Goal: Task Accomplishment & Management: Use online tool/utility

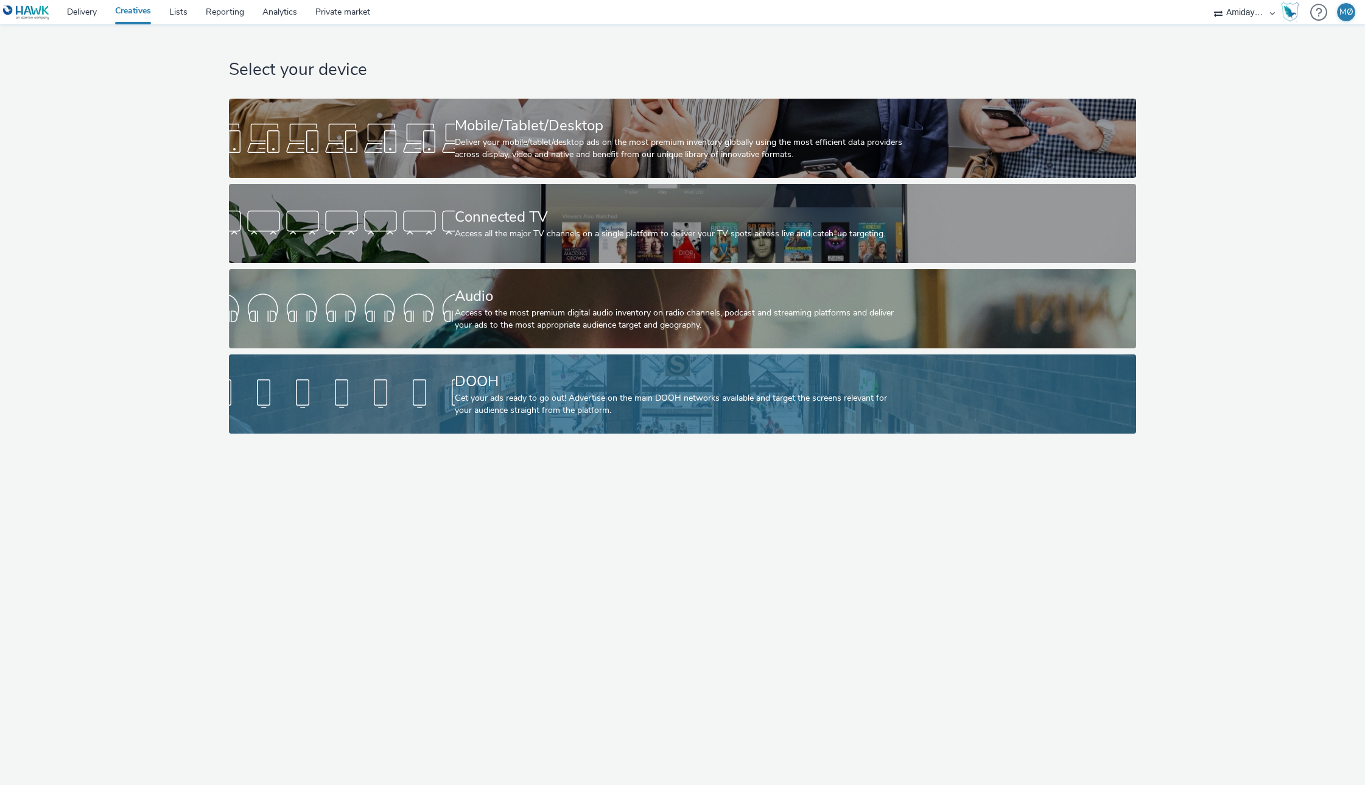
click at [515, 404] on div "Get your ads ready to go out! Advertise on the main DOOH networks available and…" at bounding box center [680, 404] width 451 height 25
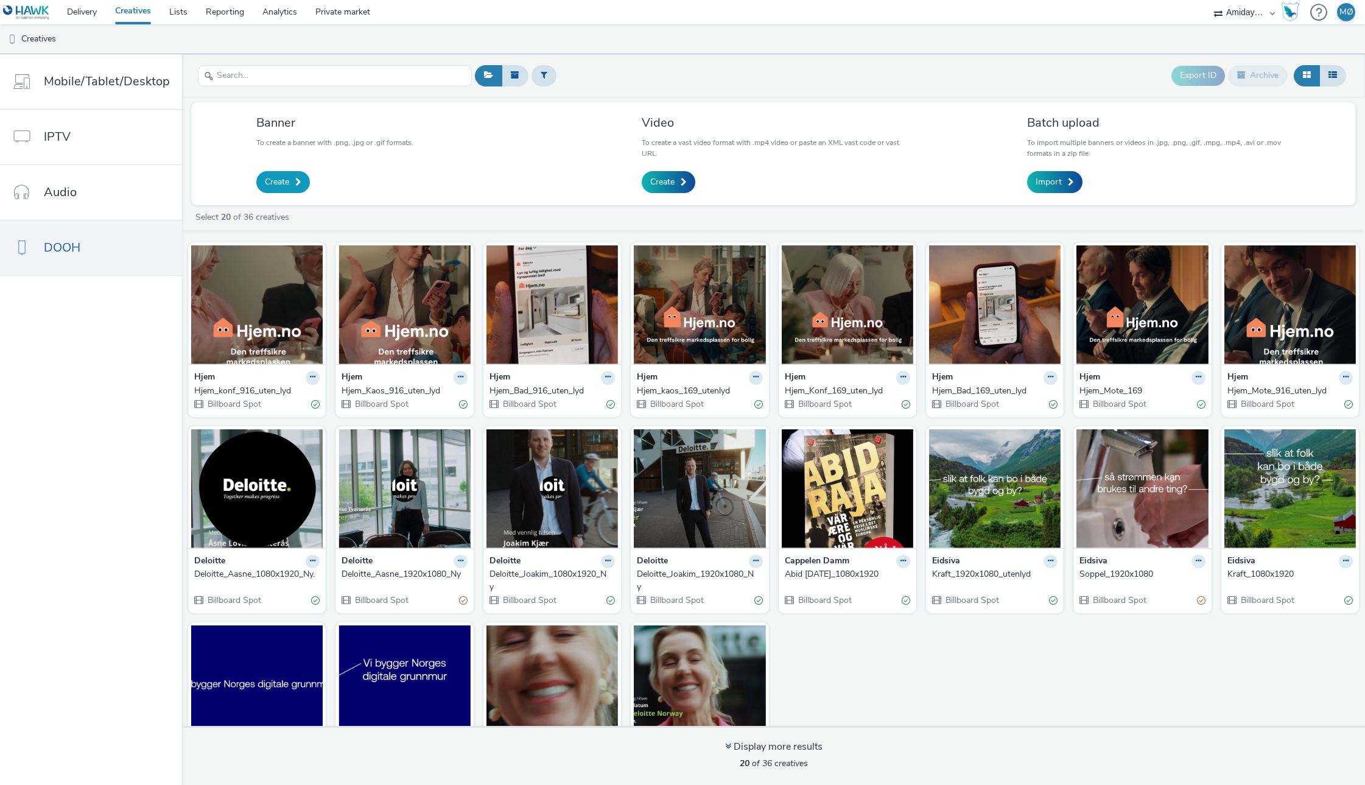
click at [284, 181] on span "Create" at bounding box center [277, 182] width 24 height 12
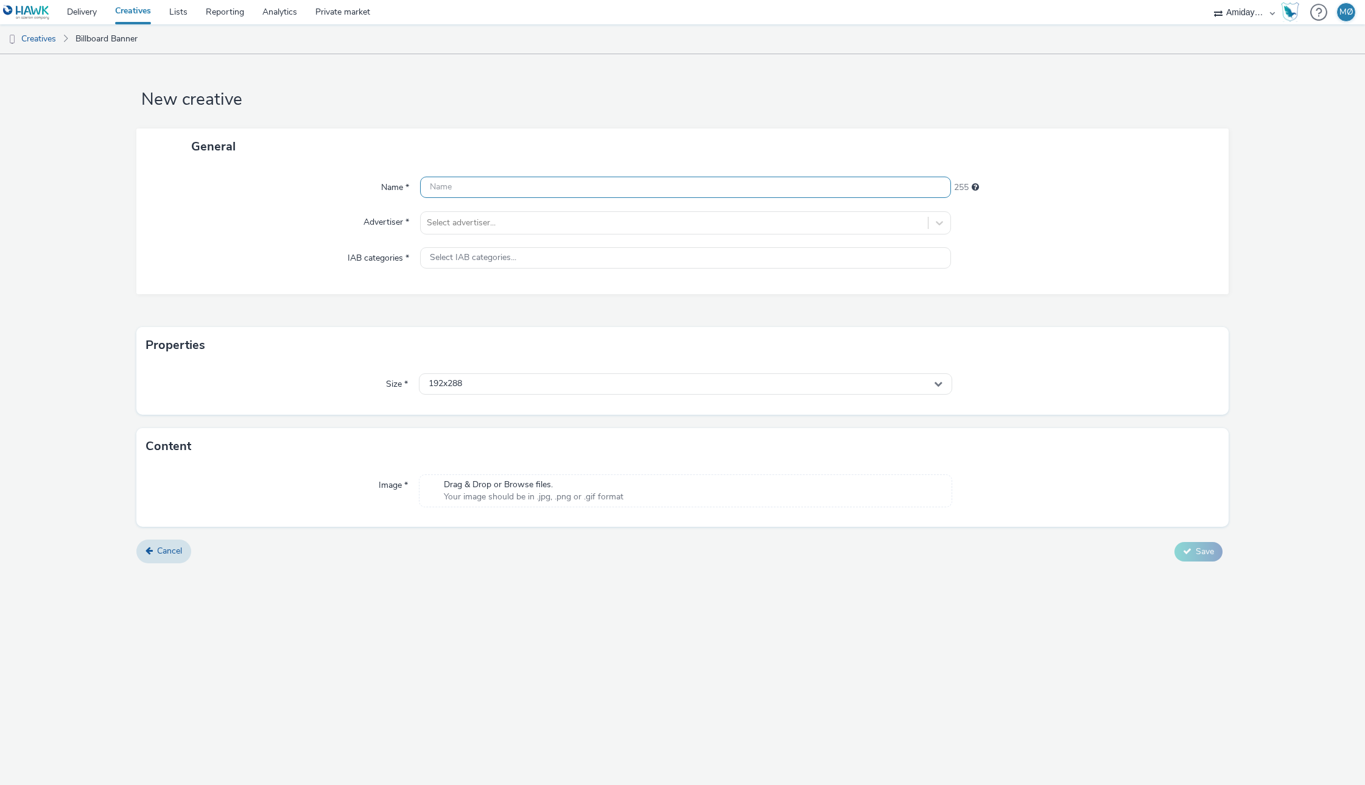
click at [461, 186] on input "text" at bounding box center [685, 187] width 531 height 21
type input "Akerhus Høyre - August - V1"
drag, startPoint x: 475, startPoint y: 220, endPoint x: 482, endPoint y: 233, distance: 14.4
click at [475, 220] on div at bounding box center [674, 223] width 495 height 15
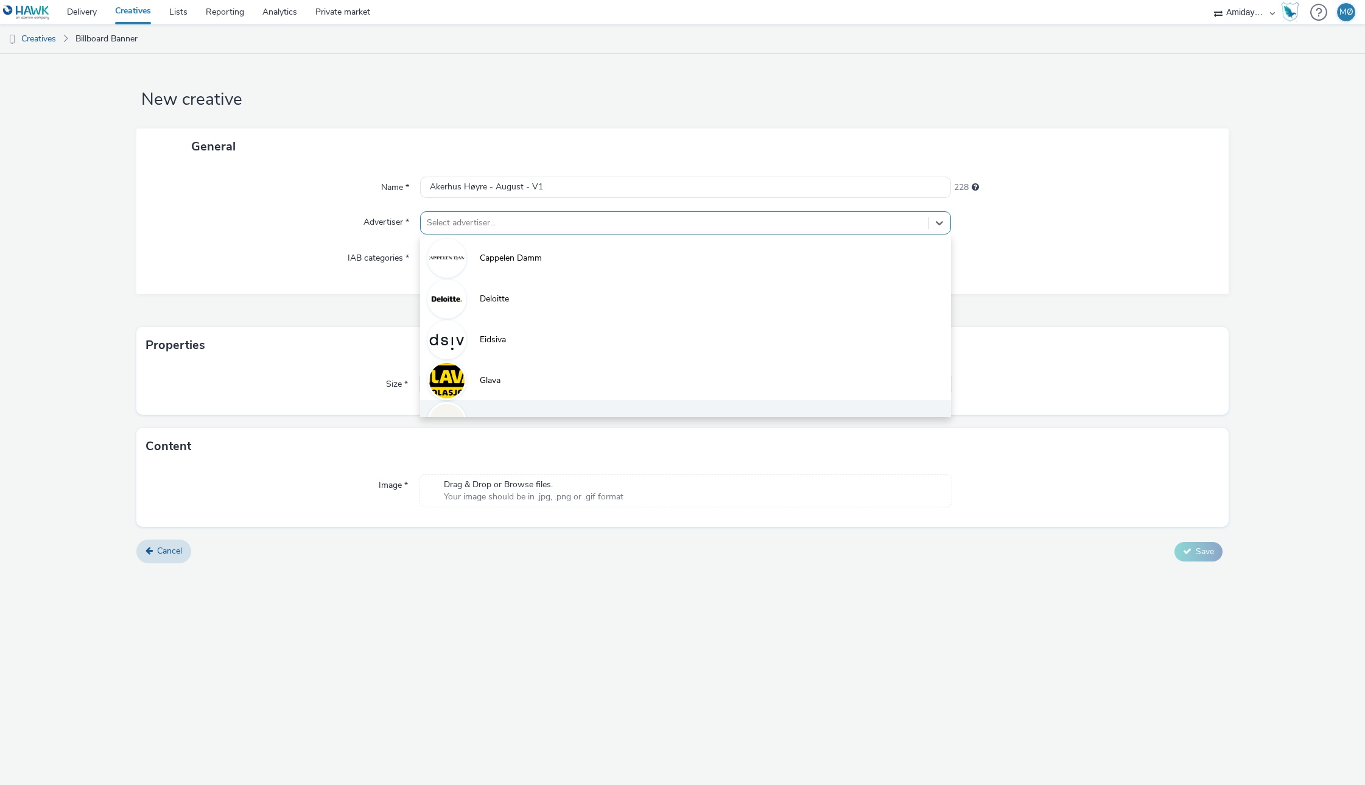
scroll to position [108, 0]
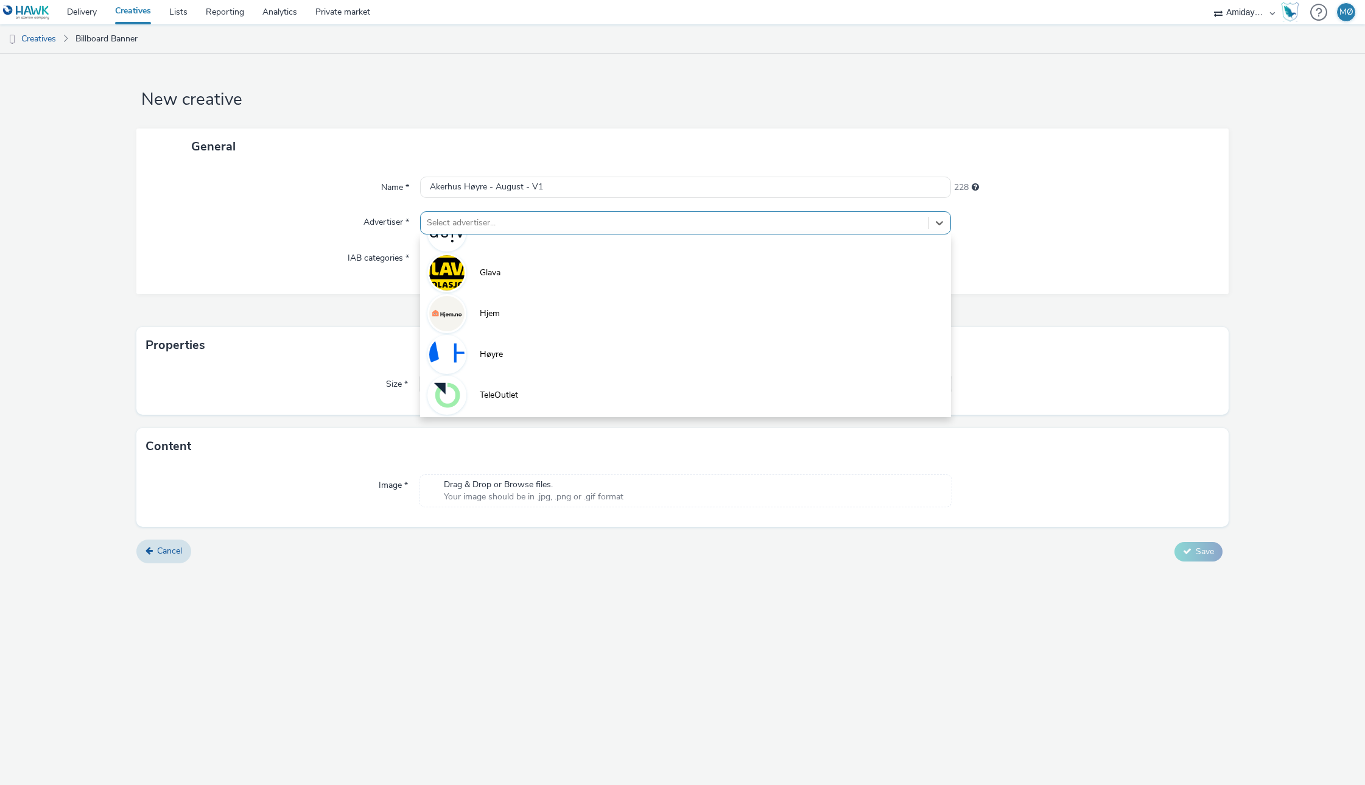
click at [515, 348] on li "Høyre" at bounding box center [685, 353] width 531 height 41
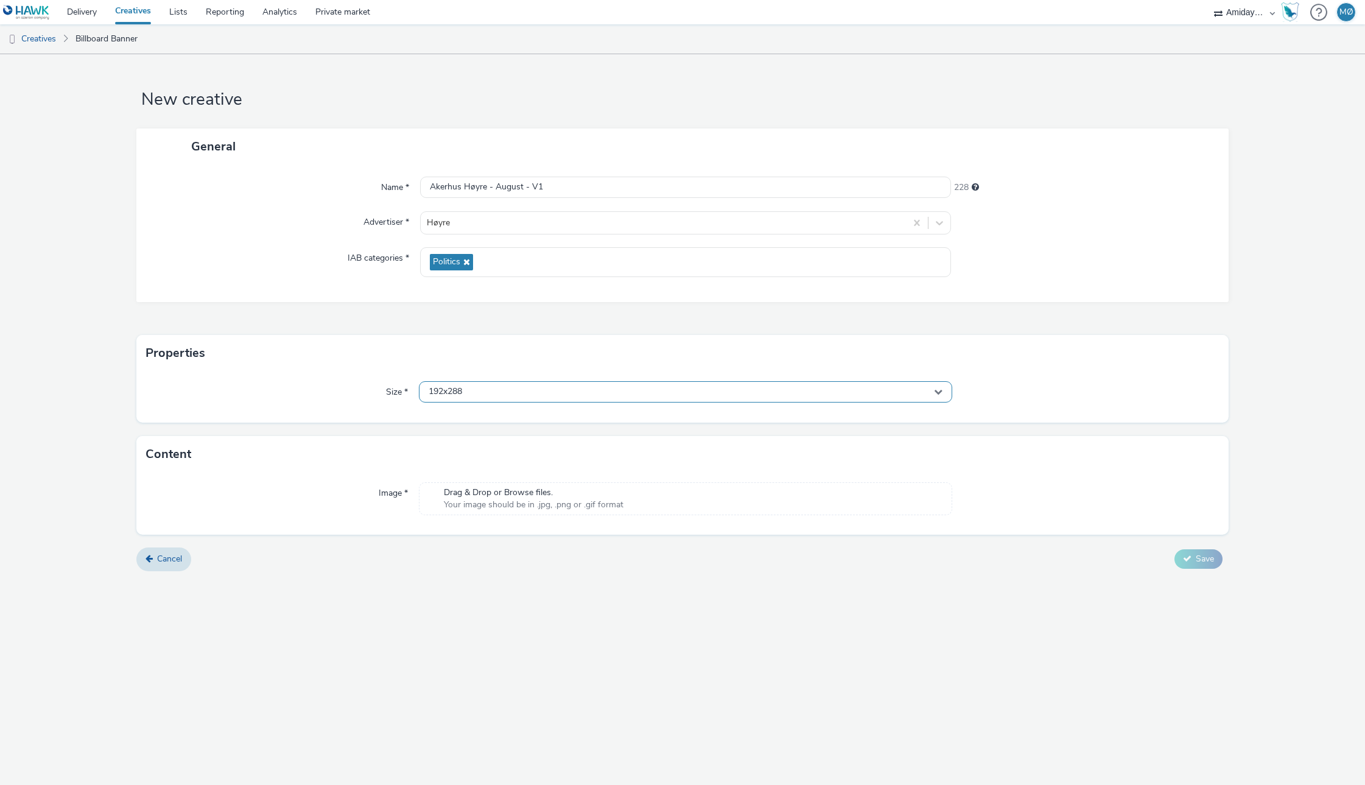
click at [586, 400] on div "192x288" at bounding box center [685, 391] width 533 height 21
click at [460, 415] on input "text" at bounding box center [686, 417] width 532 height 21
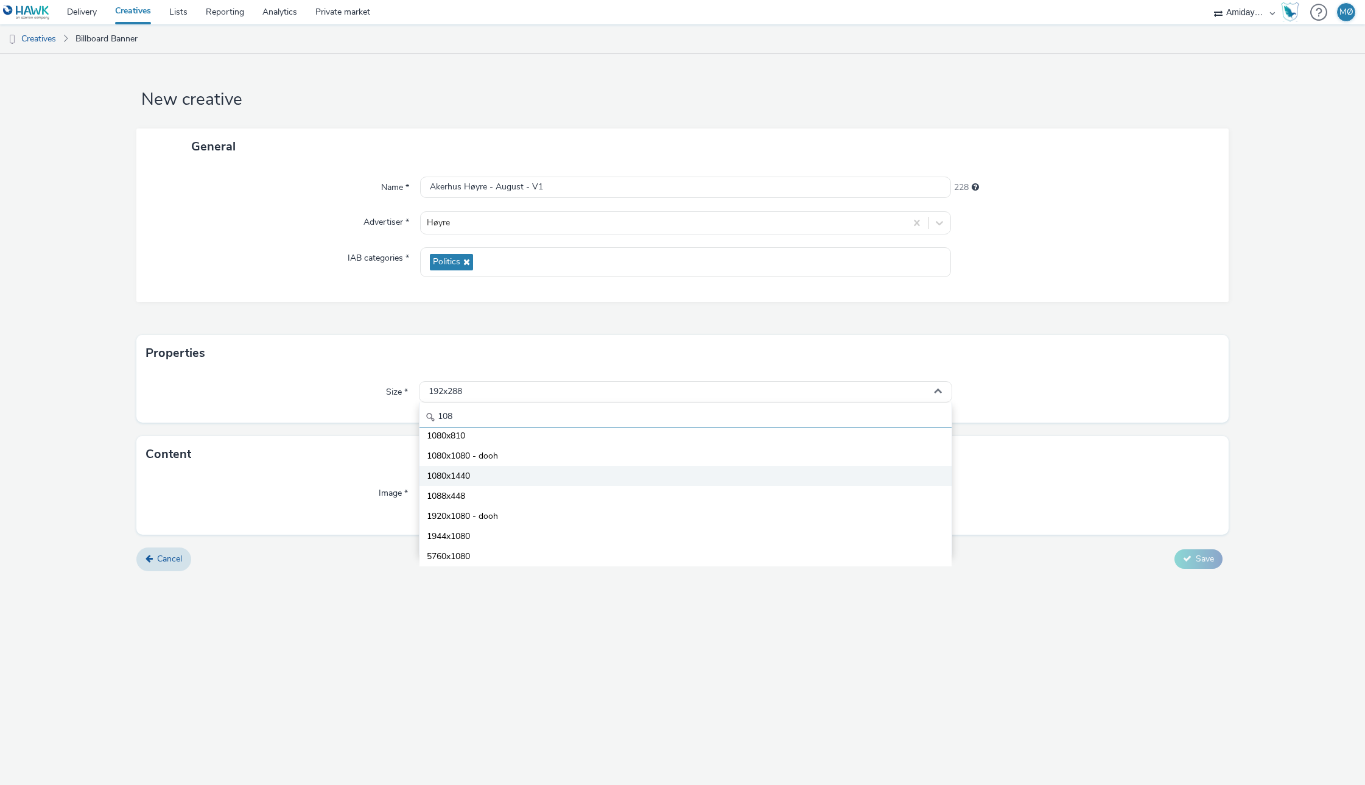
scroll to position [87, 0]
type input "1080"
click at [469, 434] on span "1080x1920 - dooh" at bounding box center [462, 436] width 71 height 12
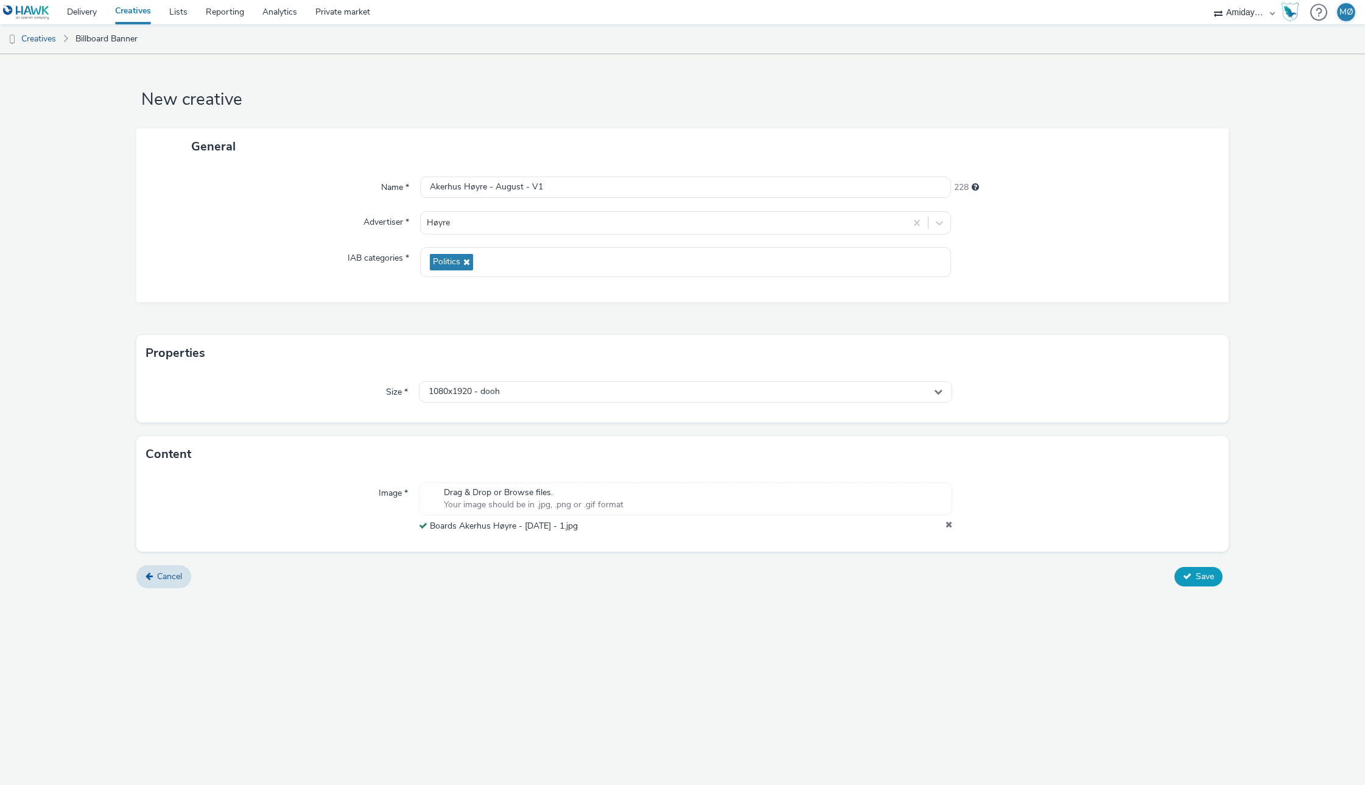
click at [1204, 580] on span "Save" at bounding box center [1205, 577] width 18 height 12
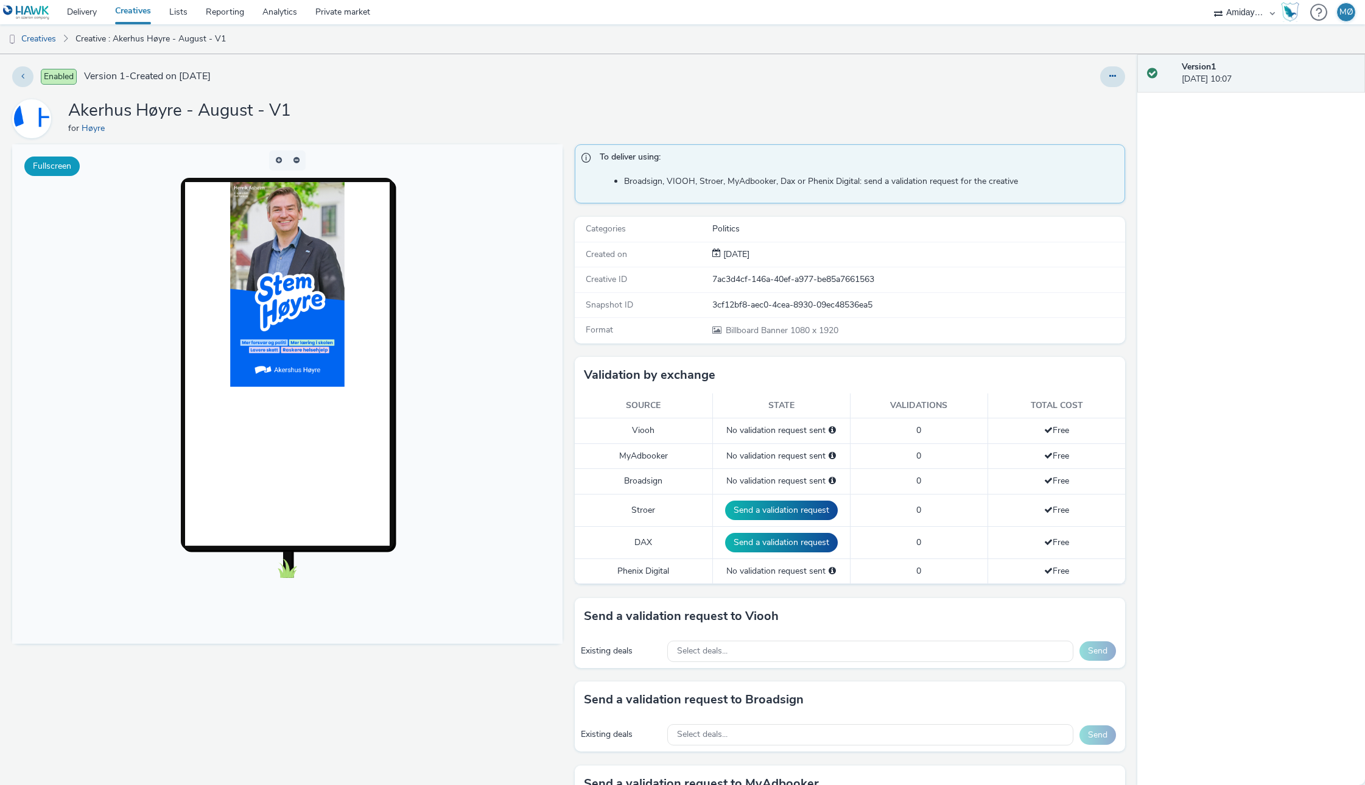
click at [43, 167] on button "Fullscreen" at bounding box center [51, 165] width 55 height 19
click at [128, 10] on link "Creatives" at bounding box center [133, 12] width 54 height 24
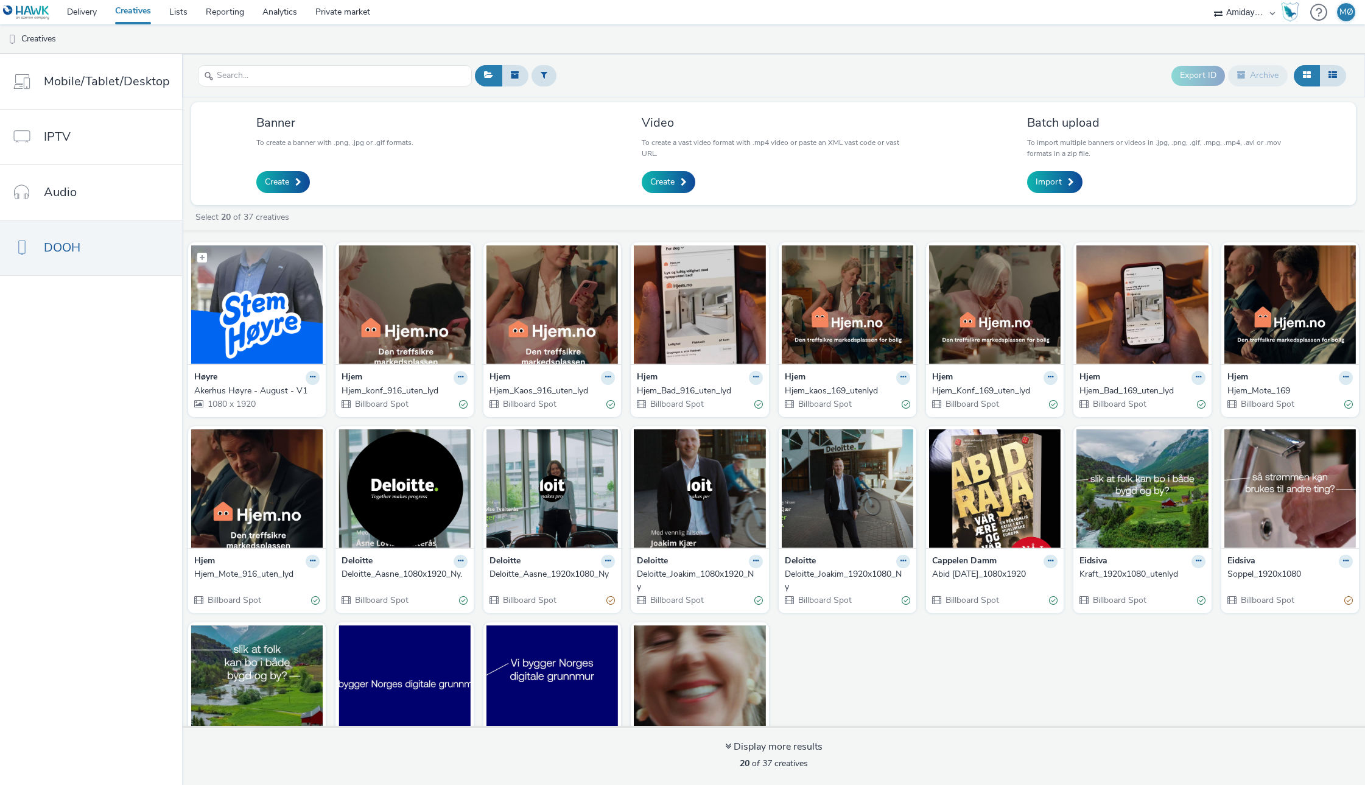
click at [254, 340] on img at bounding box center [257, 304] width 132 height 119
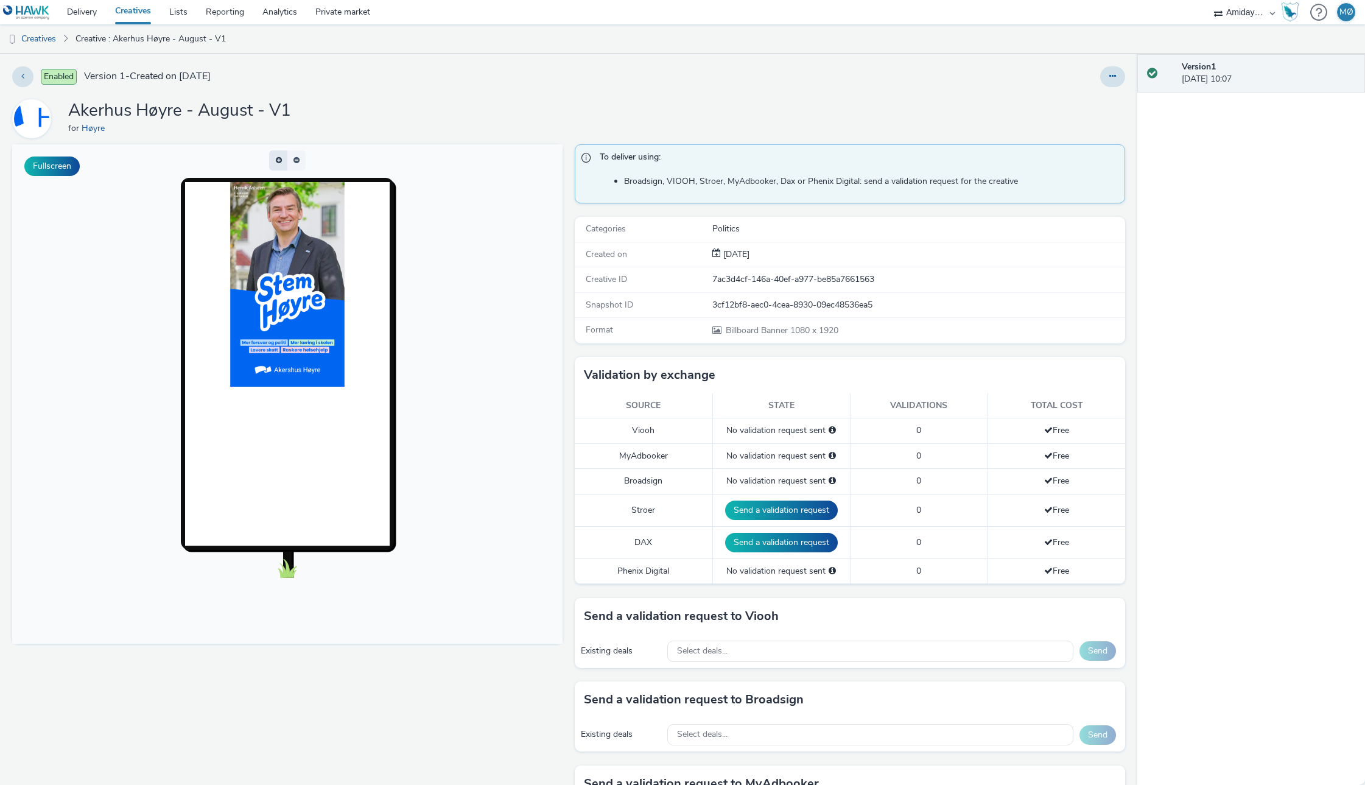
click at [279, 161] on button "button" at bounding box center [278, 160] width 18 height 20
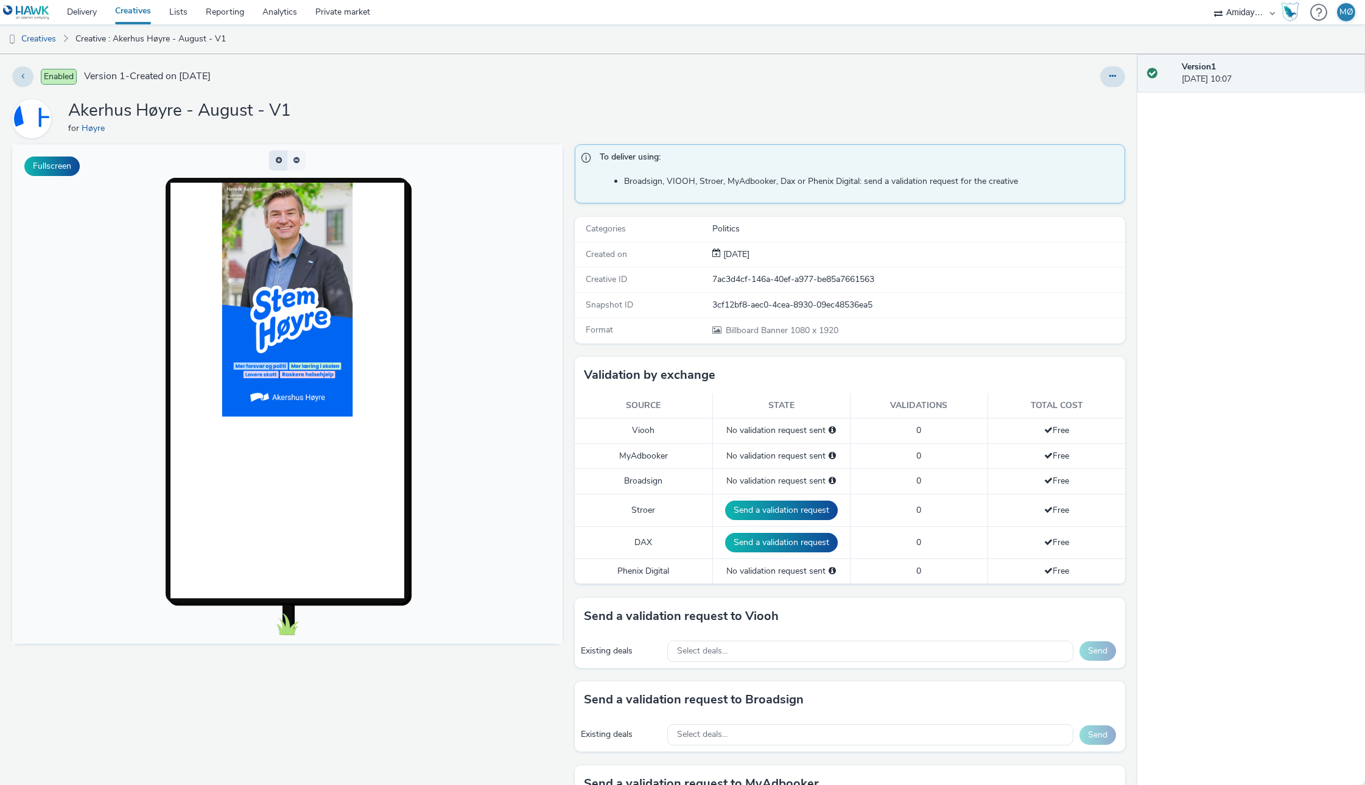
click at [279, 161] on button "button" at bounding box center [278, 160] width 18 height 20
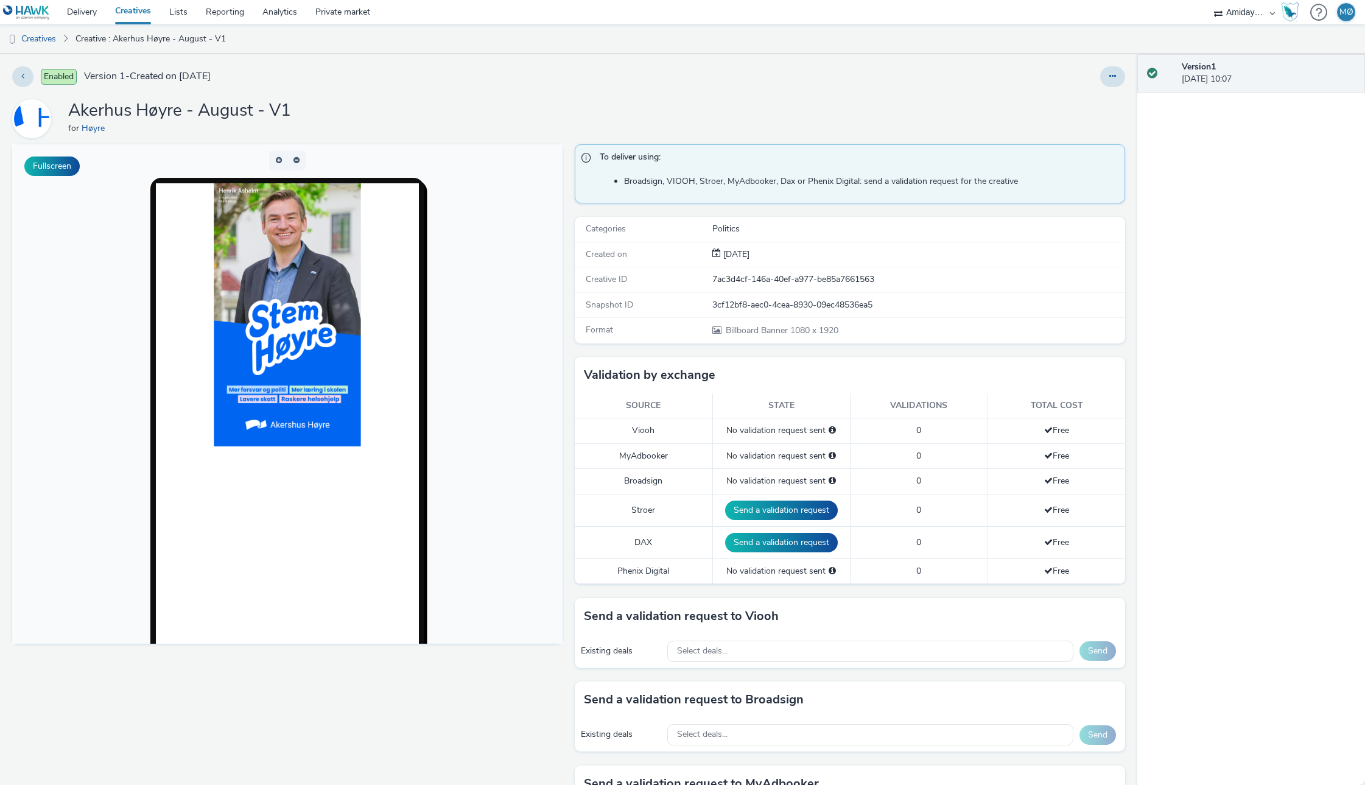
click at [135, 9] on link "Creatives" at bounding box center [133, 12] width 54 height 24
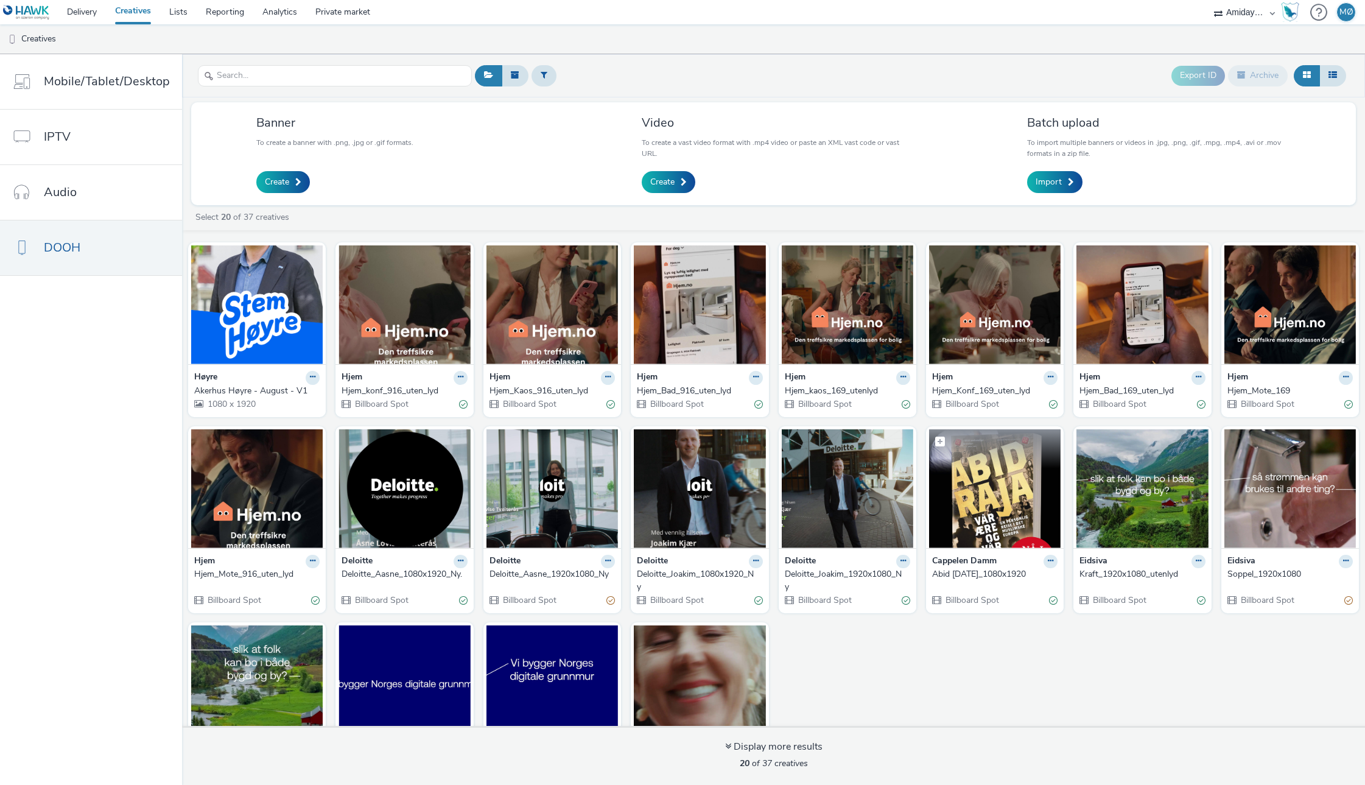
click at [929, 527] on img at bounding box center [995, 488] width 132 height 119
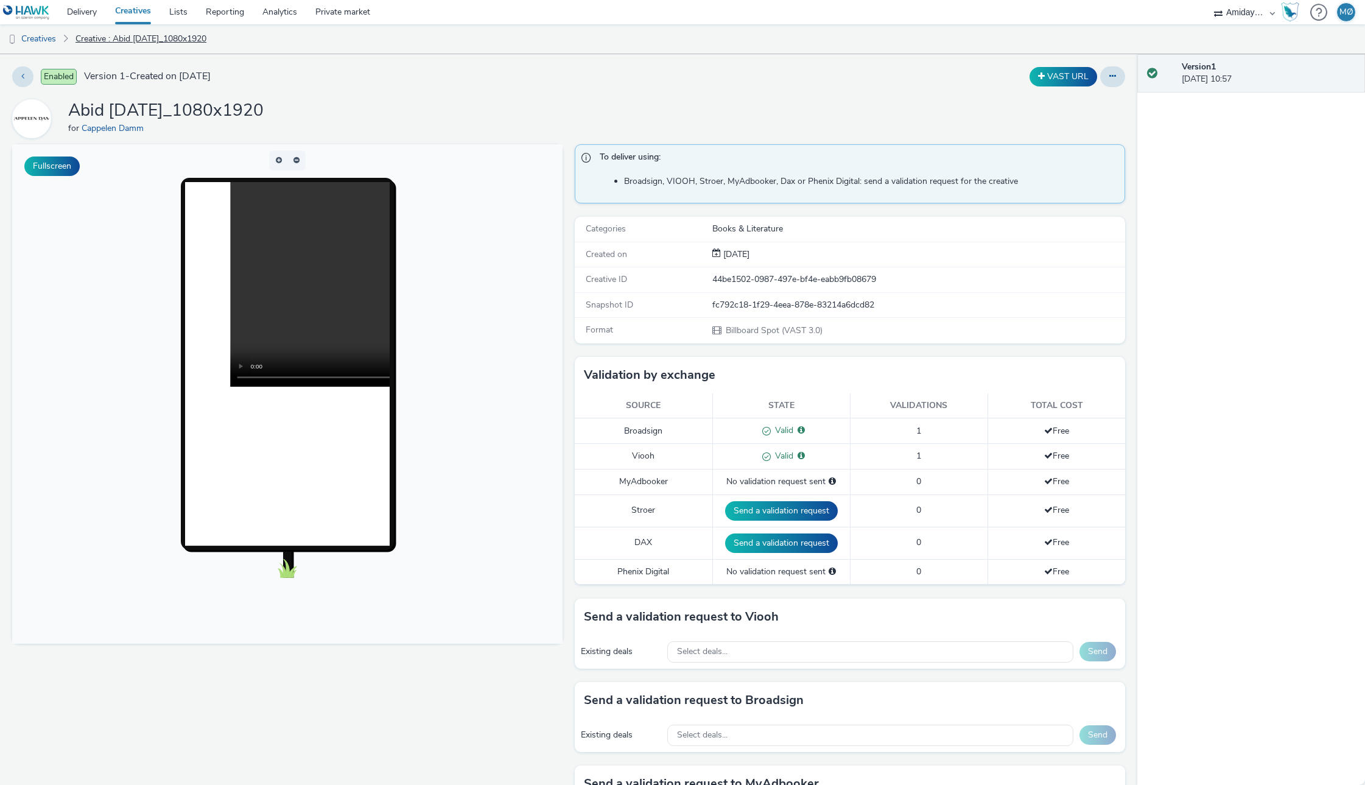
click at [133, 42] on link "Creative : Abid [DATE]_1080x1920" at bounding box center [140, 38] width 143 height 29
click at [135, 7] on link "Creatives" at bounding box center [133, 12] width 54 height 24
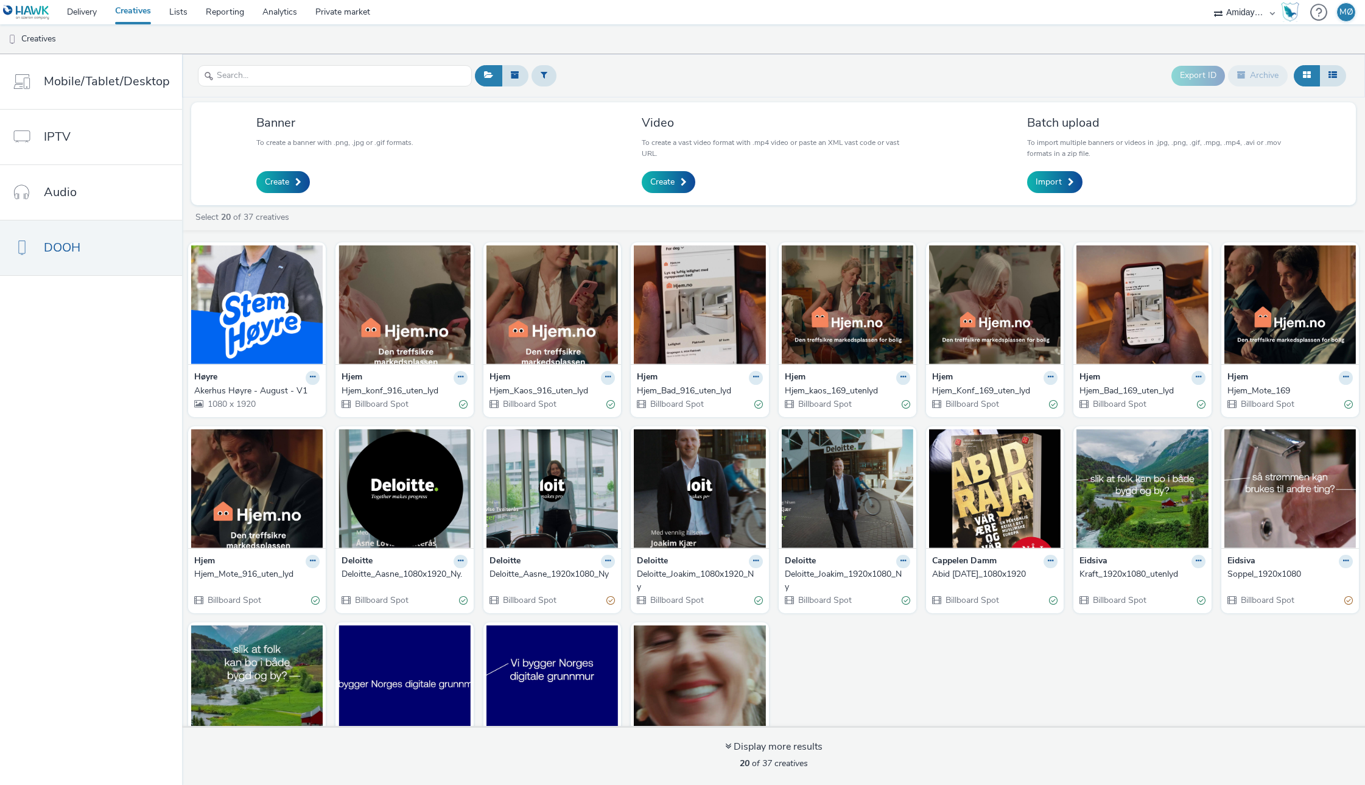
click at [242, 386] on div "Akerhus Høyre - August - V1" at bounding box center [254, 391] width 121 height 12
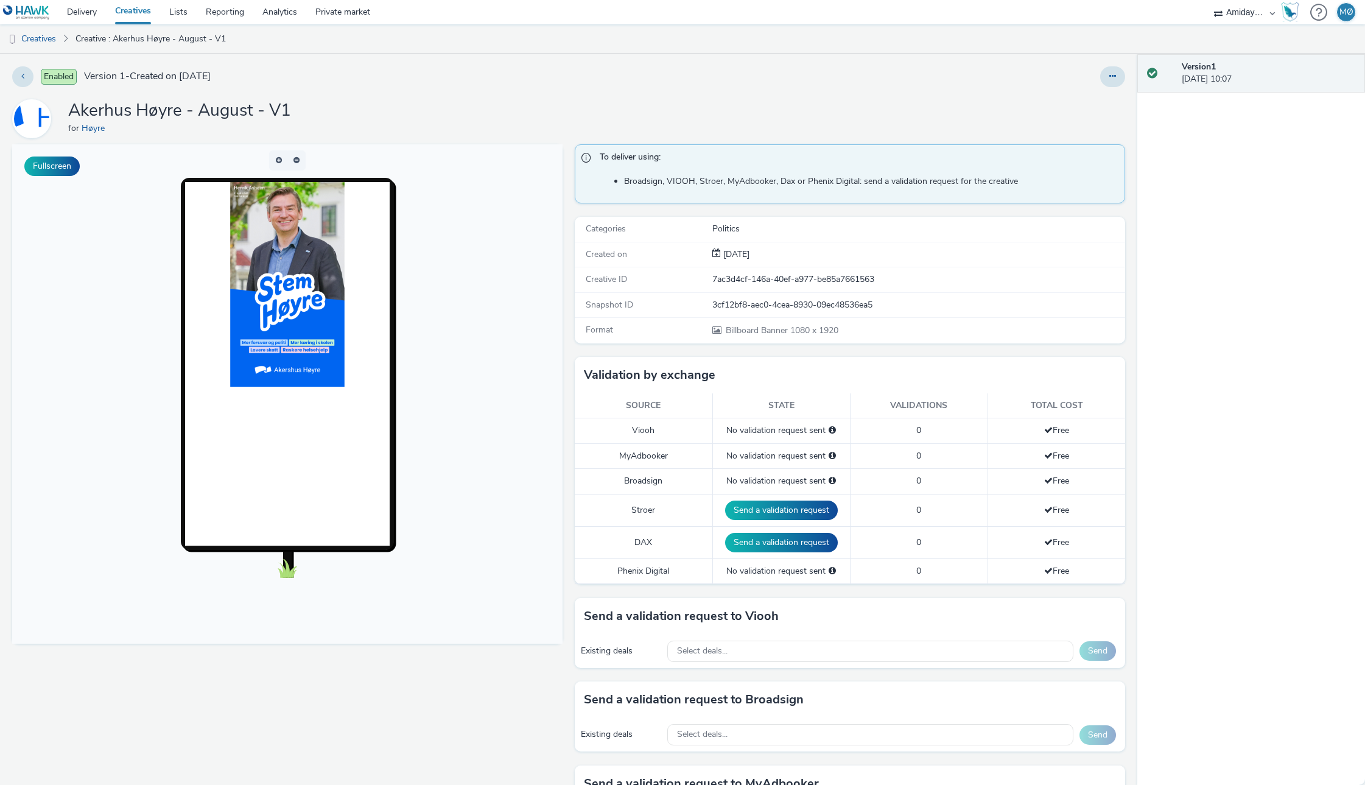
click at [132, 11] on link "Creatives" at bounding box center [133, 12] width 54 height 24
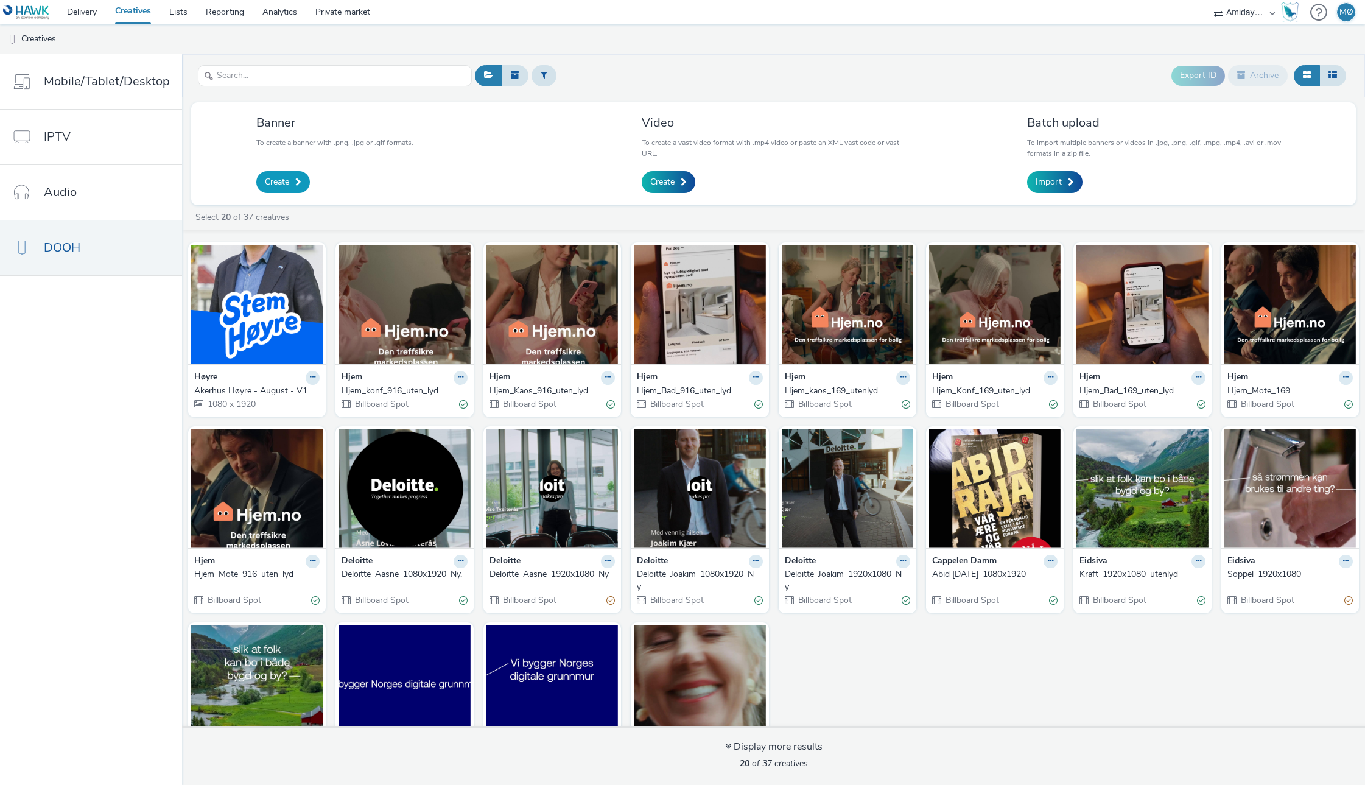
click at [279, 183] on span "Create" at bounding box center [277, 182] width 24 height 12
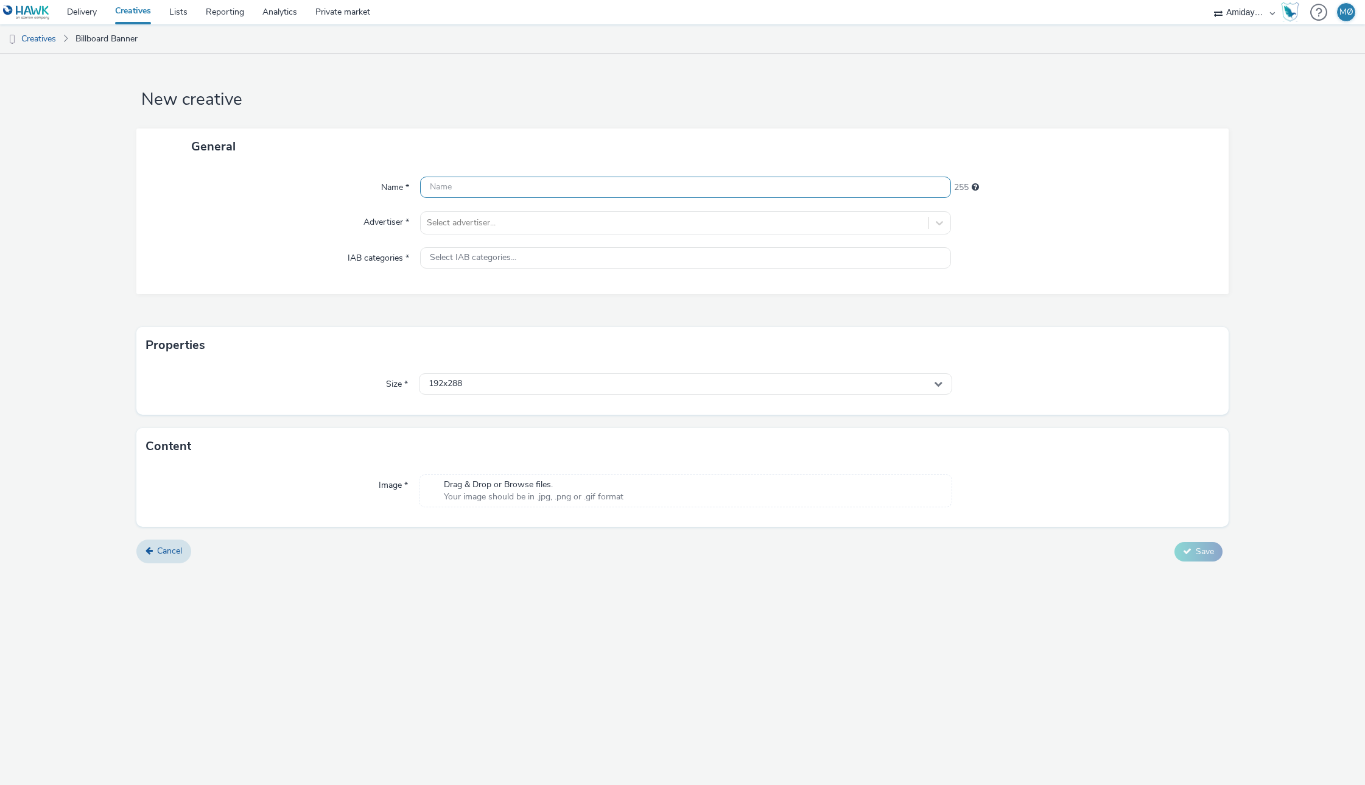
click at [535, 184] on input "text" at bounding box center [685, 187] width 531 height 21
click at [116, 5] on link "Creatives" at bounding box center [133, 12] width 54 height 24
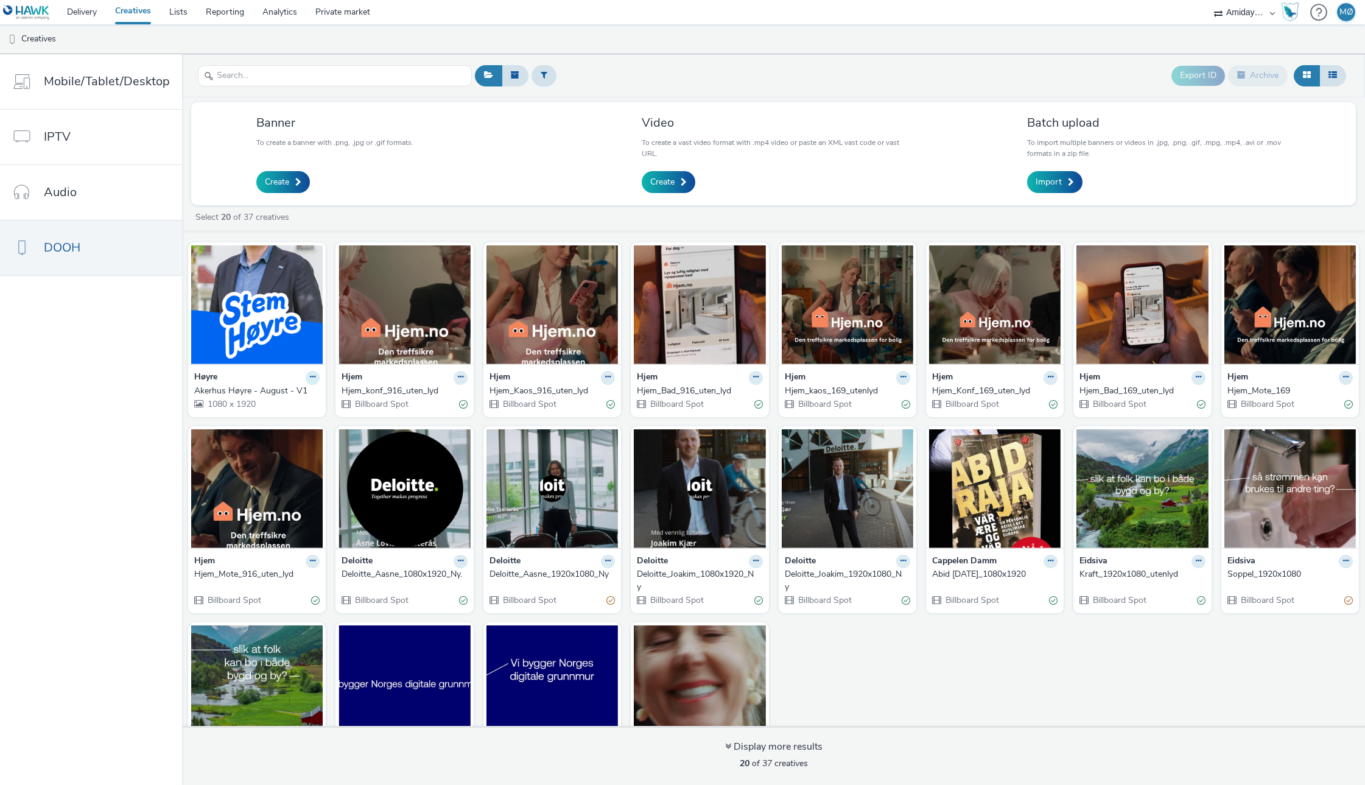
click at [306, 379] on button at bounding box center [313, 378] width 14 height 14
click at [264, 403] on link "Edit" at bounding box center [273, 399] width 91 height 24
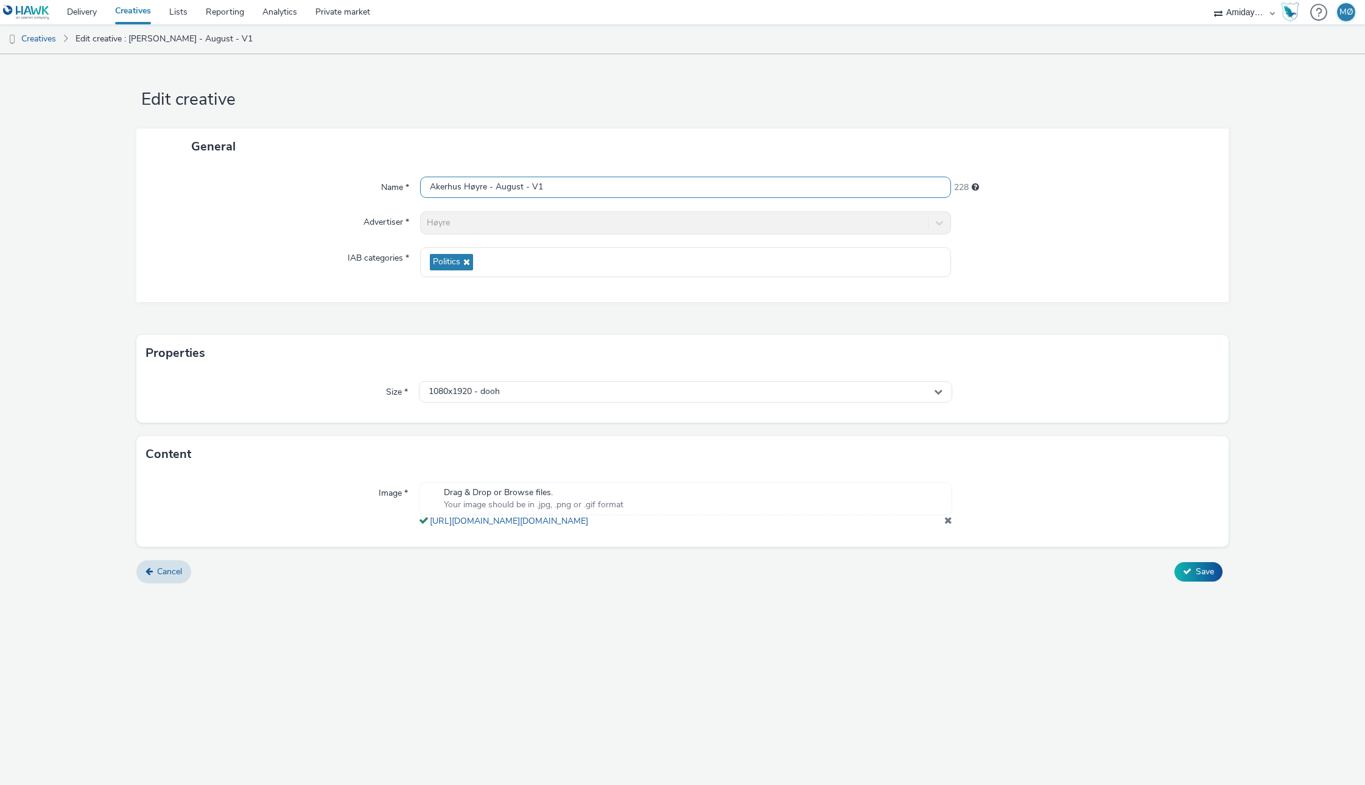
click at [470, 177] on input "Akerhus Høyre - August - V1" at bounding box center [685, 187] width 531 height 21
click at [147, 583] on link "Cancel" at bounding box center [163, 571] width 55 height 23
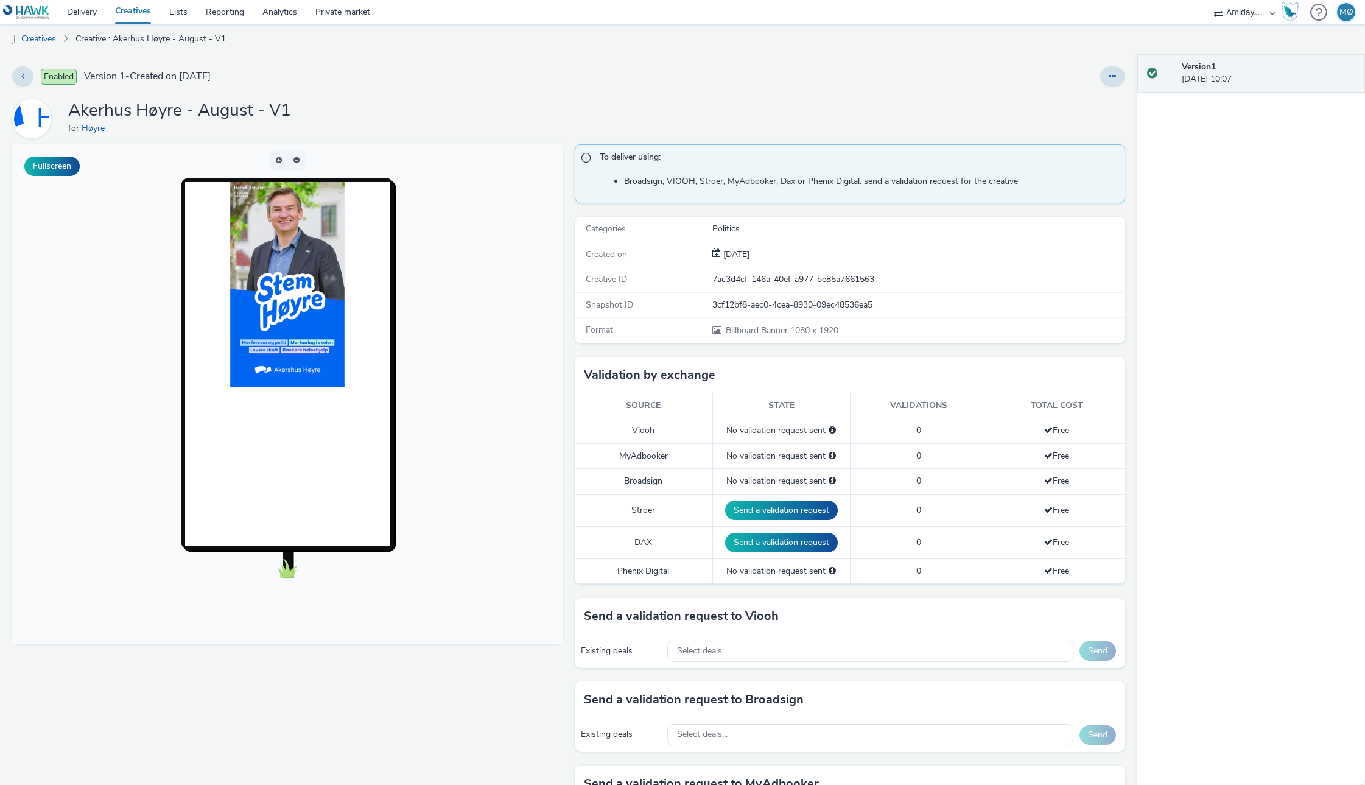
click at [127, 10] on link "Creatives" at bounding box center [133, 12] width 54 height 24
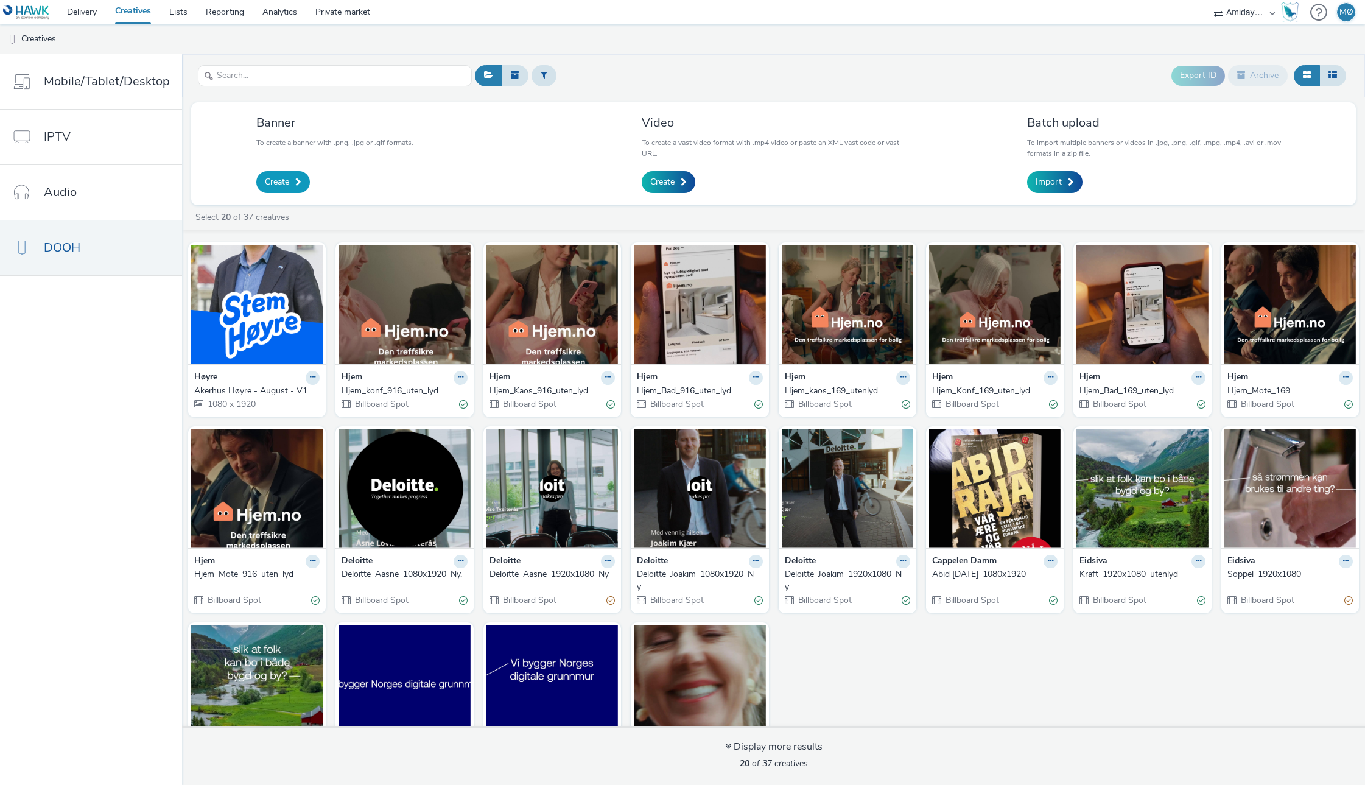
click at [267, 184] on span "Create" at bounding box center [277, 182] width 24 height 12
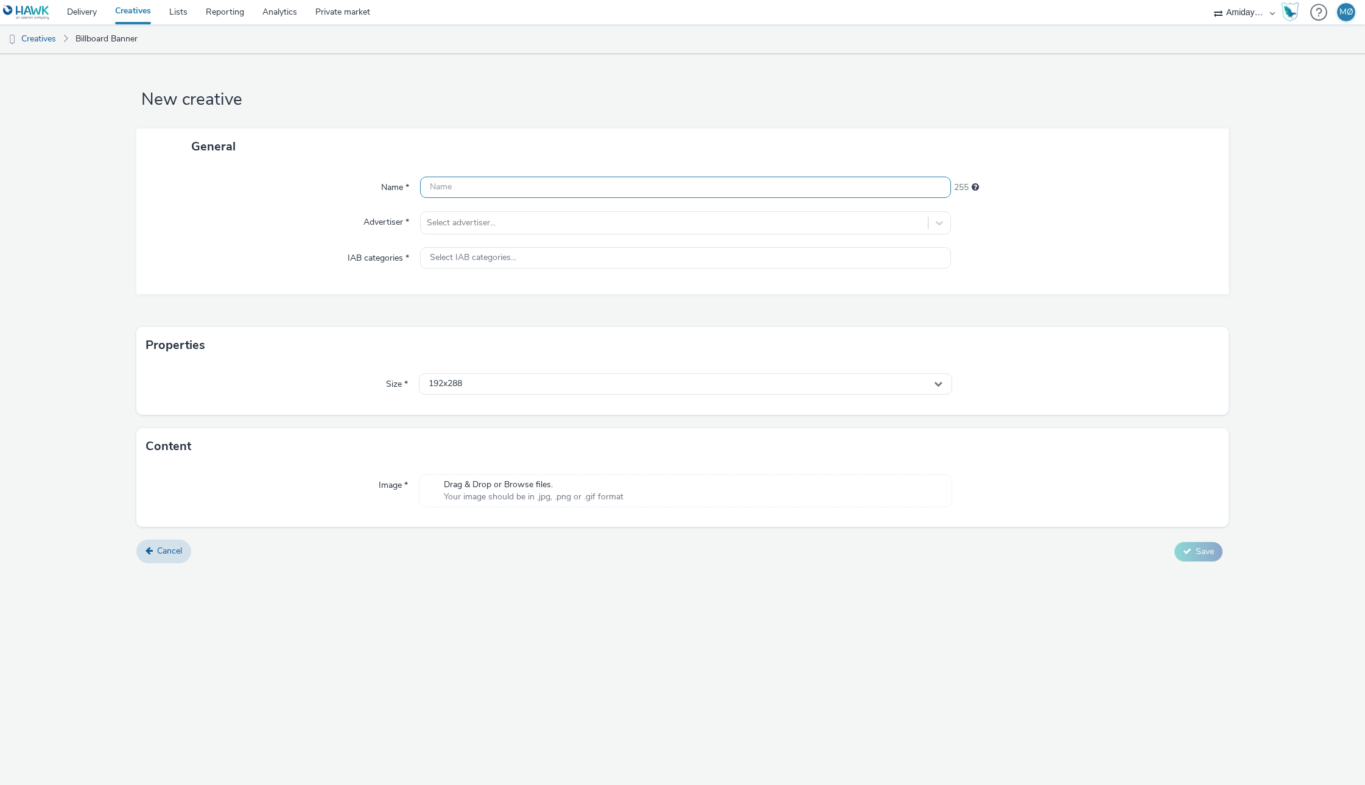
click at [486, 184] on input "text" at bounding box center [685, 187] width 531 height 21
paste input "Akerhus Høyre - August - V1"
type input "Akerhus Høyre - August - V2"
click at [525, 217] on div at bounding box center [674, 223] width 495 height 15
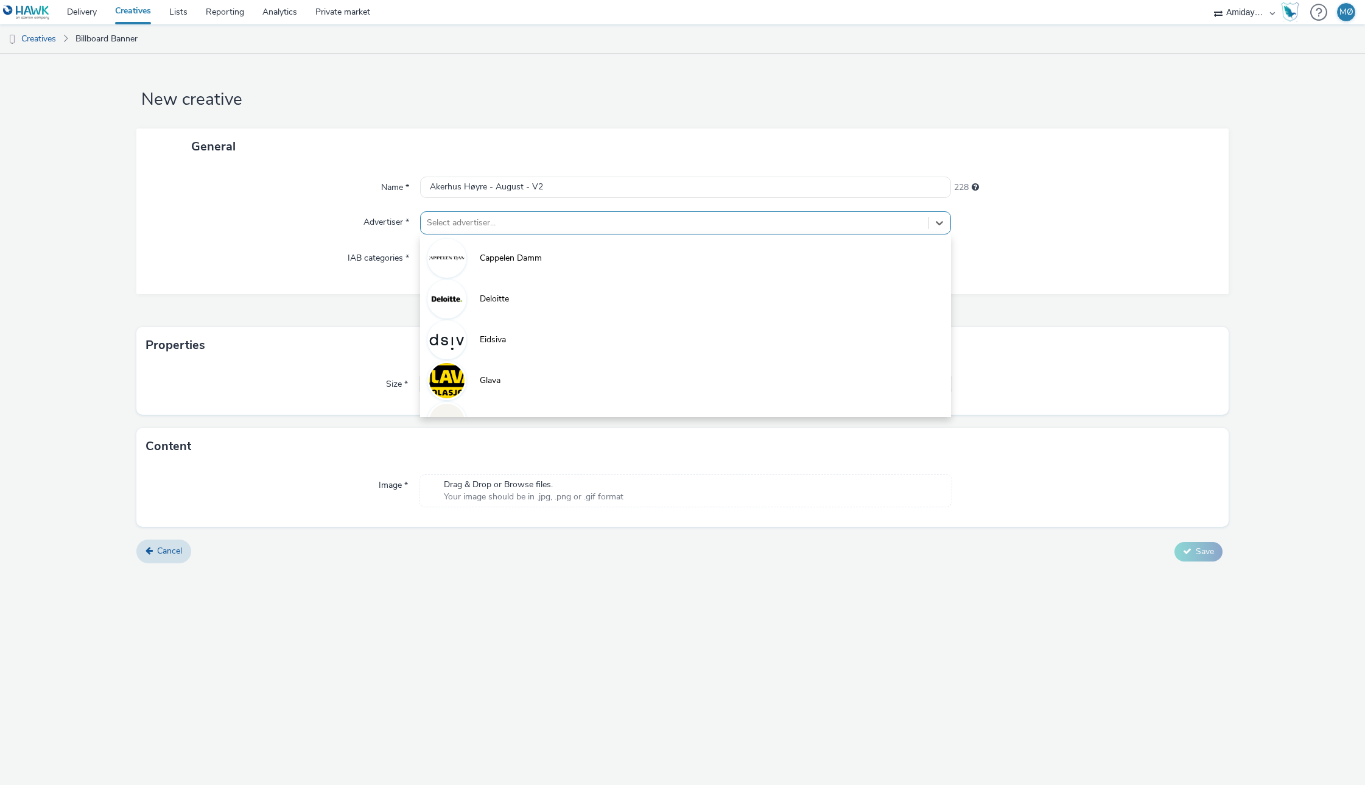
scroll to position [108, 0]
click at [505, 348] on li "Høyre" at bounding box center [685, 353] width 531 height 41
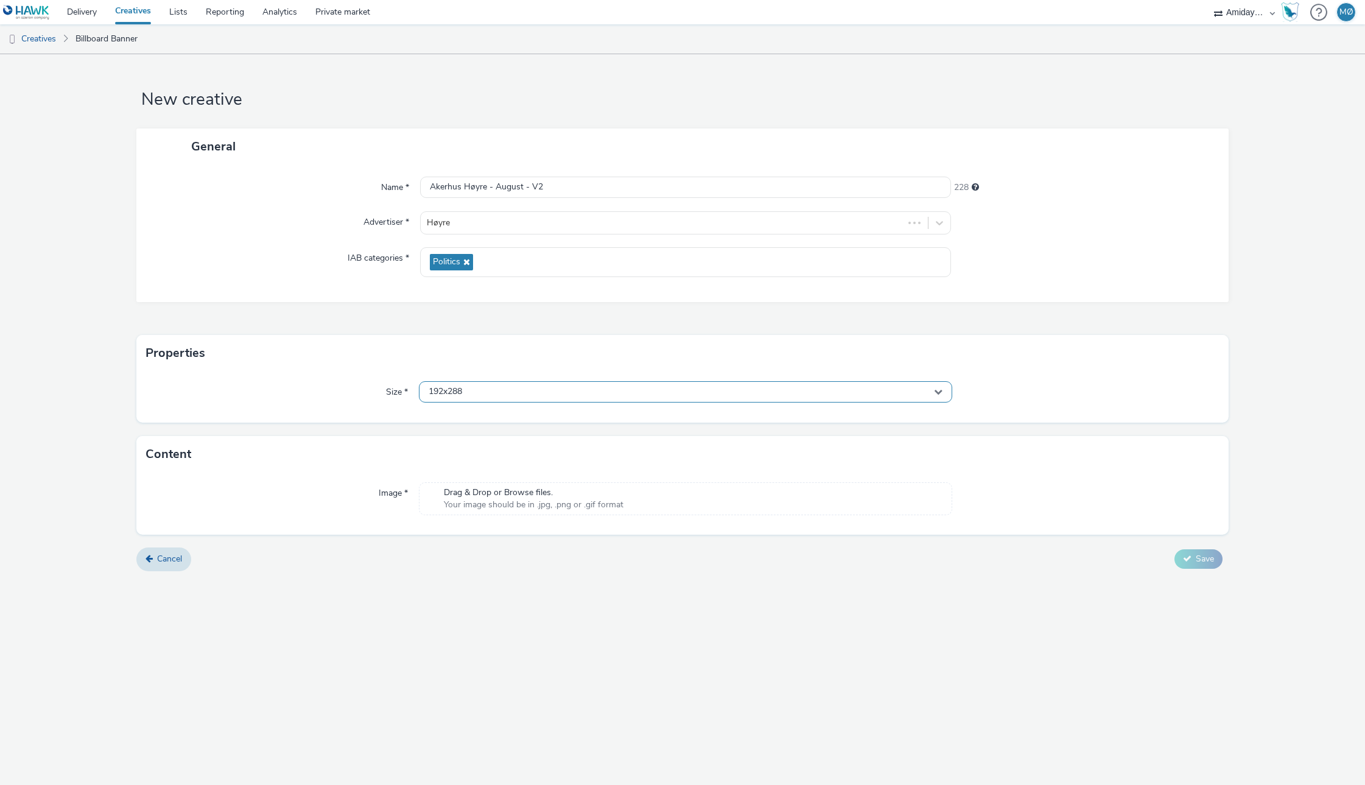
click at [473, 393] on div "192x288" at bounding box center [685, 391] width 533 height 21
click at [468, 421] on input "text" at bounding box center [686, 417] width 532 height 21
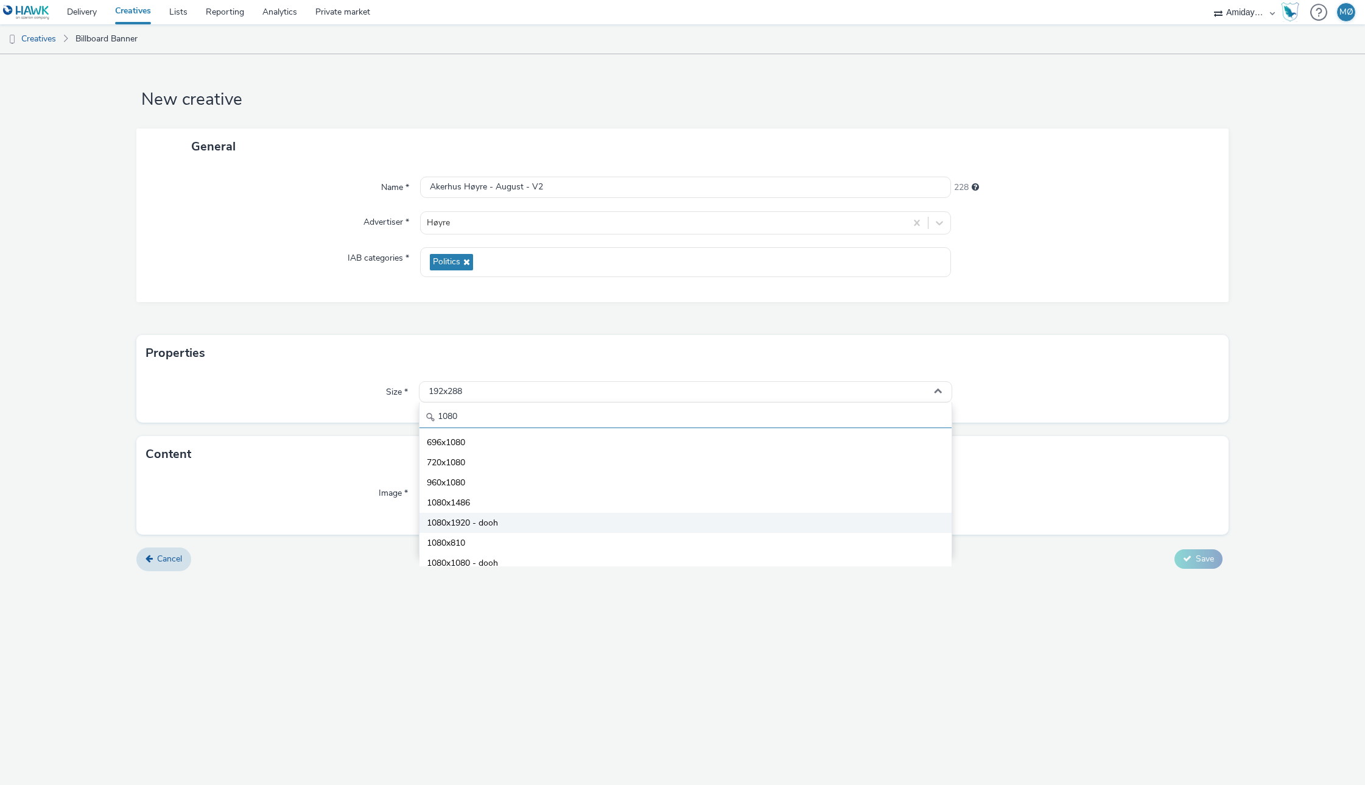
type input "1080"
click at [486, 521] on span "1080x1920 - dooh" at bounding box center [462, 523] width 71 height 12
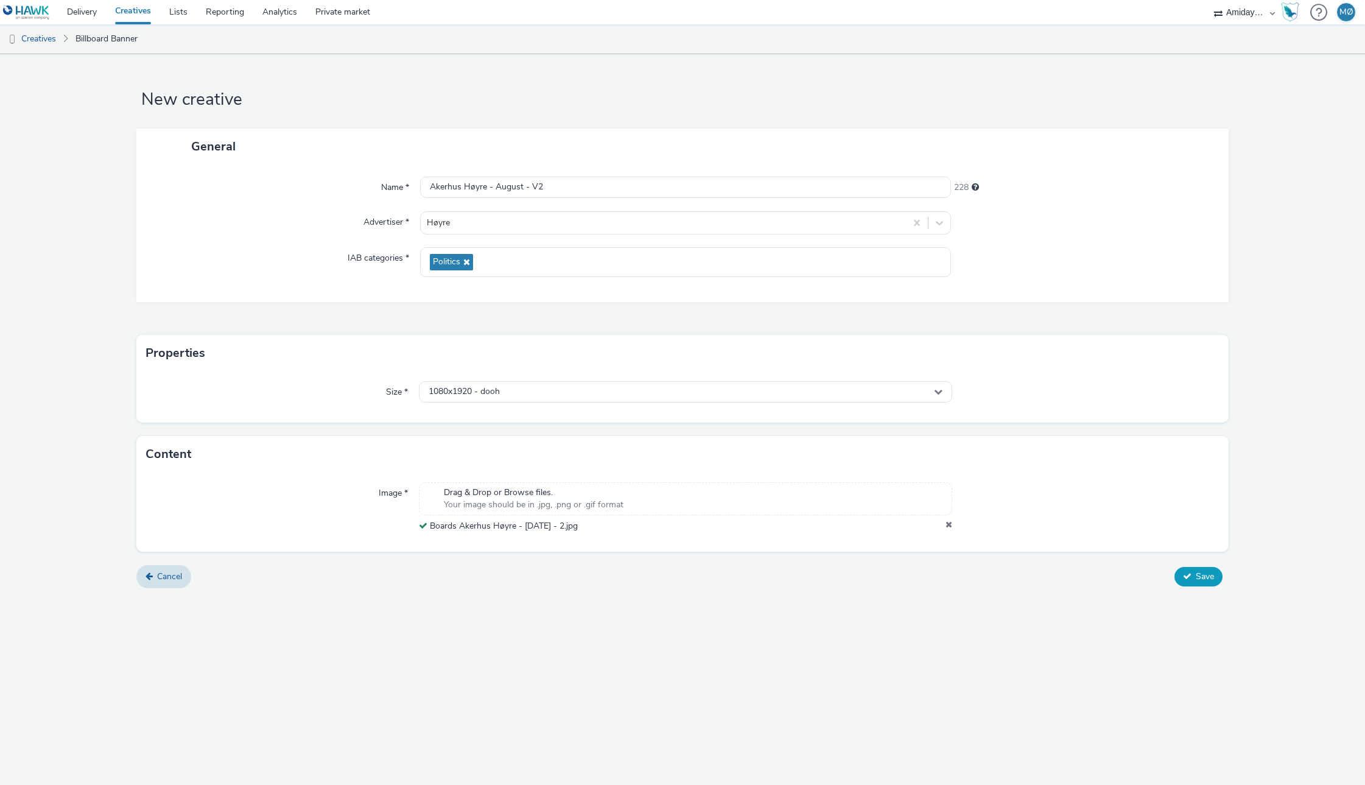
click at [1187, 578] on icon at bounding box center [1187, 576] width 9 height 9
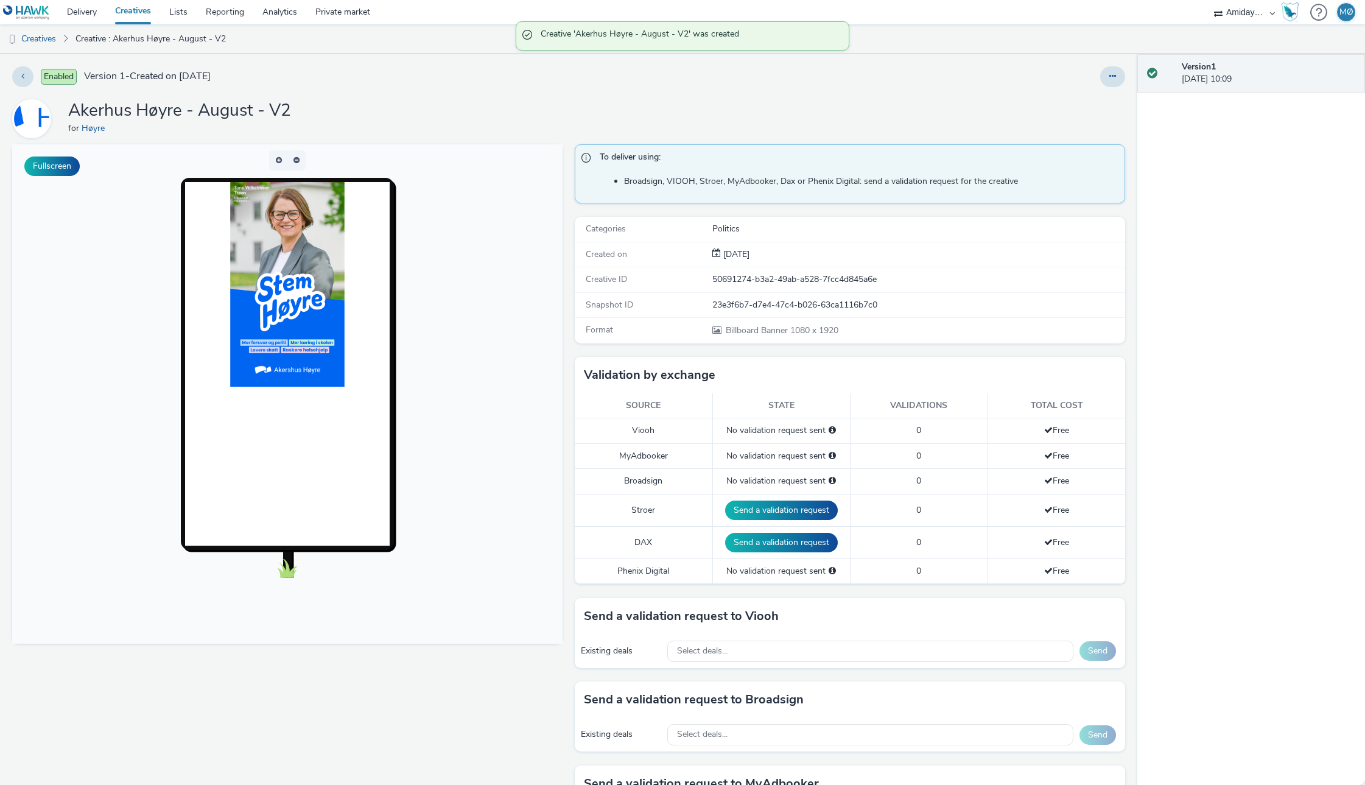
click at [128, 9] on link "Creatives" at bounding box center [133, 12] width 54 height 24
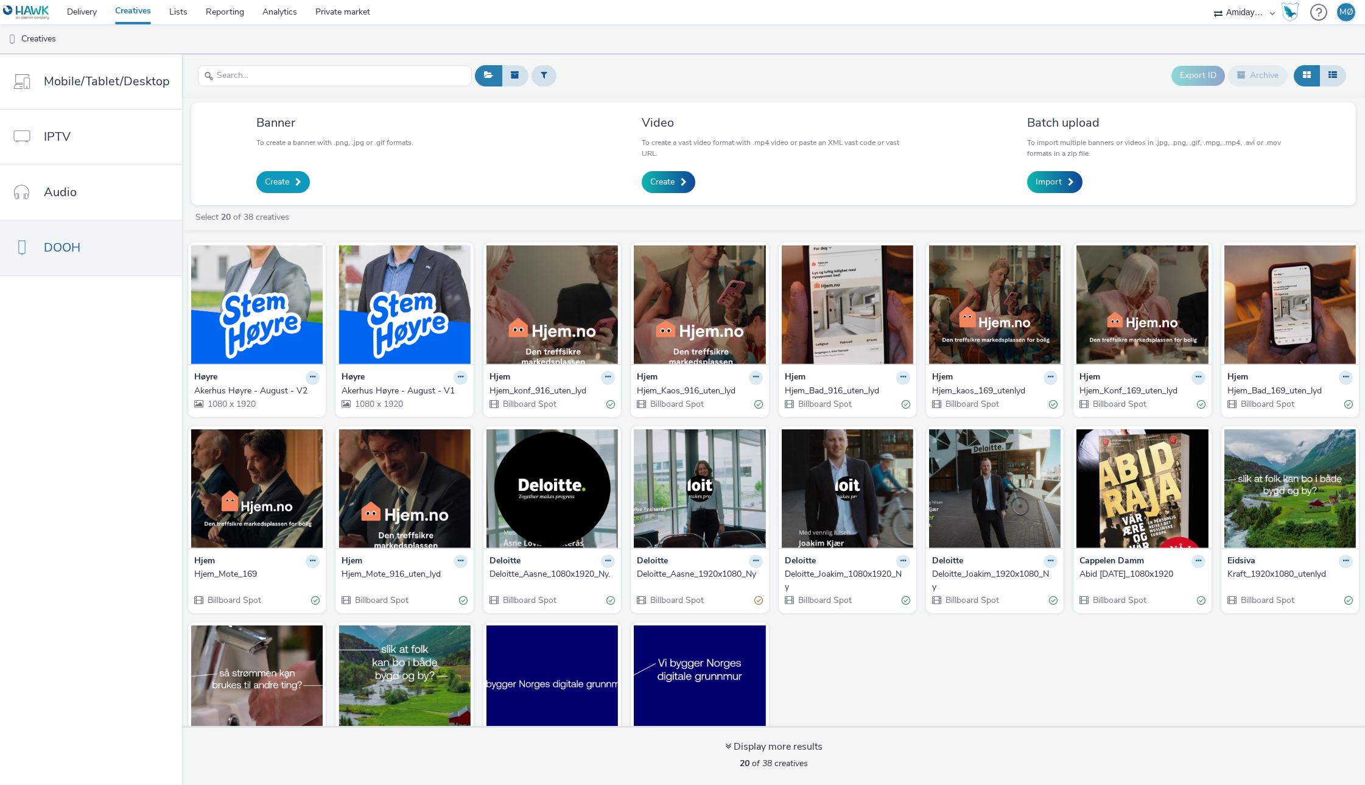
click at [295, 184] on span at bounding box center [298, 182] width 6 height 9
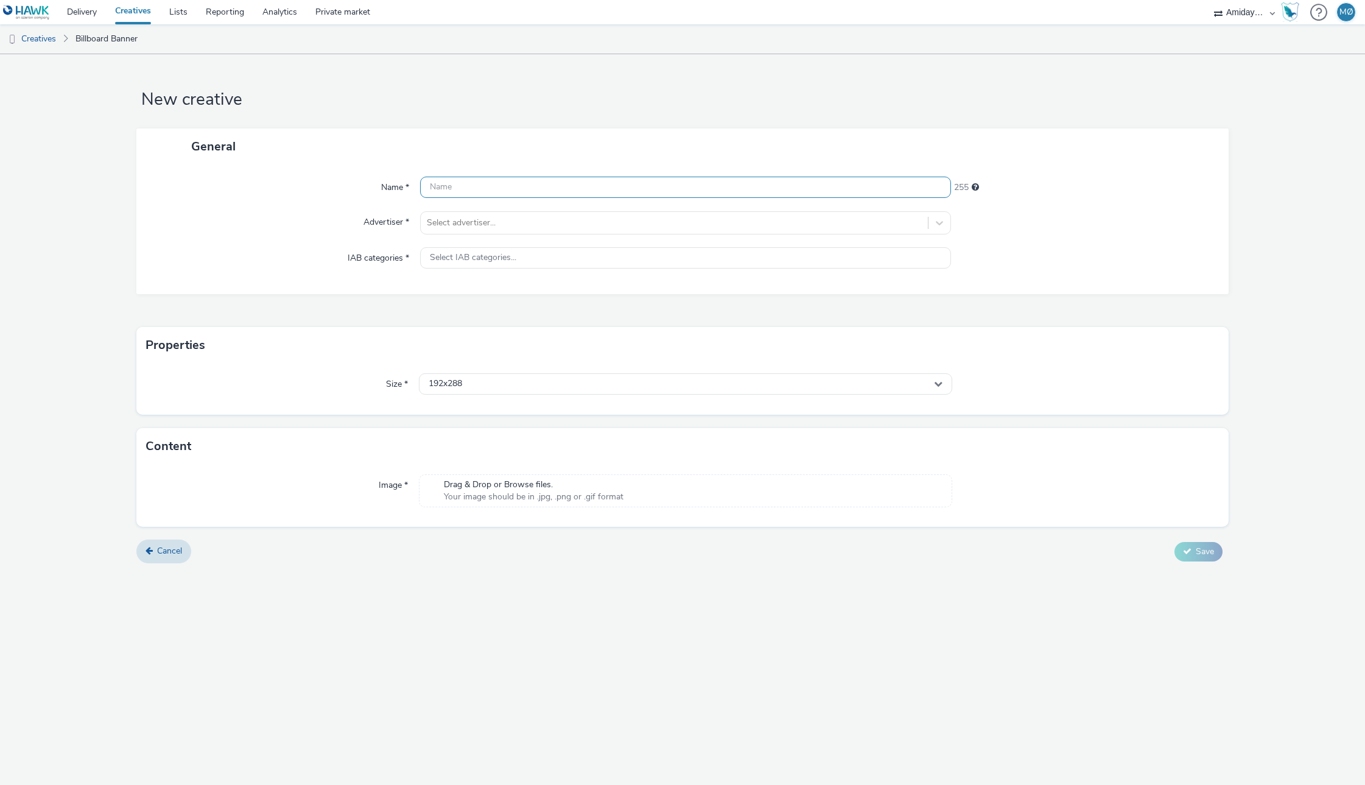
click at [503, 185] on input "text" at bounding box center [685, 187] width 531 height 21
paste input "Akerhus Høyre - August - V1"
type input "[PERSON_NAME] - August - V3"
click at [467, 218] on div at bounding box center [674, 223] width 495 height 15
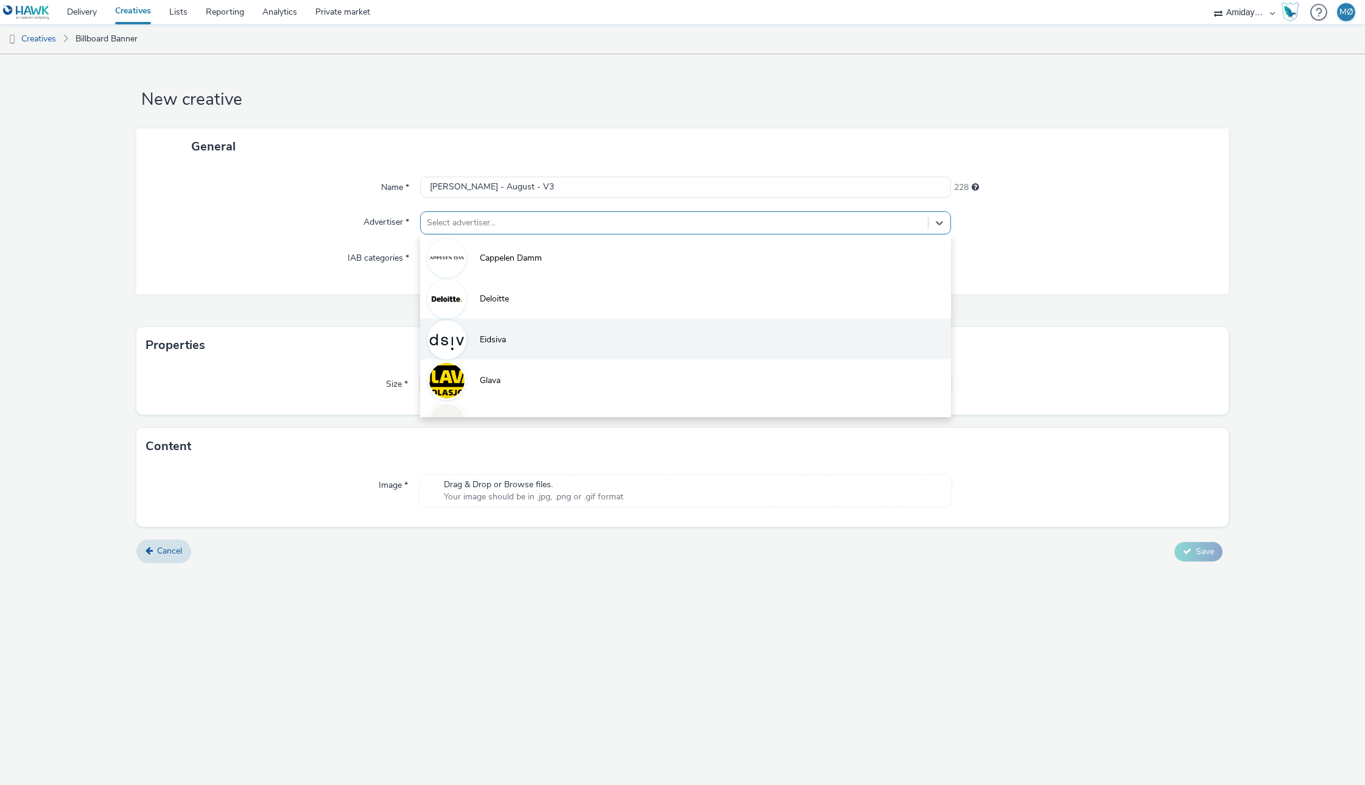
scroll to position [108, 0]
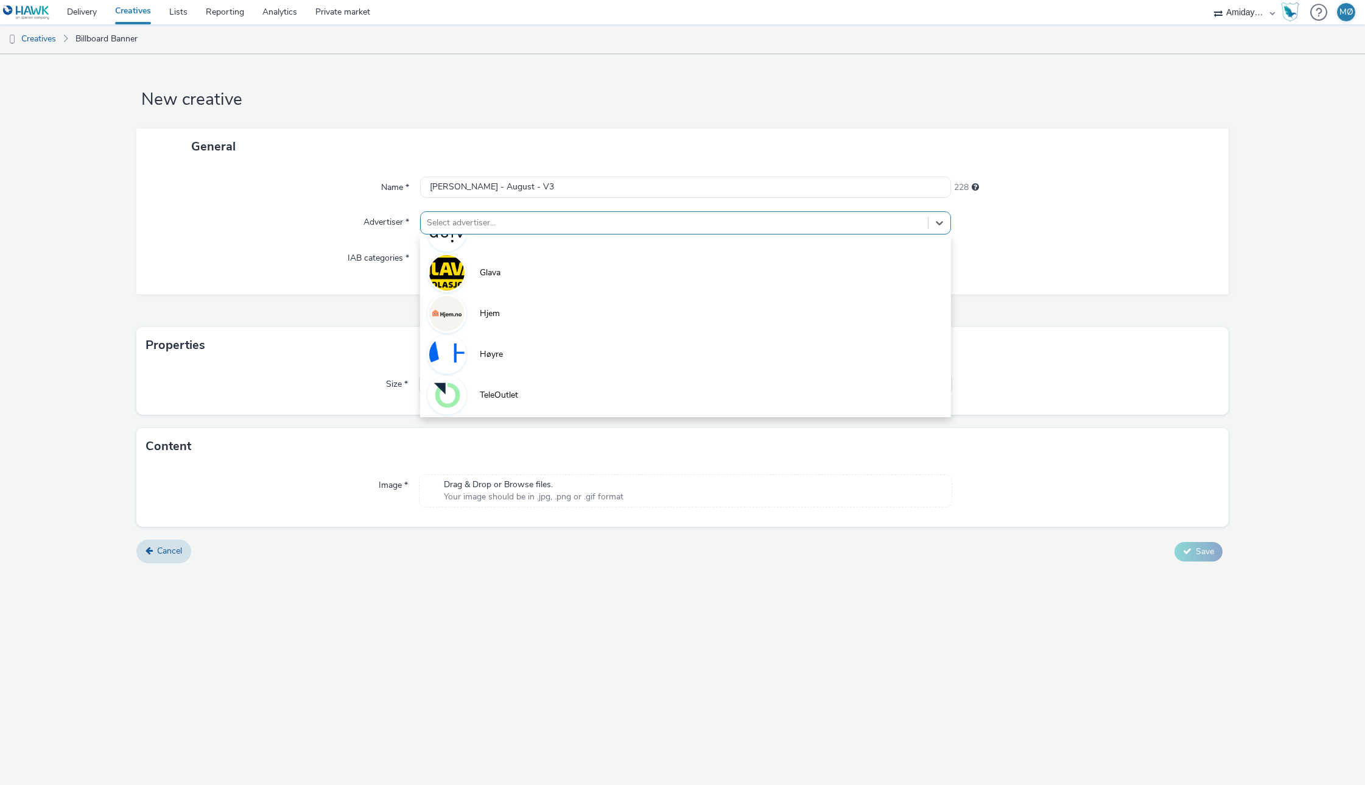
drag, startPoint x: 478, startPoint y: 363, endPoint x: 486, endPoint y: 364, distance: 8.0
click at [478, 363] on li "Høyre" at bounding box center [685, 353] width 531 height 41
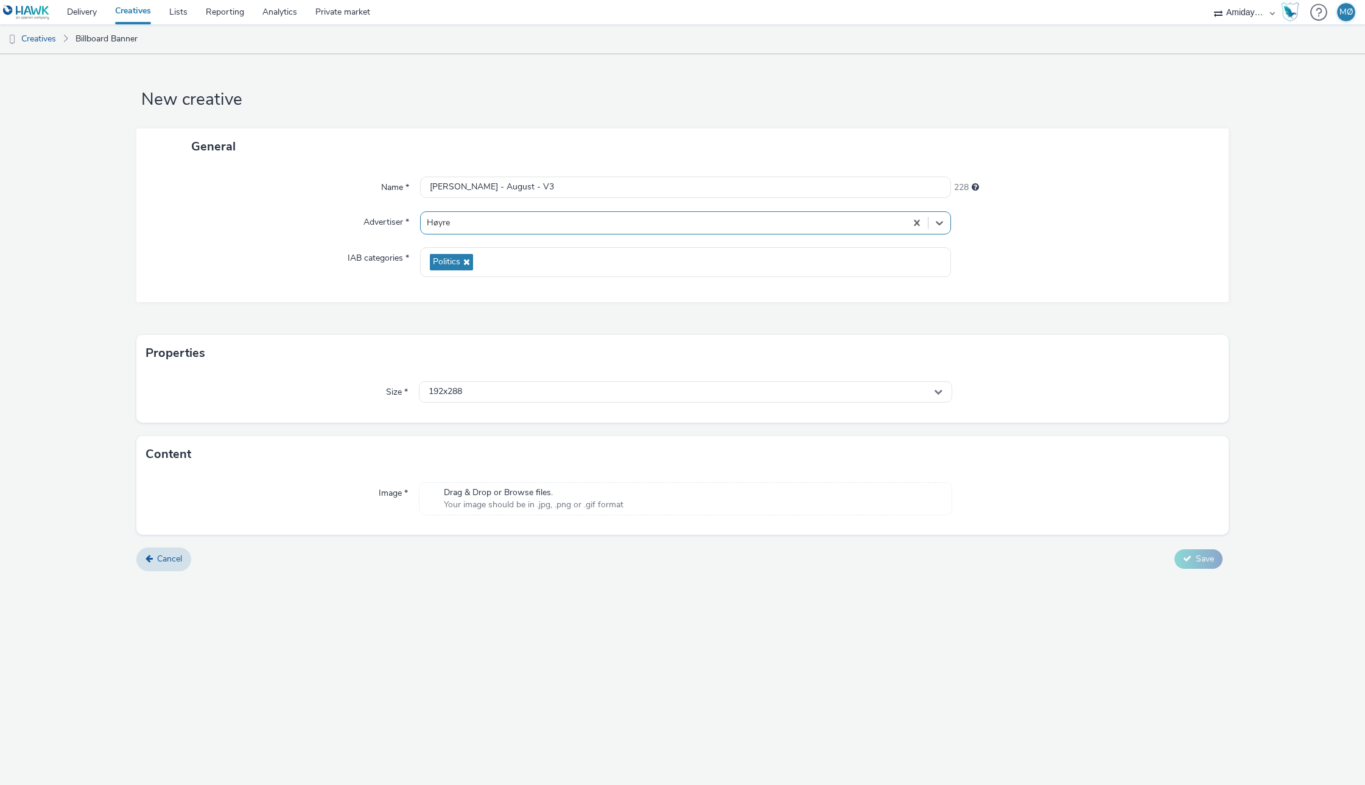
click at [530, 379] on div "Size * 192x288" at bounding box center [682, 396] width 1092 height 51
click at [528, 390] on div "192x288" at bounding box center [685, 391] width 533 height 21
click at [513, 416] on input "text" at bounding box center [686, 417] width 532 height 21
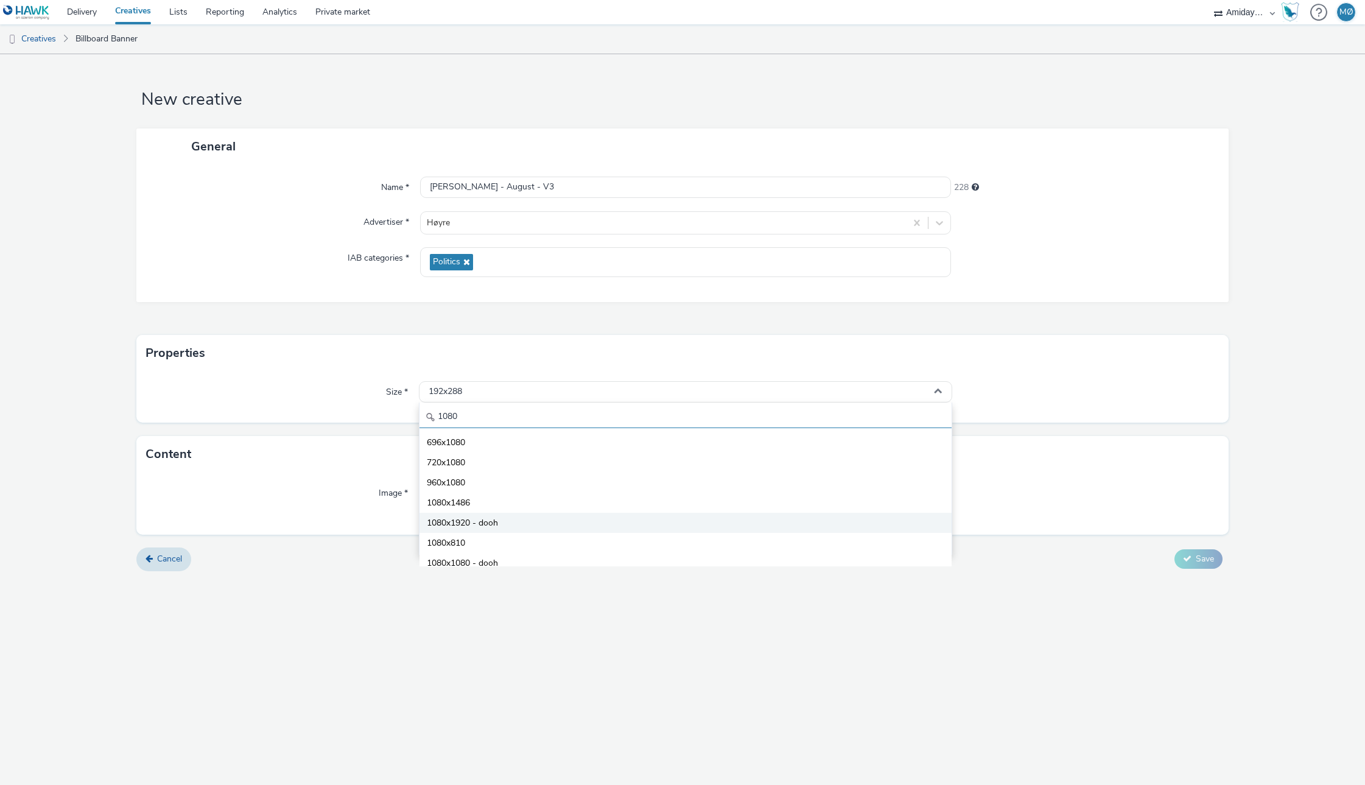
type input "1080"
click at [488, 513] on li "1080x1920 - dooh" at bounding box center [686, 523] width 532 height 20
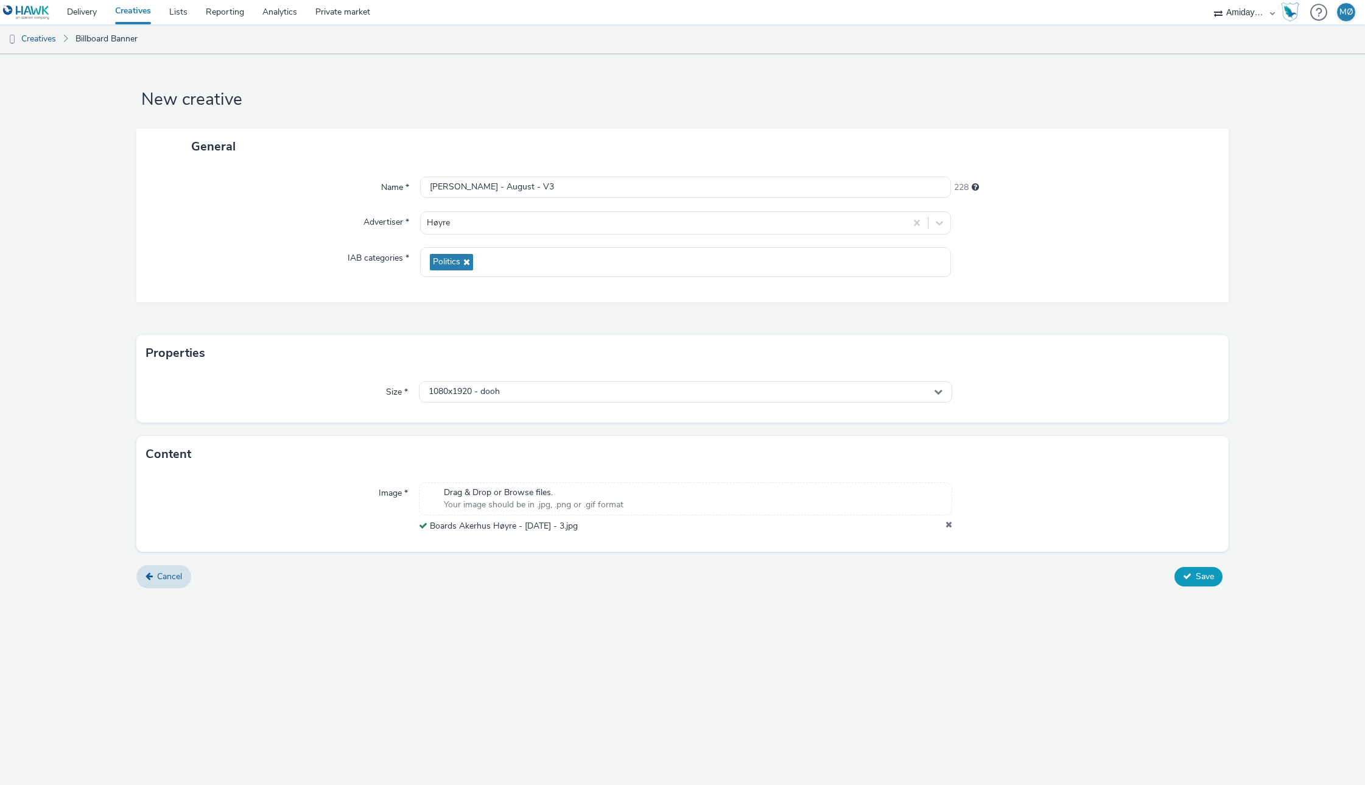
click at [1193, 578] on button "Save" at bounding box center [1199, 576] width 48 height 19
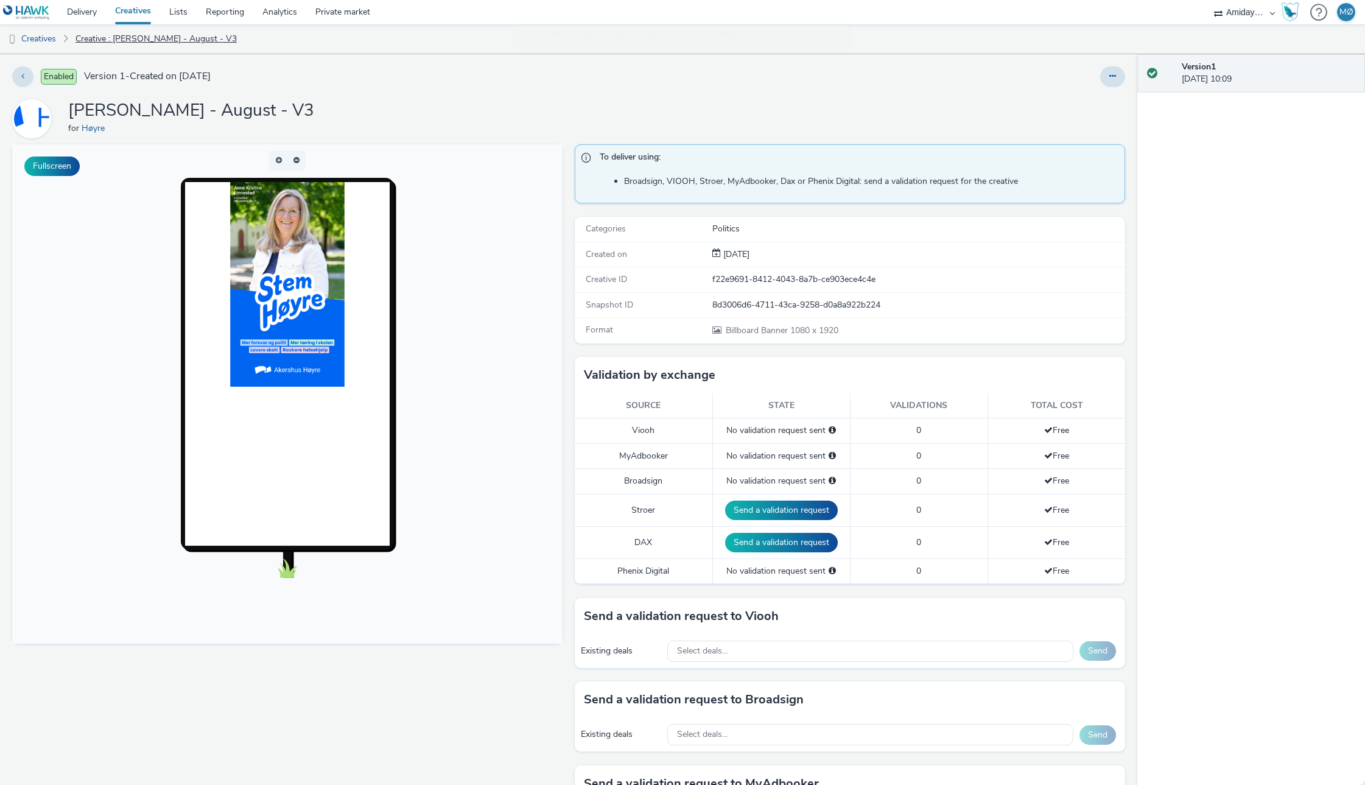
click at [113, 44] on link "Creative : [PERSON_NAME] - August - V3" at bounding box center [156, 38] width 174 height 29
click at [121, 42] on link "Creative : [PERSON_NAME] - August - V3" at bounding box center [156, 38] width 174 height 29
click at [124, 42] on link "Creative : [PERSON_NAME] - August - V3" at bounding box center [156, 38] width 174 height 29
click at [138, 40] on link "Creative : [PERSON_NAME] - August - V3" at bounding box center [156, 38] width 174 height 29
click at [43, 43] on link "Creatives" at bounding box center [31, 38] width 62 height 29
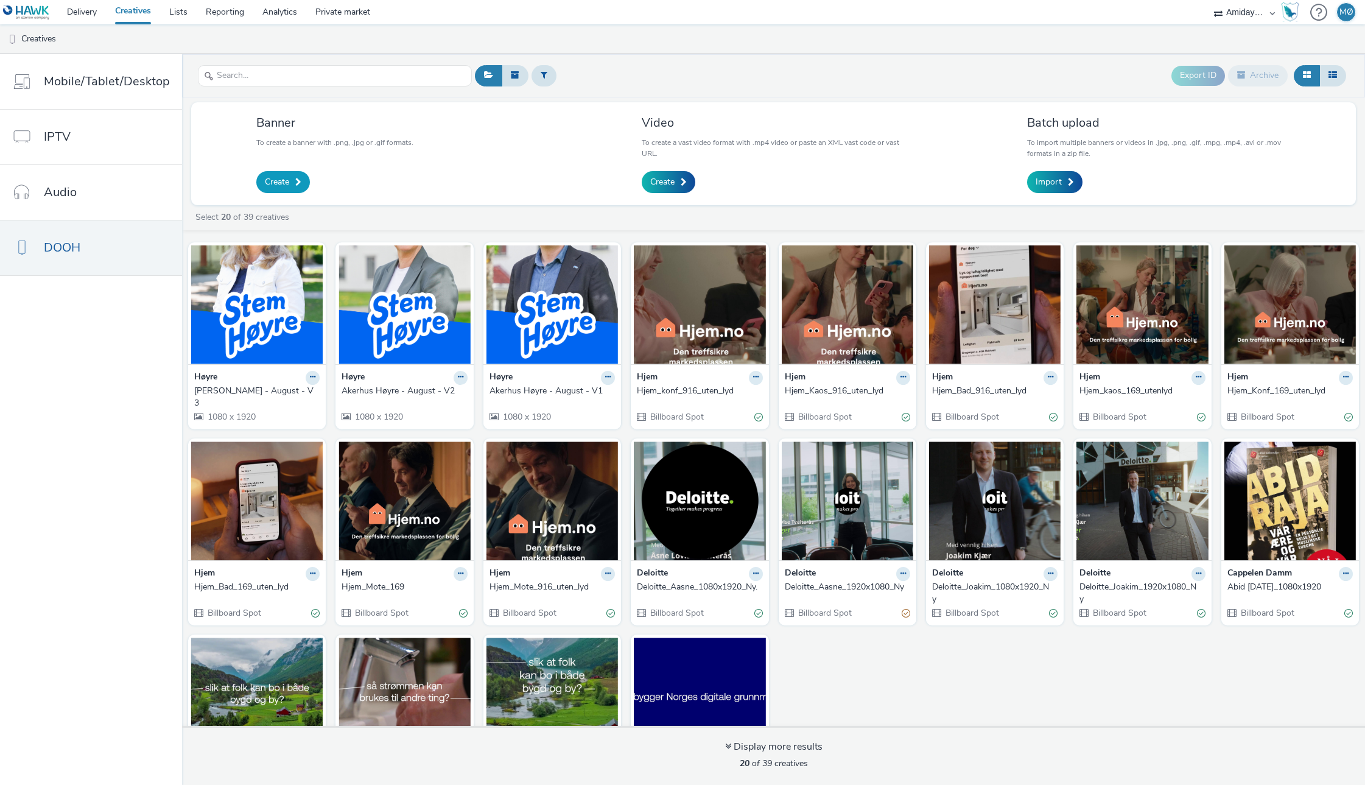
click at [286, 185] on span "Create" at bounding box center [277, 182] width 24 height 12
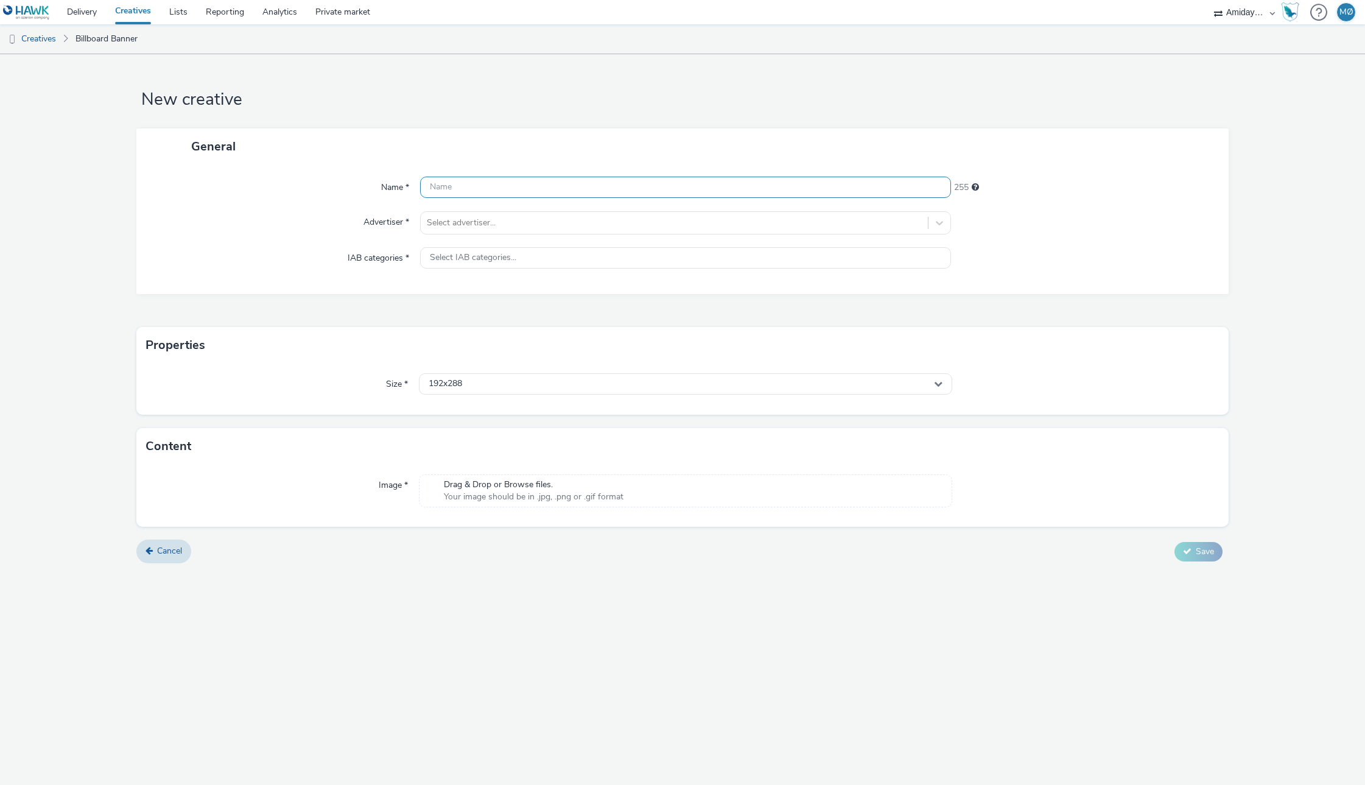
click at [545, 182] on input "text" at bounding box center [685, 187] width 531 height 21
paste input "Akerhus Høyre - August - V1"
type input "Akerhus Høyre - August - V4"
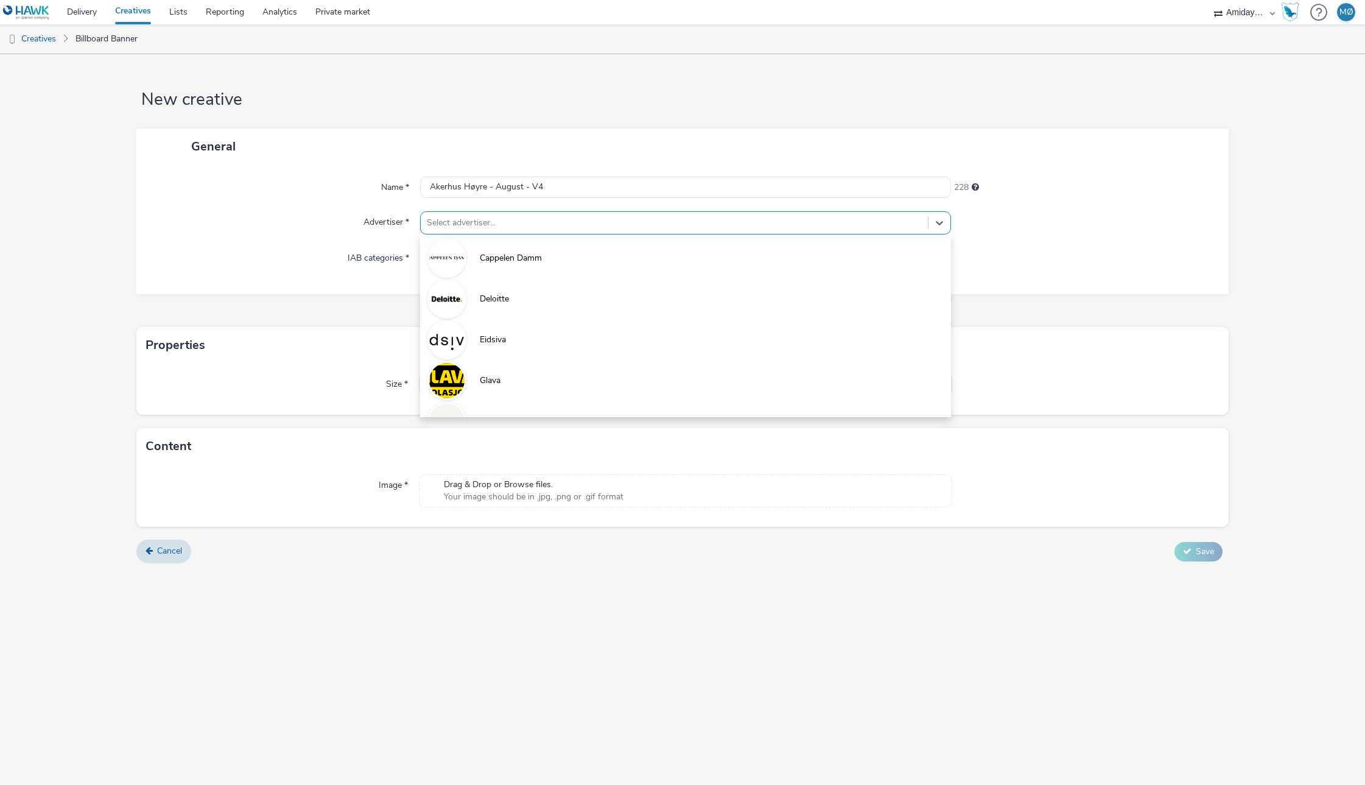
click at [540, 213] on div "Select advertiser..." at bounding box center [674, 222] width 507 height 19
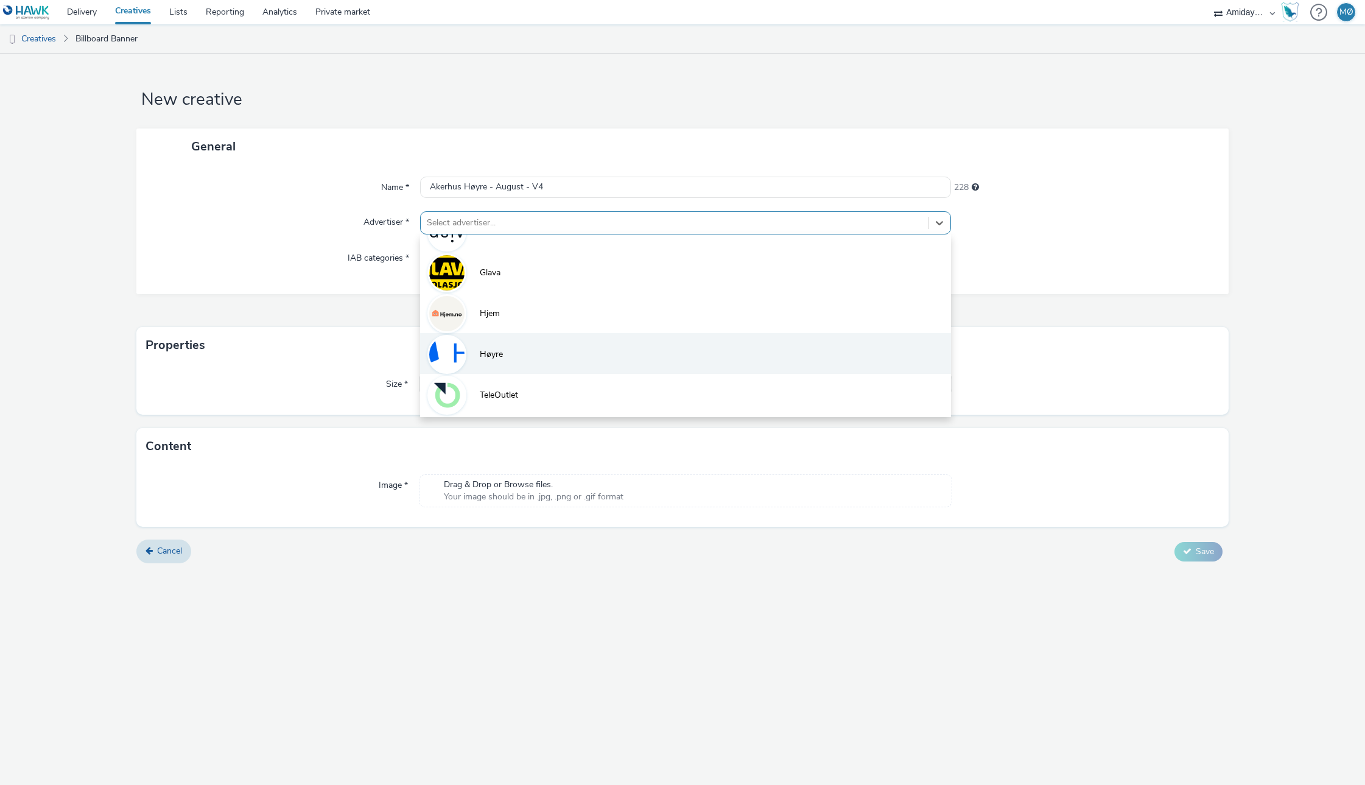
click at [496, 350] on span "Høyre" at bounding box center [491, 354] width 23 height 12
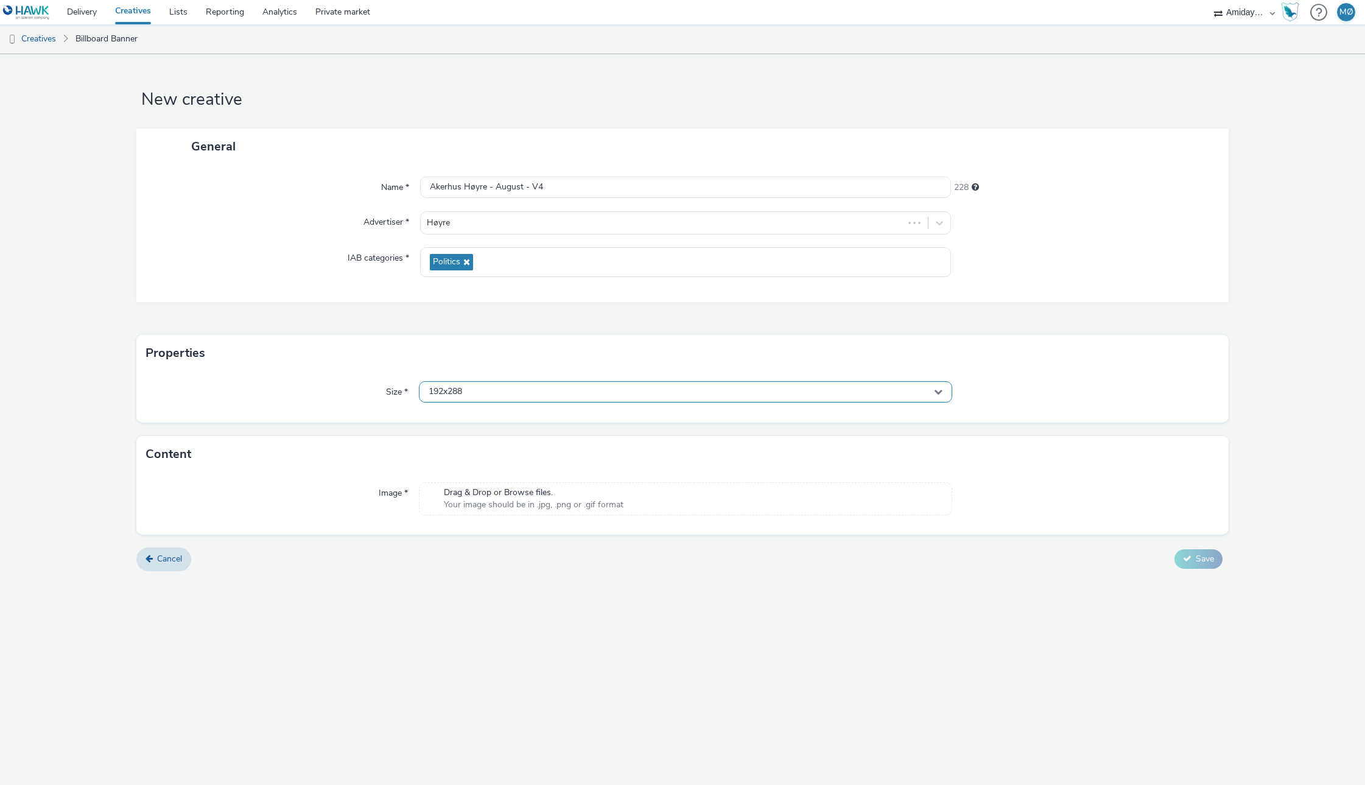
click at [467, 393] on div "192x288" at bounding box center [685, 391] width 533 height 21
click at [462, 416] on input "text" at bounding box center [686, 417] width 532 height 21
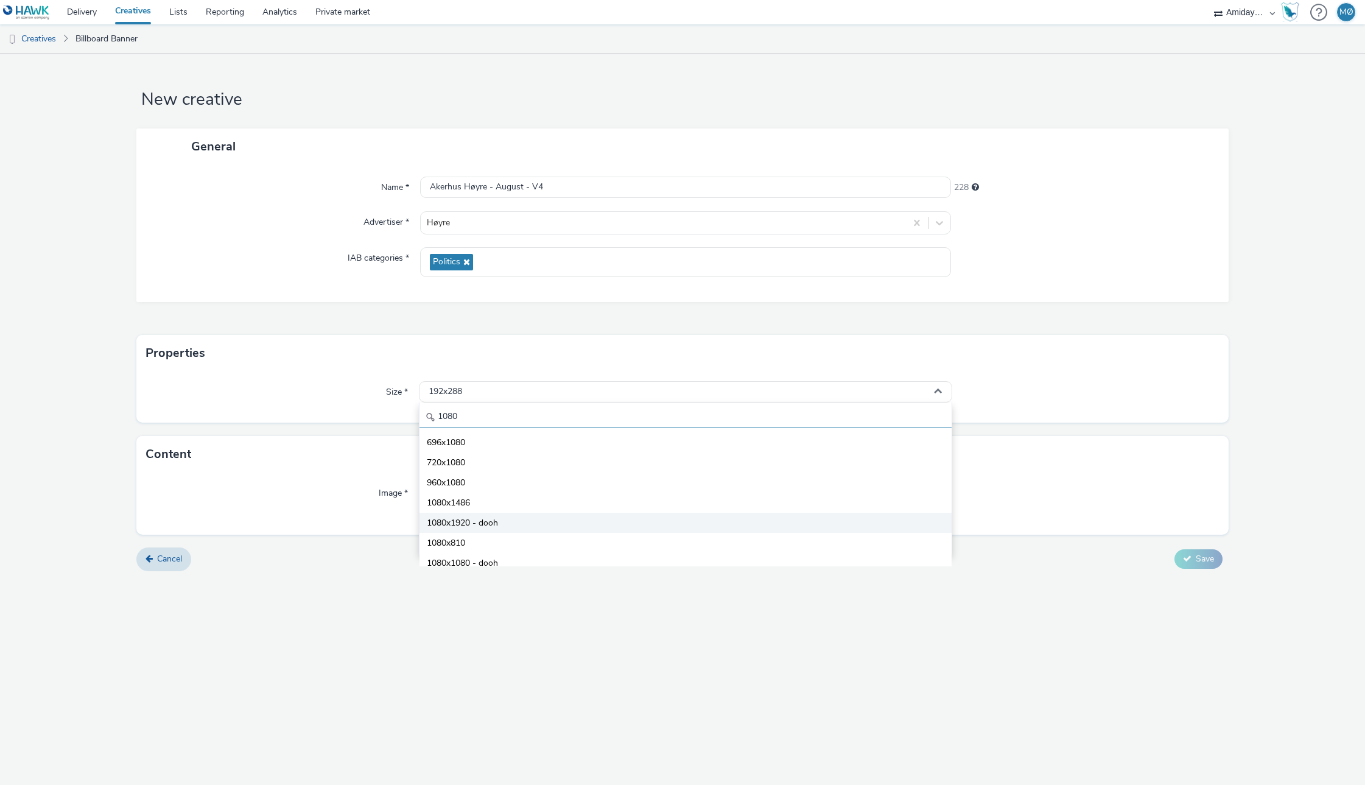
type input "1080"
click at [473, 520] on span "1080x1920 - dooh" at bounding box center [462, 523] width 71 height 12
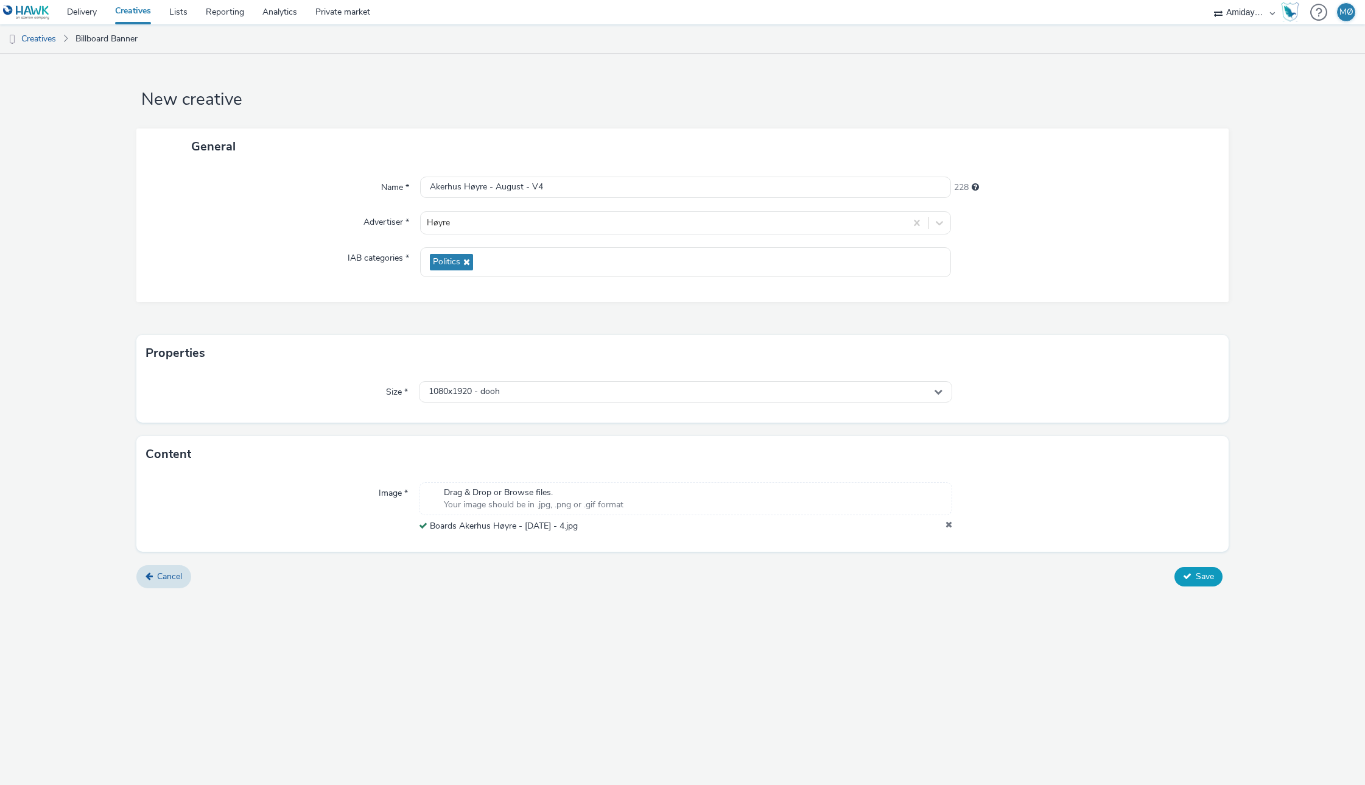
click at [1209, 574] on span "Save" at bounding box center [1205, 577] width 18 height 12
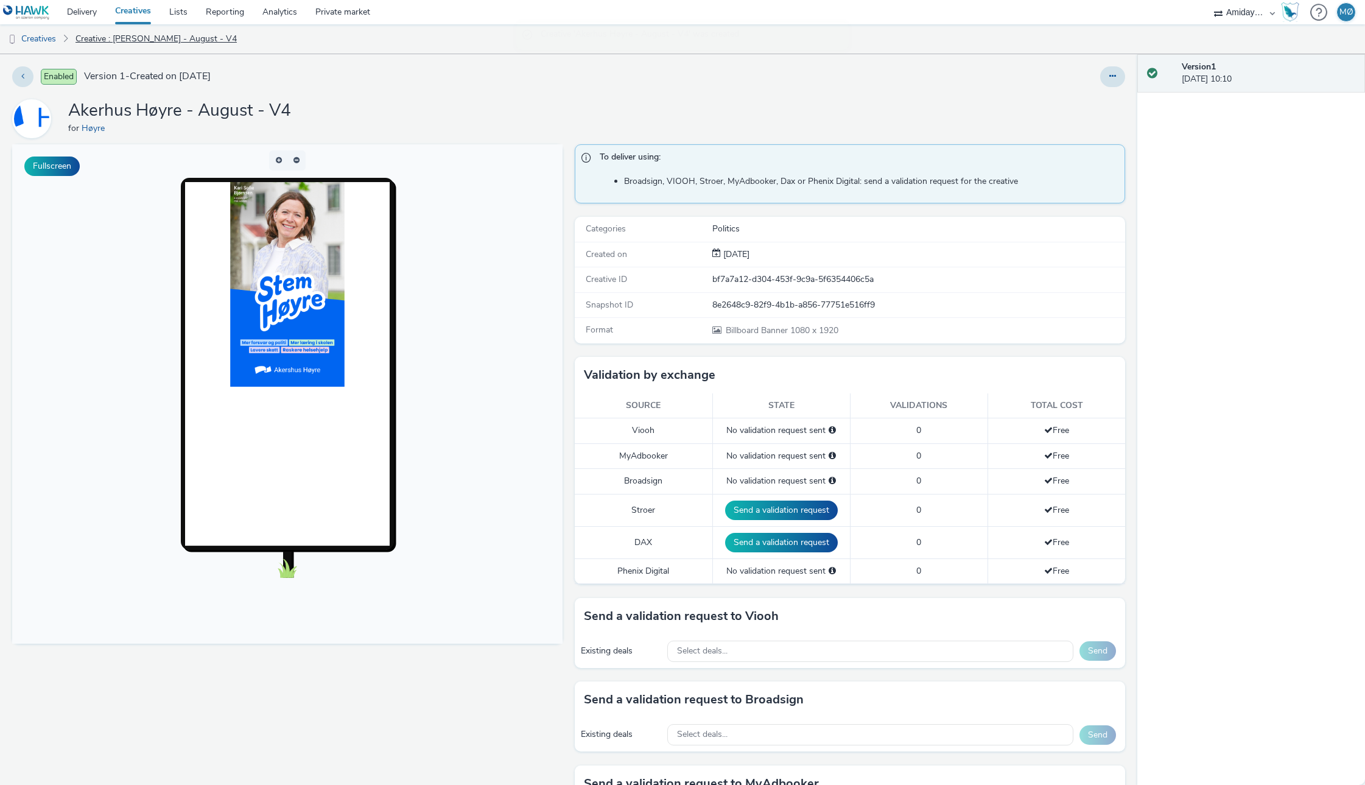
click at [146, 40] on link "Creative : [PERSON_NAME] - August - V4" at bounding box center [156, 38] width 174 height 29
click at [37, 41] on link "Creatives" at bounding box center [31, 38] width 62 height 29
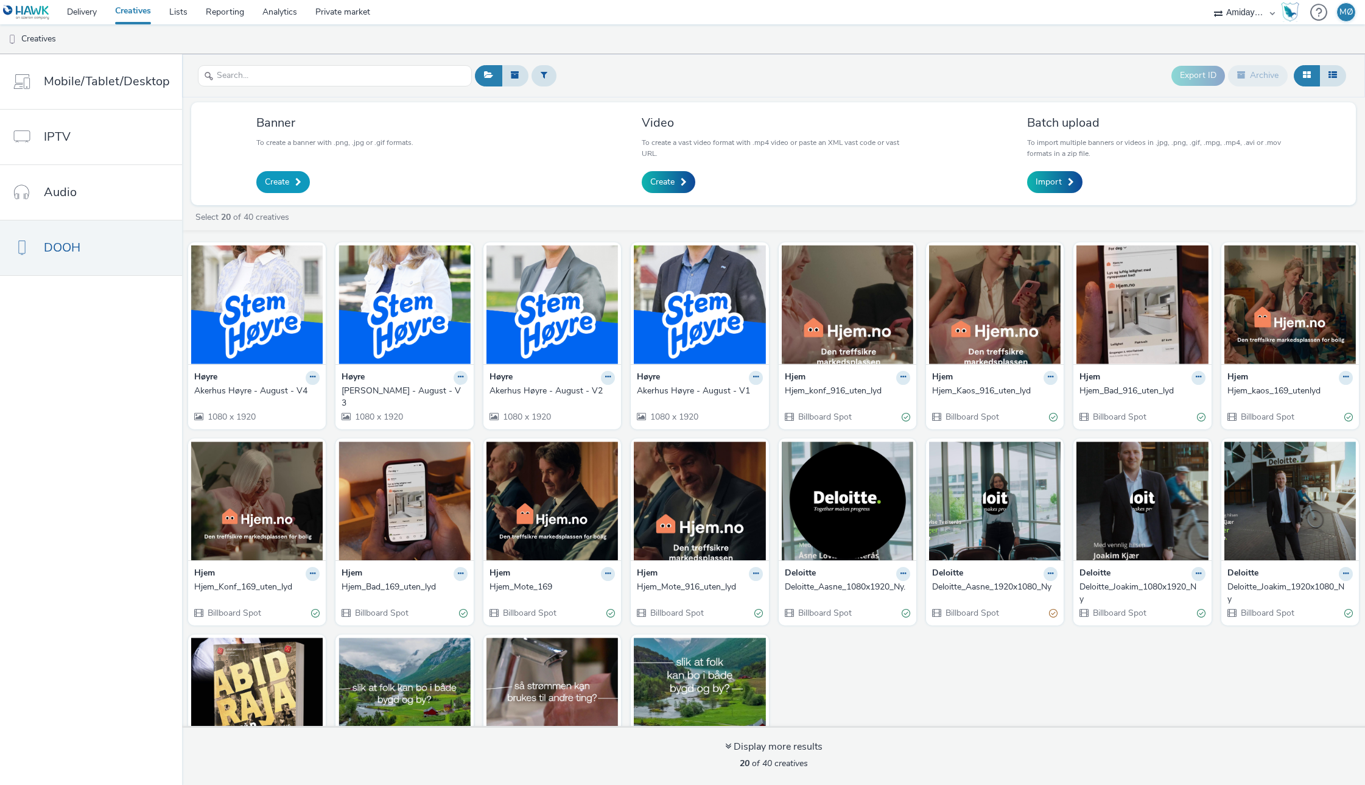
click at [277, 183] on span "Create" at bounding box center [277, 182] width 24 height 12
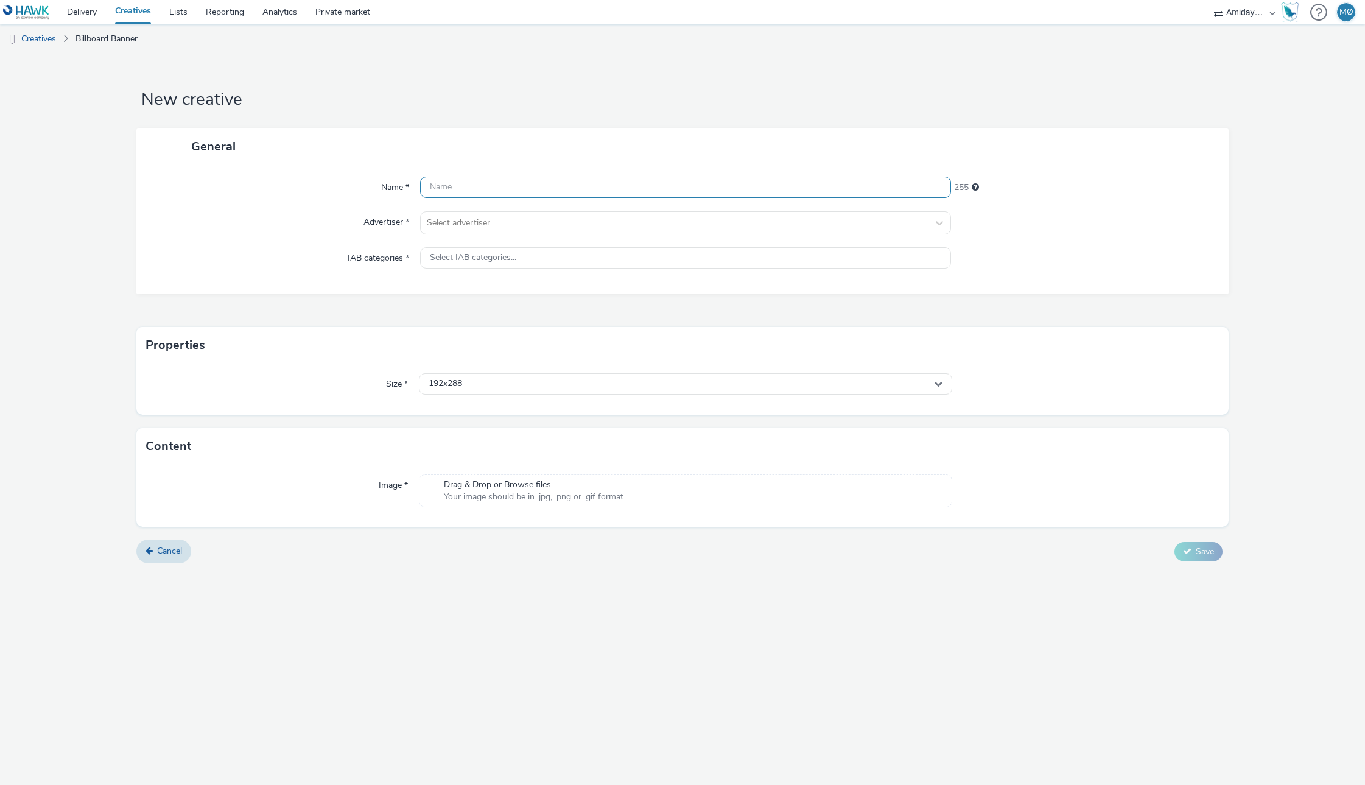
click at [566, 185] on input "text" at bounding box center [685, 187] width 531 height 21
paste input "Akerhus Høyre - August - V1"
type input "[PERSON_NAME] - August - V5"
click at [560, 226] on div at bounding box center [674, 223] width 495 height 15
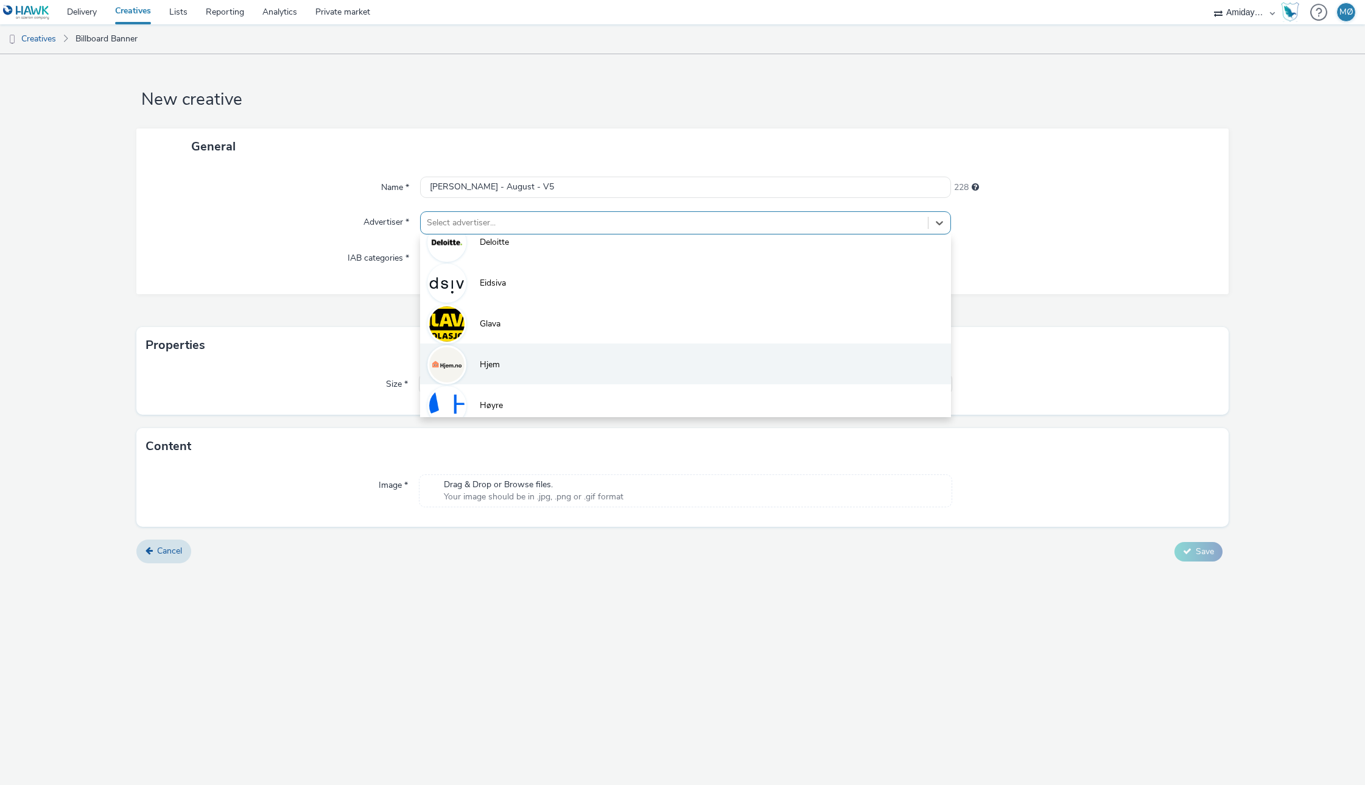
scroll to position [108, 0]
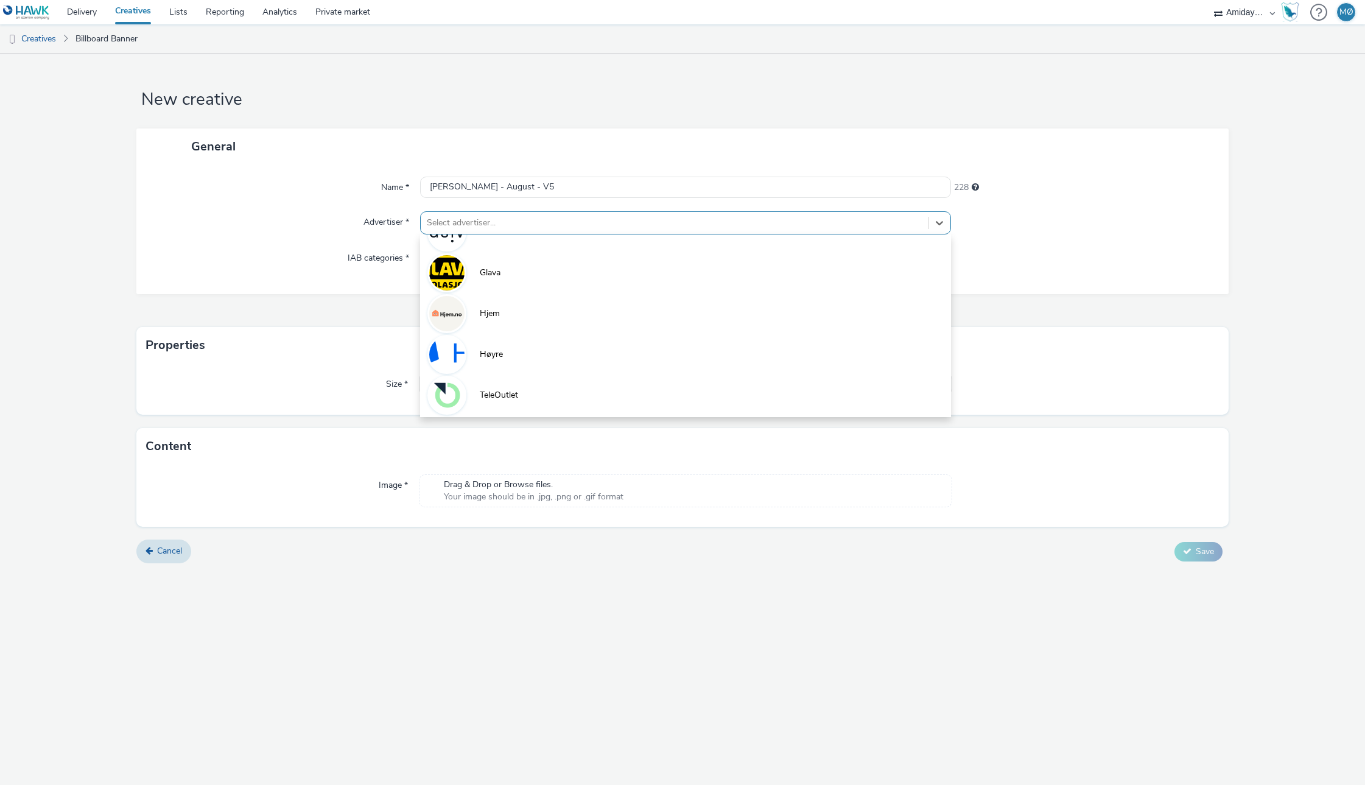
drag, startPoint x: 525, startPoint y: 353, endPoint x: 504, endPoint y: 330, distance: 31.0
click at [525, 353] on li "Høyre" at bounding box center [685, 353] width 531 height 41
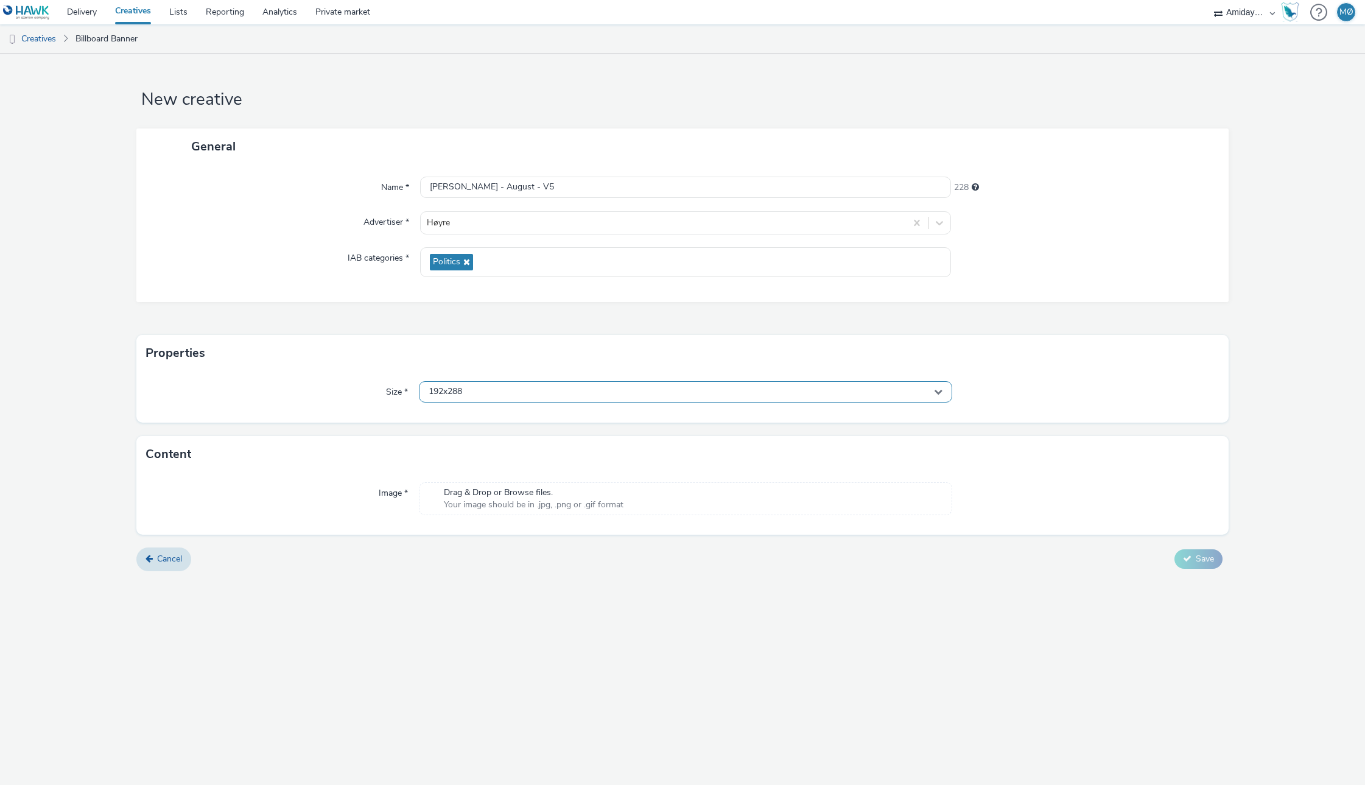
click at [469, 396] on div "192x288" at bounding box center [685, 391] width 533 height 21
click at [461, 420] on input "text" at bounding box center [686, 417] width 532 height 21
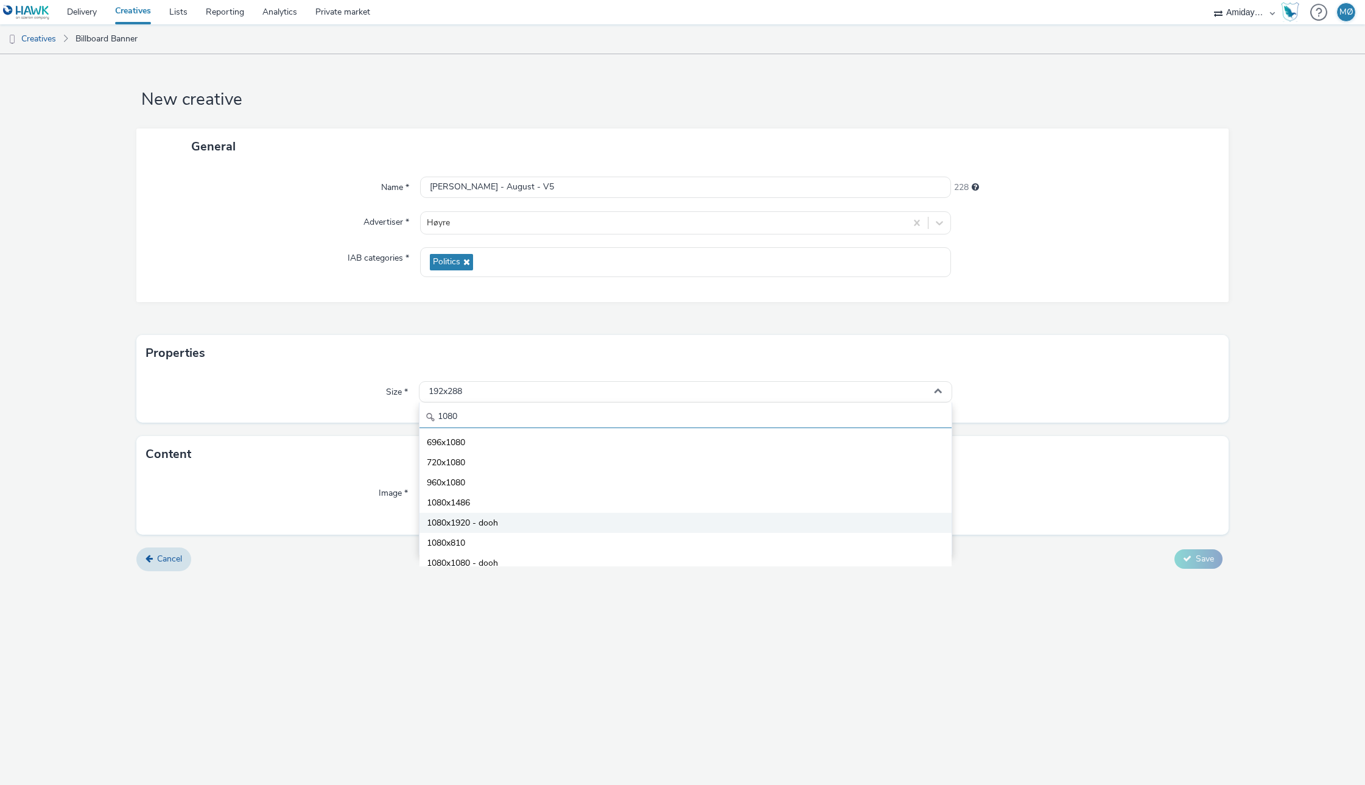
type input "1080"
click at [472, 521] on span "1080x1920 - dooh" at bounding box center [462, 523] width 71 height 12
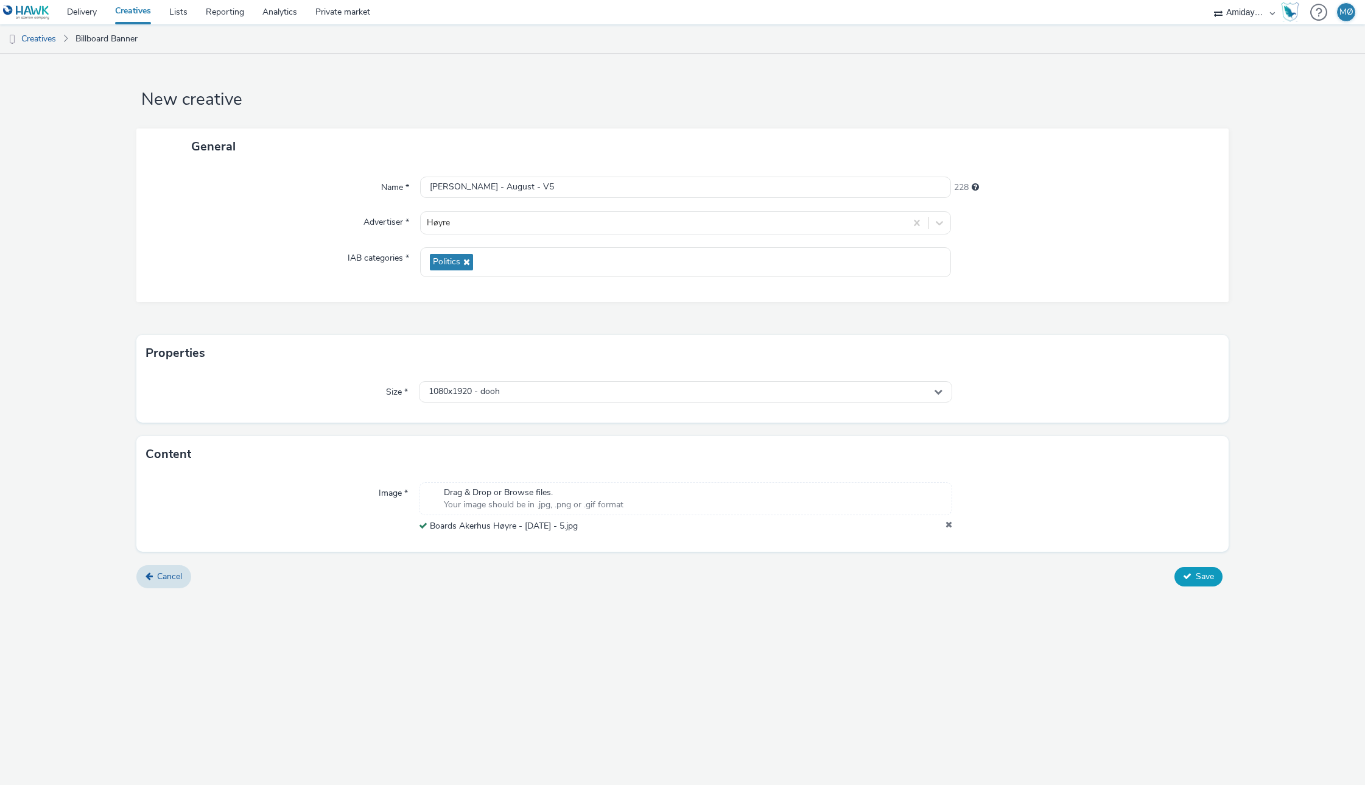
click at [1192, 576] on button "Save" at bounding box center [1199, 576] width 48 height 19
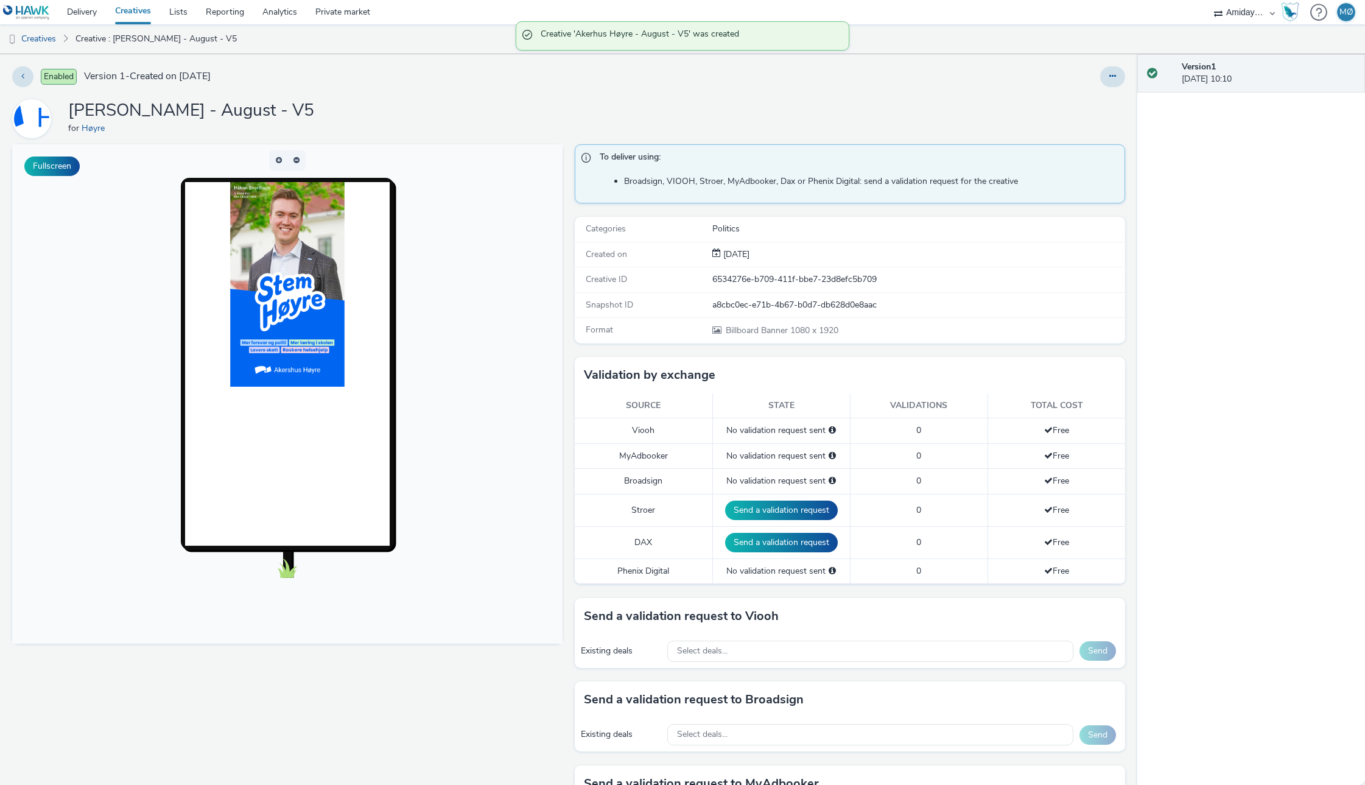
click at [142, 11] on link "Creatives" at bounding box center [133, 12] width 54 height 24
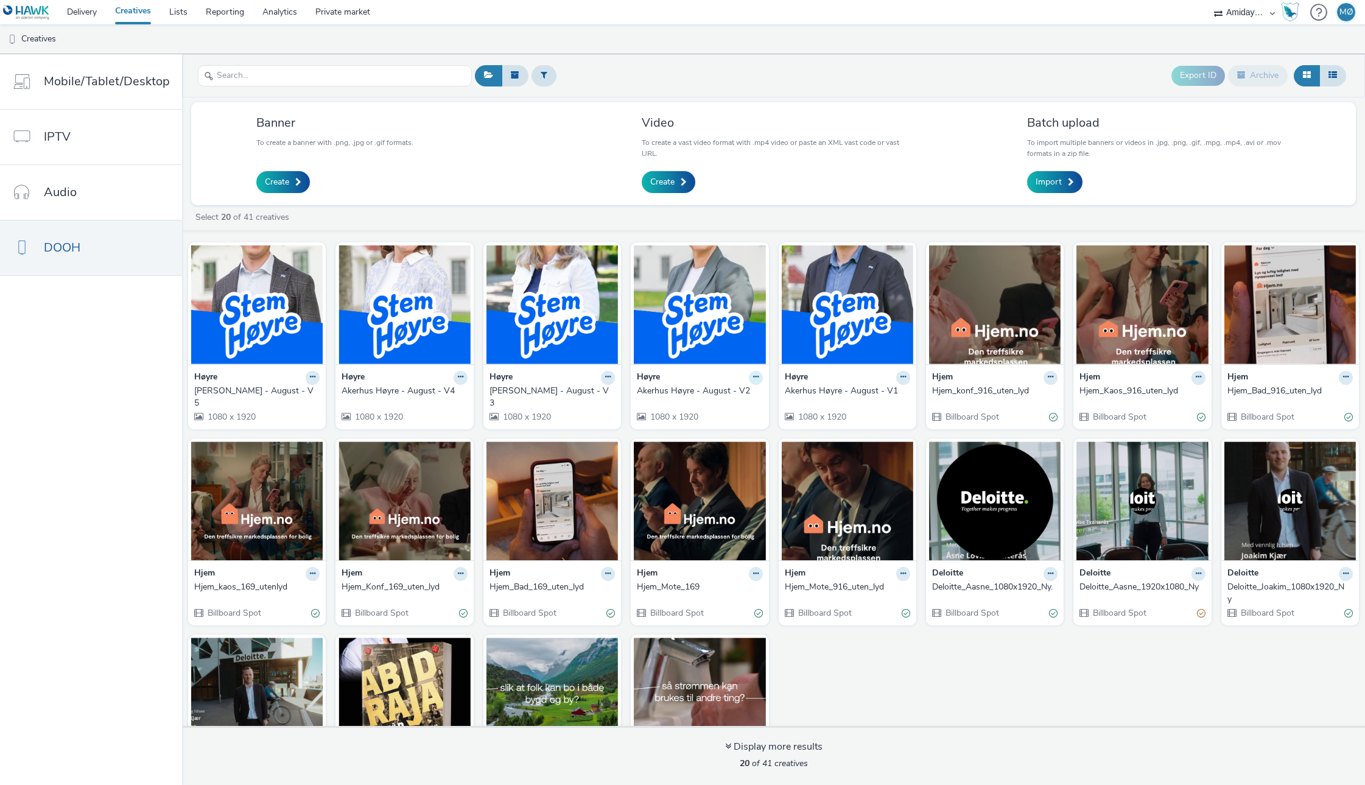
click at [315, 377] on icon at bounding box center [312, 376] width 5 height 7
drag, startPoint x: 693, startPoint y: 377, endPoint x: 615, endPoint y: 384, distance: 78.2
click at [749, 377] on button at bounding box center [756, 378] width 14 height 14
click at [250, 329] on img at bounding box center [257, 304] width 132 height 119
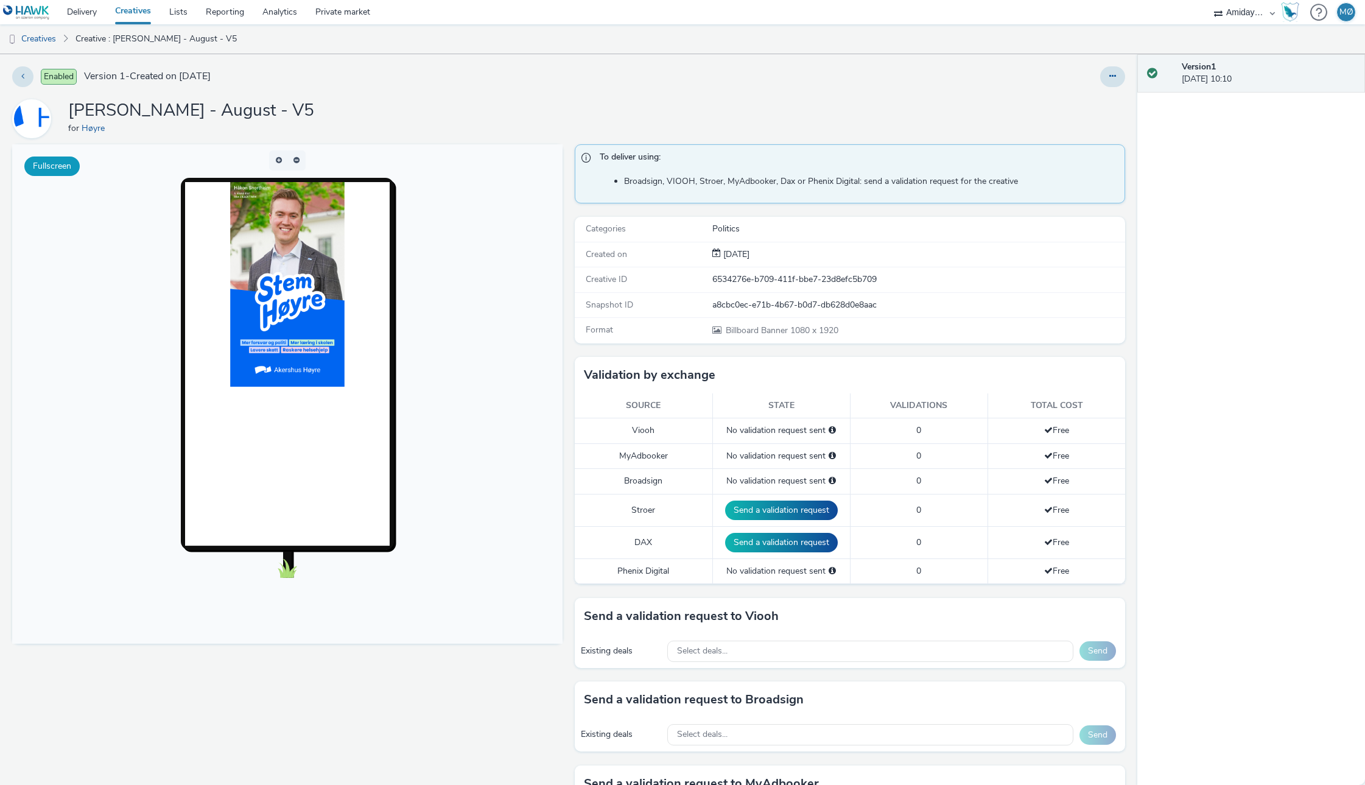
click at [52, 169] on button "Fullscreen" at bounding box center [51, 165] width 55 height 19
click at [1117, 78] on button at bounding box center [1112, 76] width 25 height 21
click at [130, 13] on link "Creatives" at bounding box center [133, 12] width 54 height 24
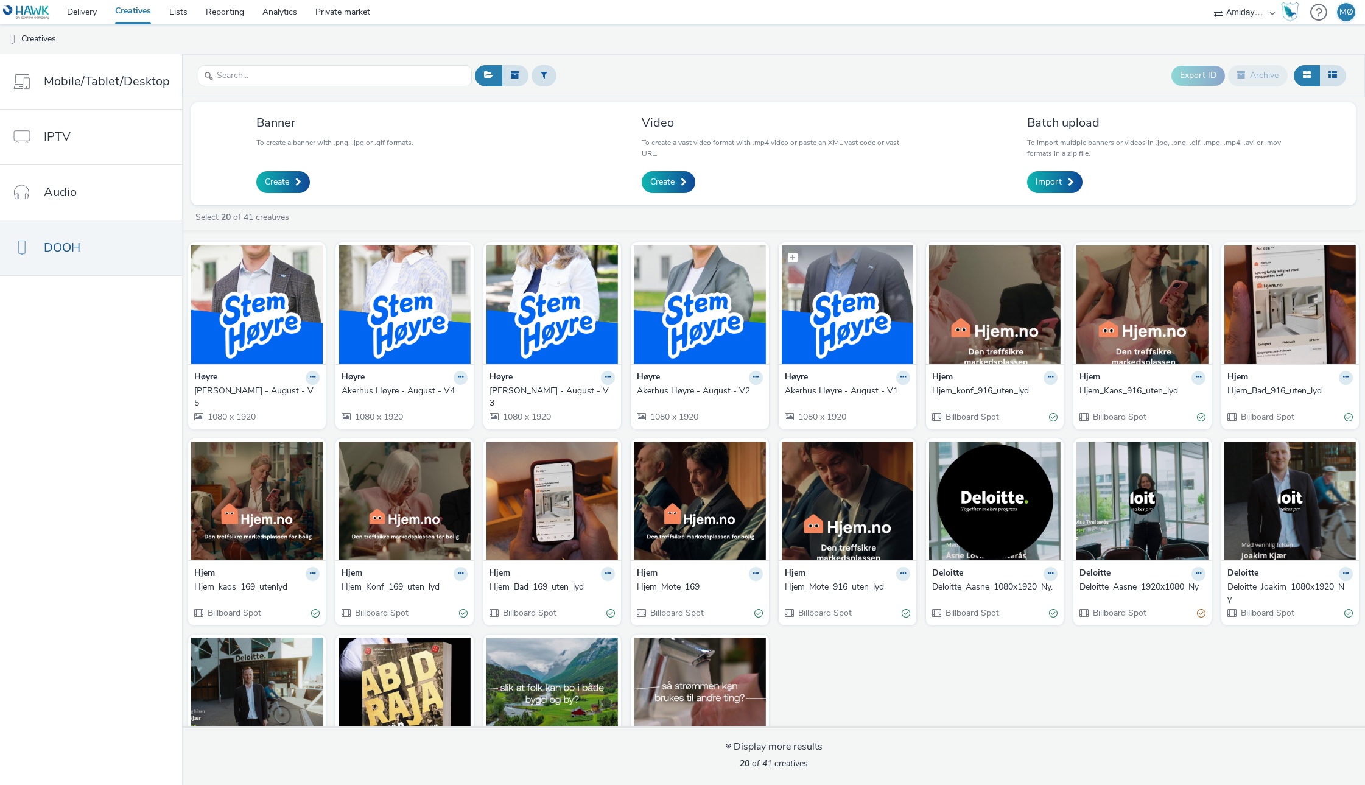
click at [782, 312] on img at bounding box center [848, 304] width 132 height 119
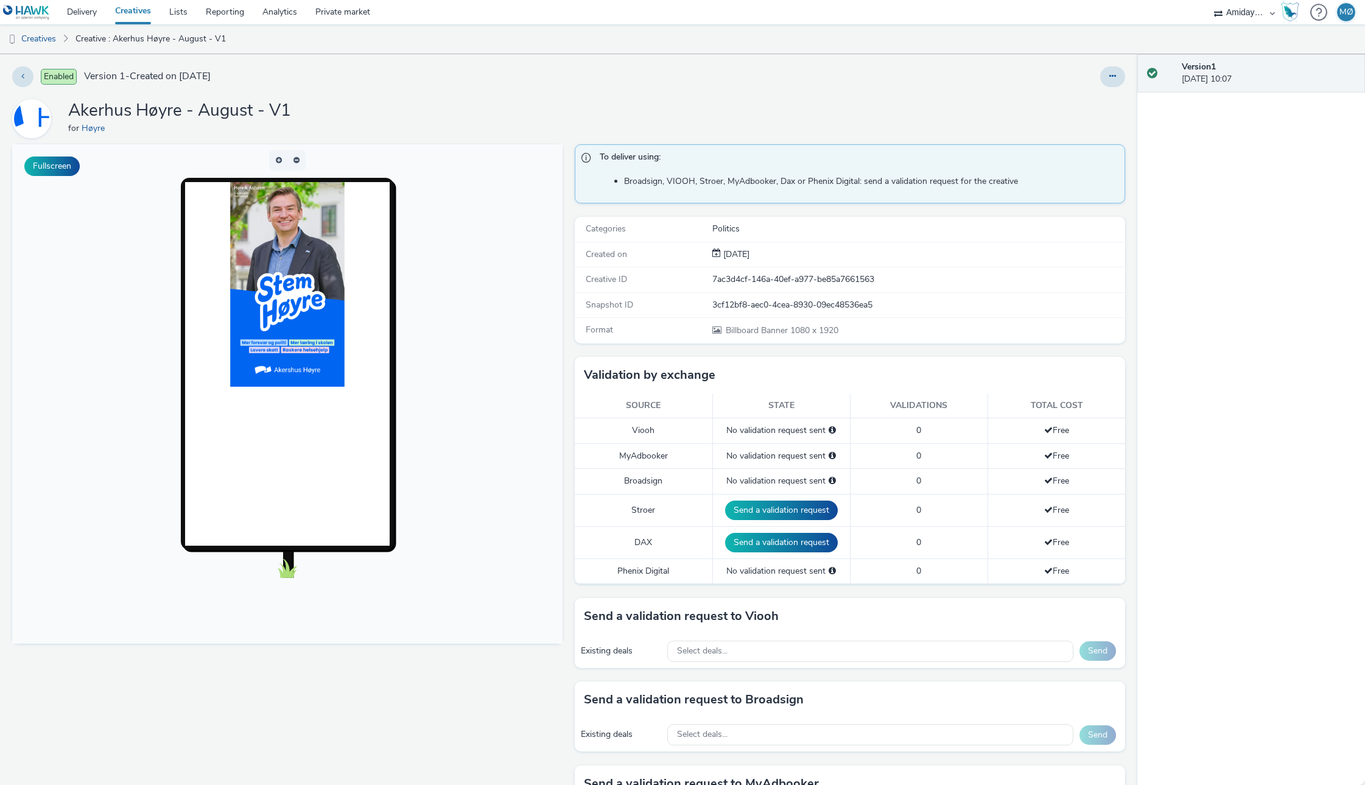
click at [143, 9] on link "Creatives" at bounding box center [133, 12] width 54 height 24
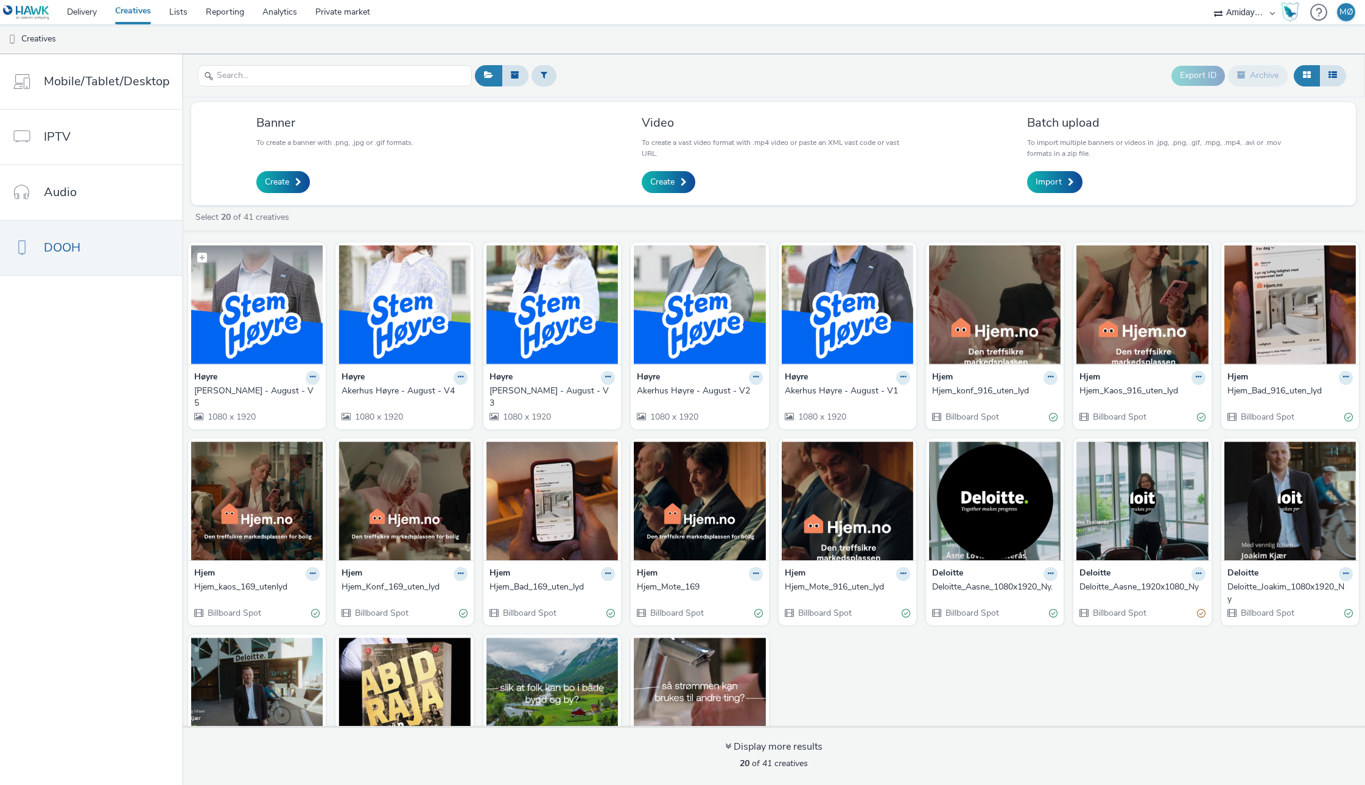
click at [280, 304] on img at bounding box center [257, 304] width 132 height 119
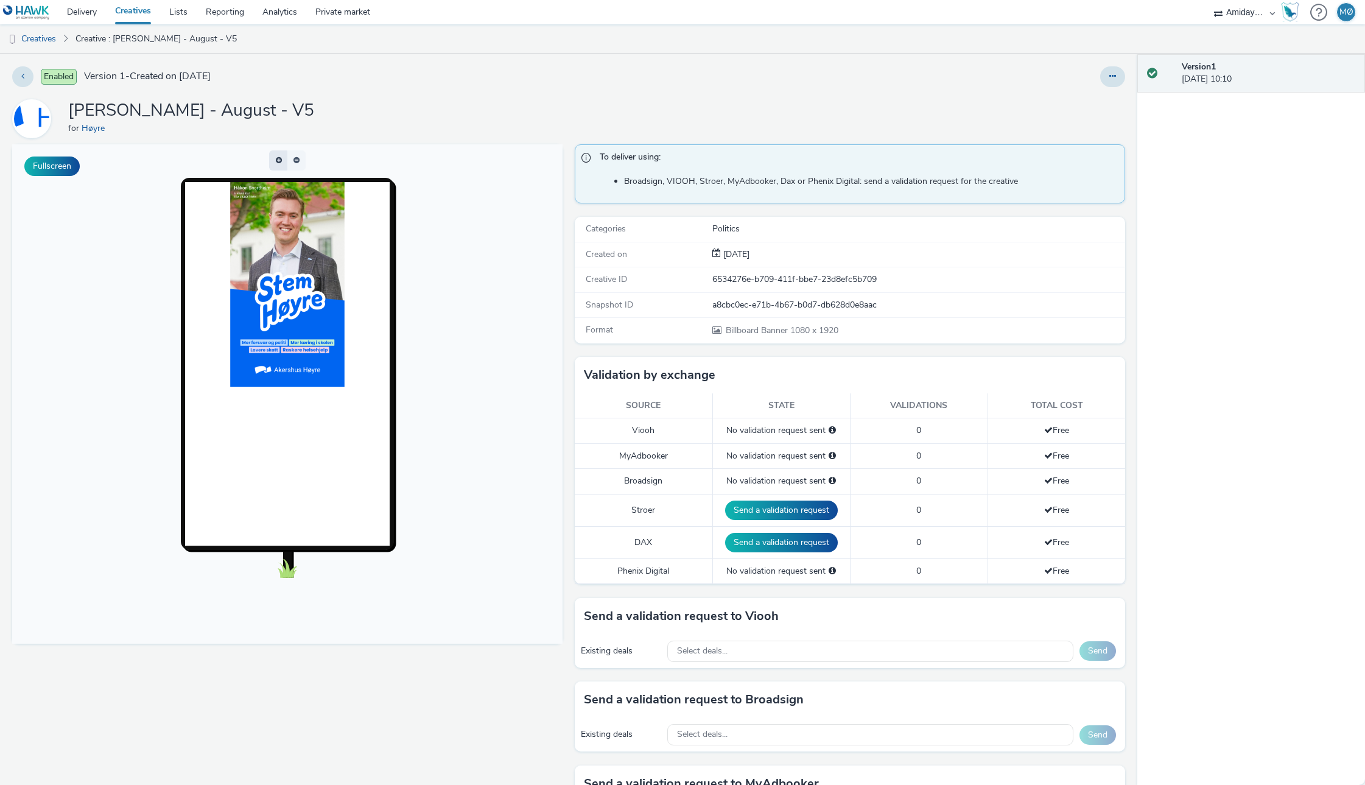
click at [278, 161] on button "button" at bounding box center [278, 160] width 18 height 20
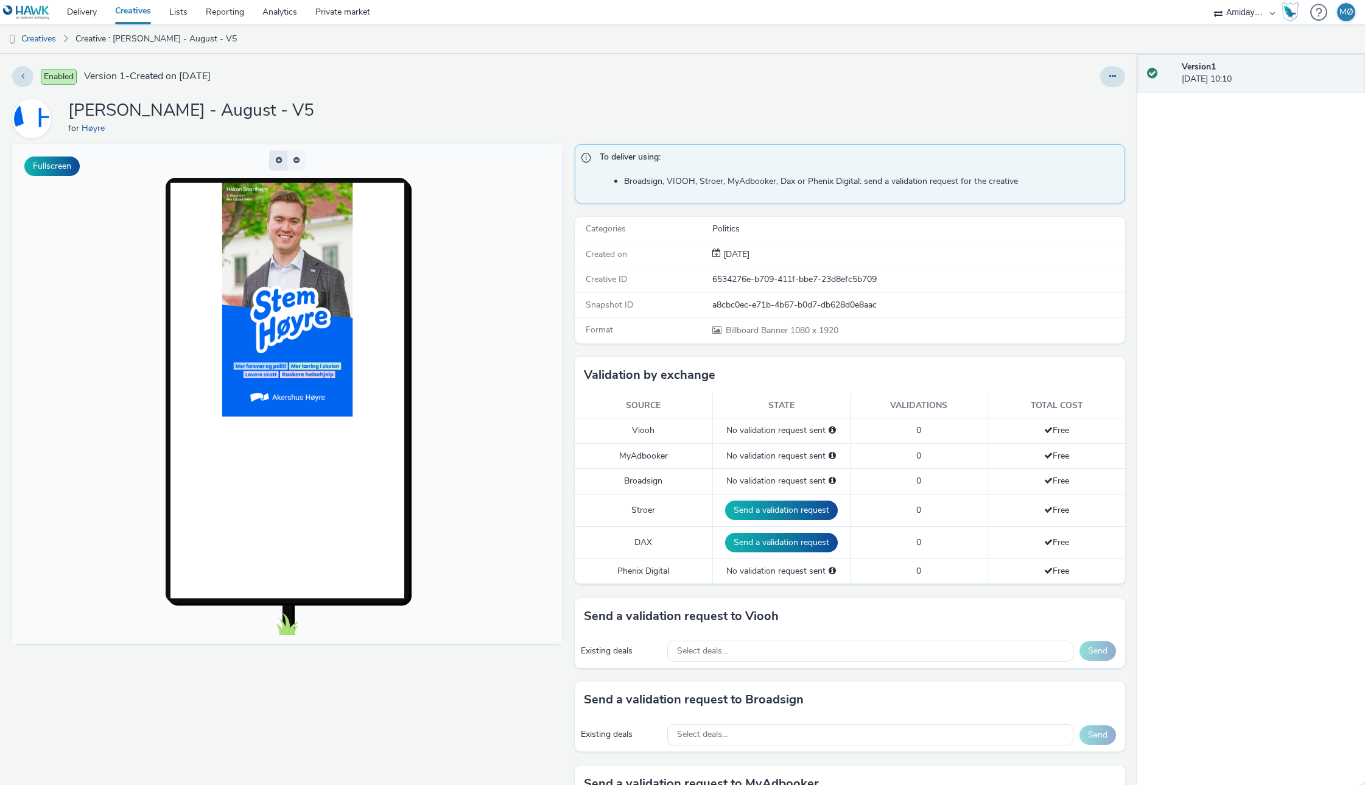
click at [278, 161] on button "button" at bounding box center [278, 160] width 18 height 20
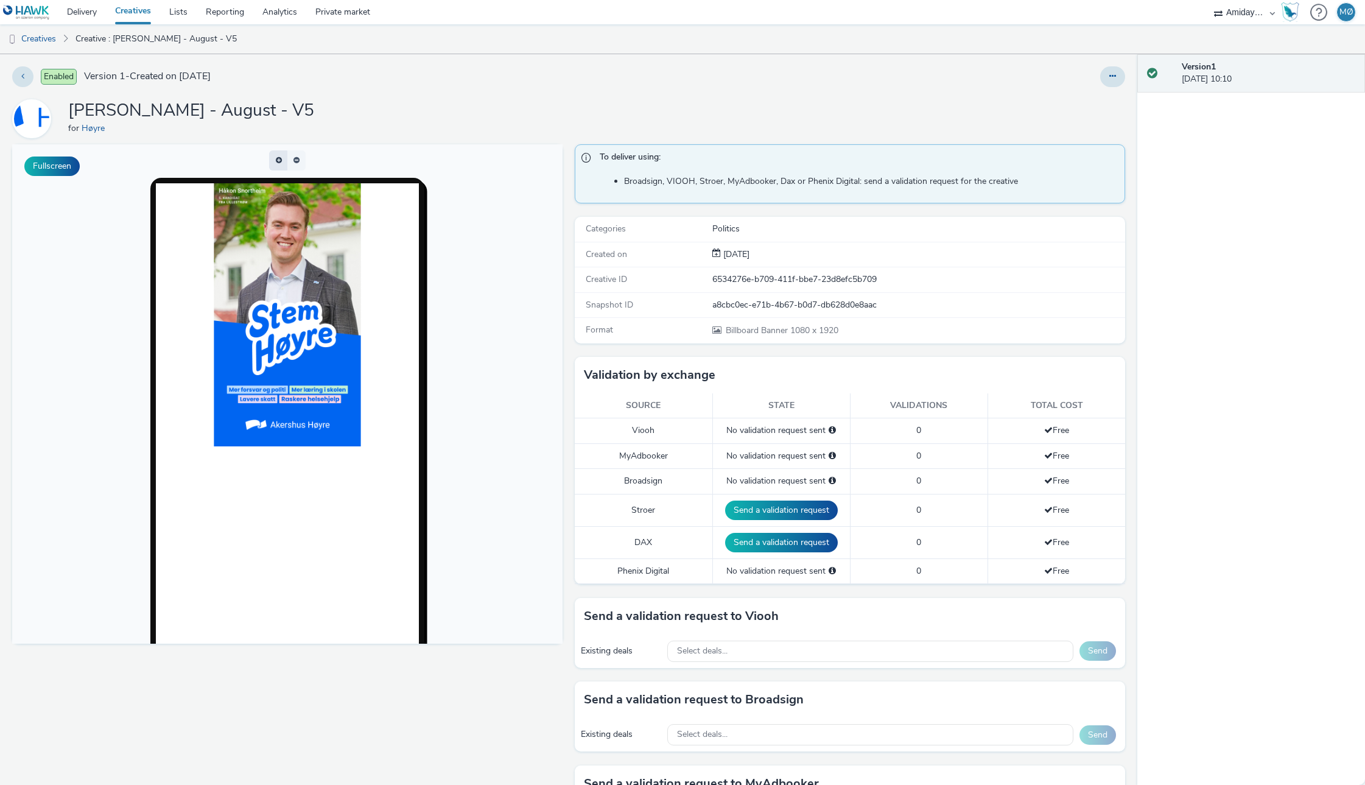
click at [278, 161] on button "button" at bounding box center [278, 160] width 18 height 20
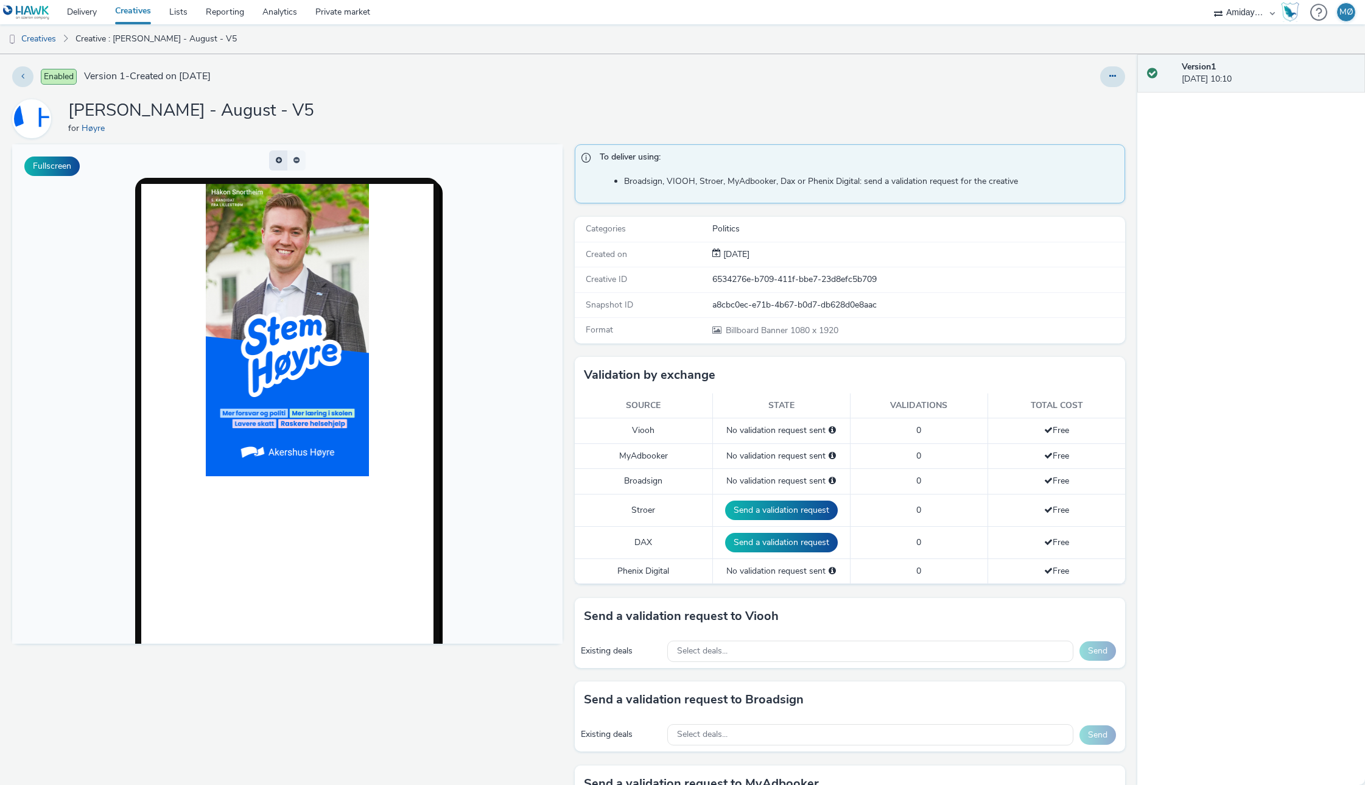
click at [278, 161] on button "button" at bounding box center [278, 160] width 18 height 20
click at [278, 161] on span "button" at bounding box center [279, 159] width 6 height 7
click at [297, 155] on button "button" at bounding box center [296, 160] width 18 height 20
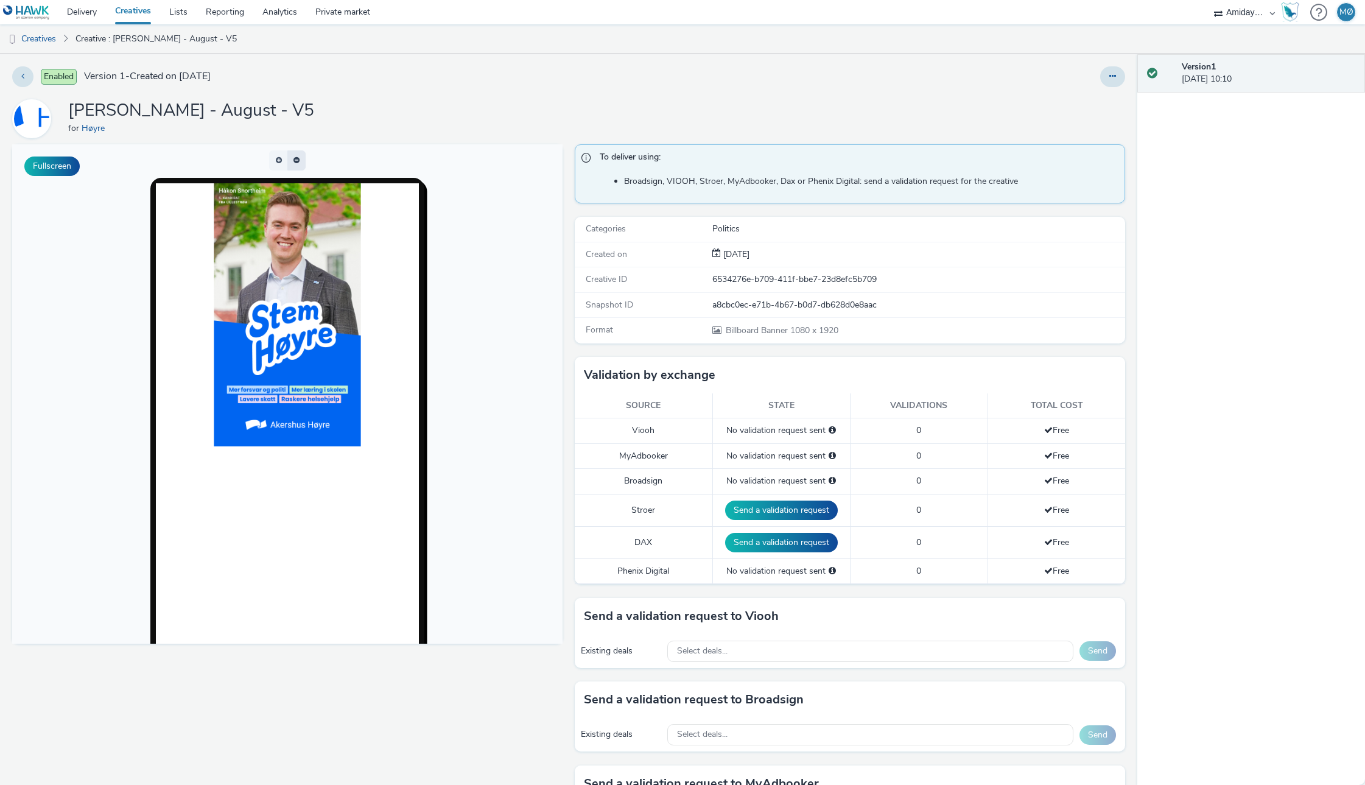
click at [297, 156] on span "button" at bounding box center [297, 156] width 0 height 0
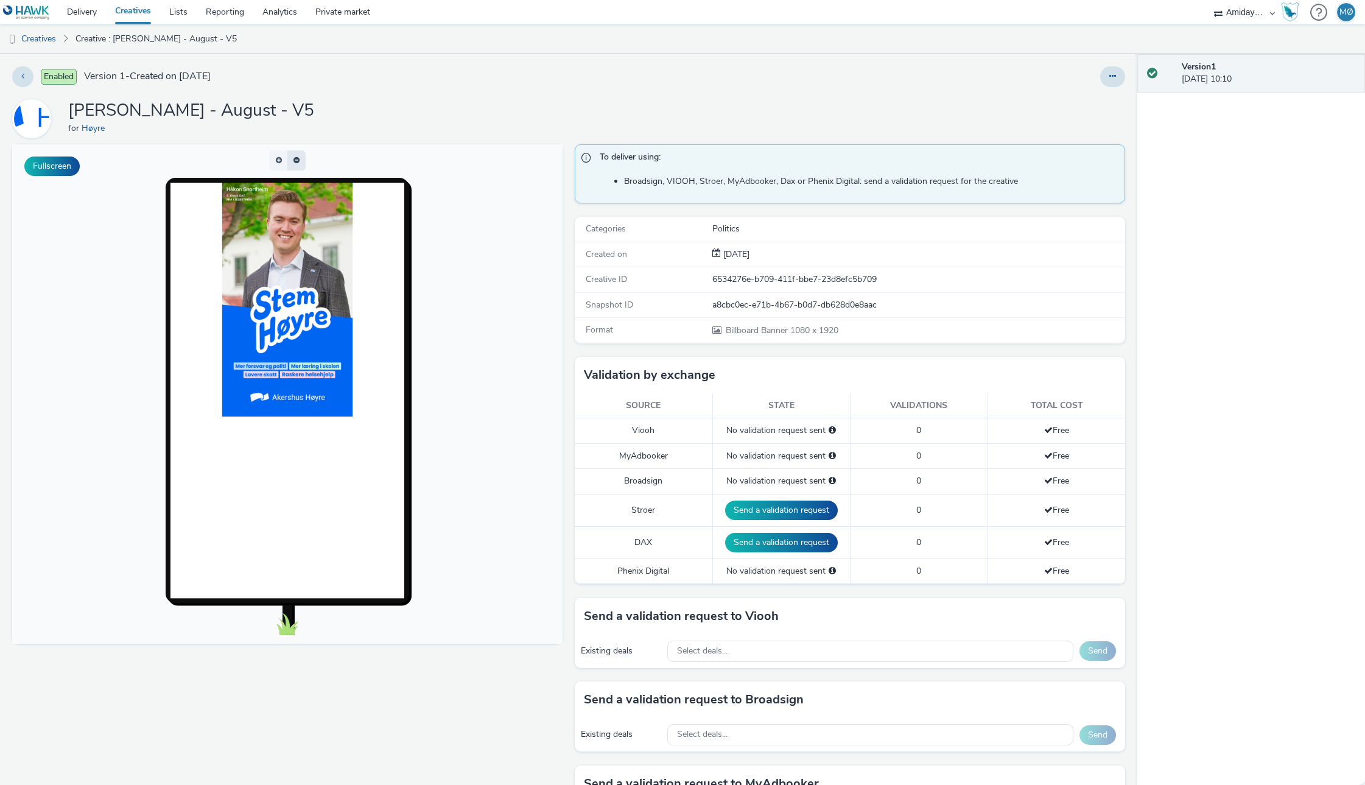
click at [297, 155] on button "button" at bounding box center [296, 160] width 18 height 20
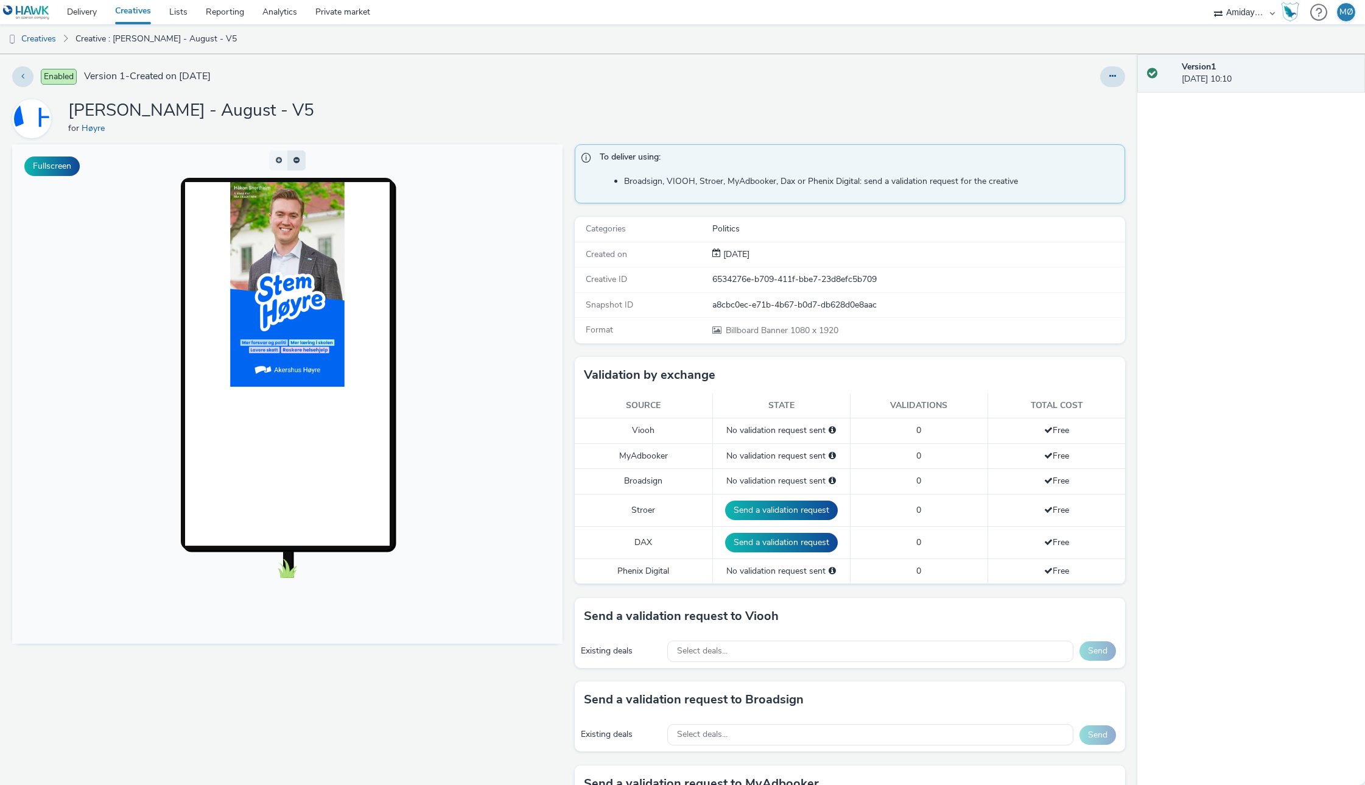
click at [292, 156] on button "button" at bounding box center [296, 160] width 18 height 20
click at [293, 156] on span "button" at bounding box center [293, 156] width 0 height 0
click at [21, 75] on button at bounding box center [22, 76] width 21 height 21
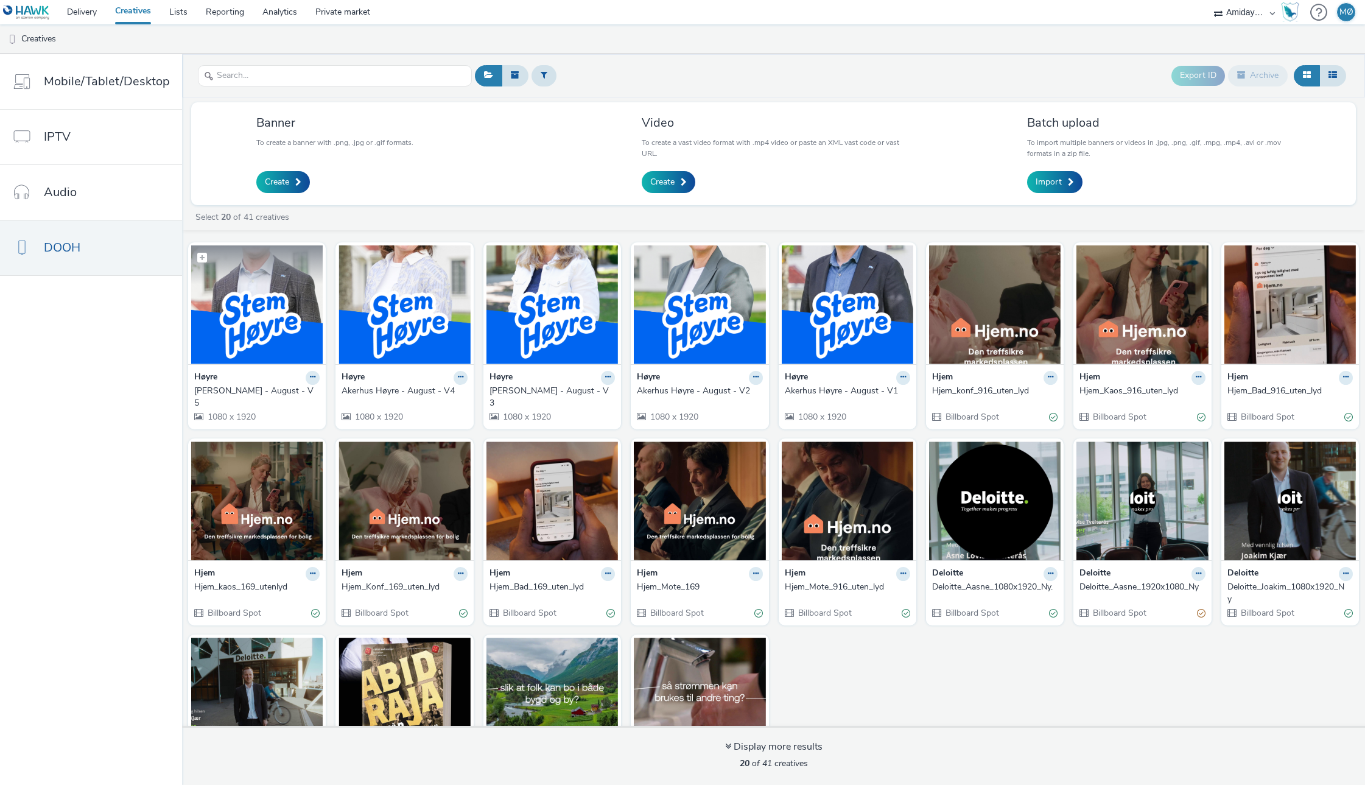
click at [267, 346] on img at bounding box center [257, 304] width 132 height 119
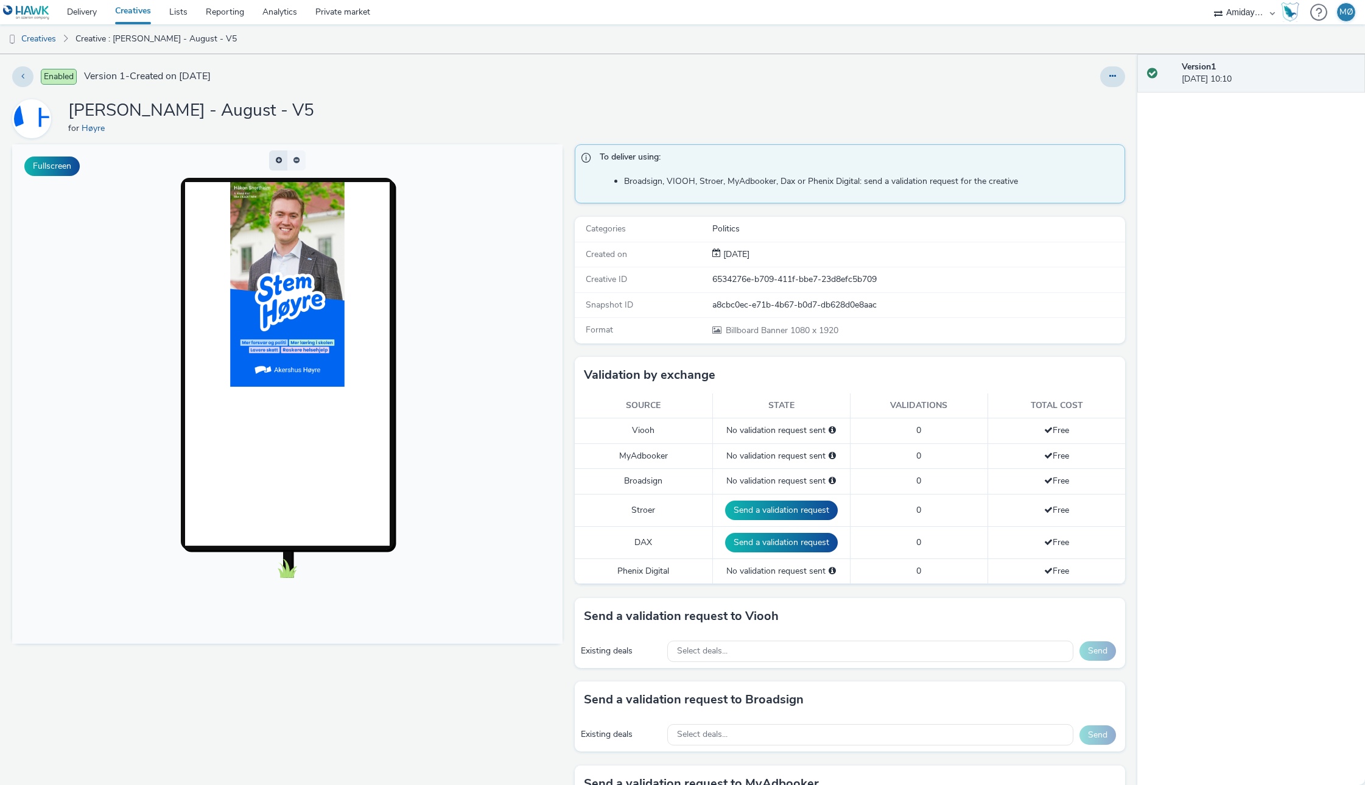
click at [275, 160] on button "button" at bounding box center [278, 160] width 18 height 20
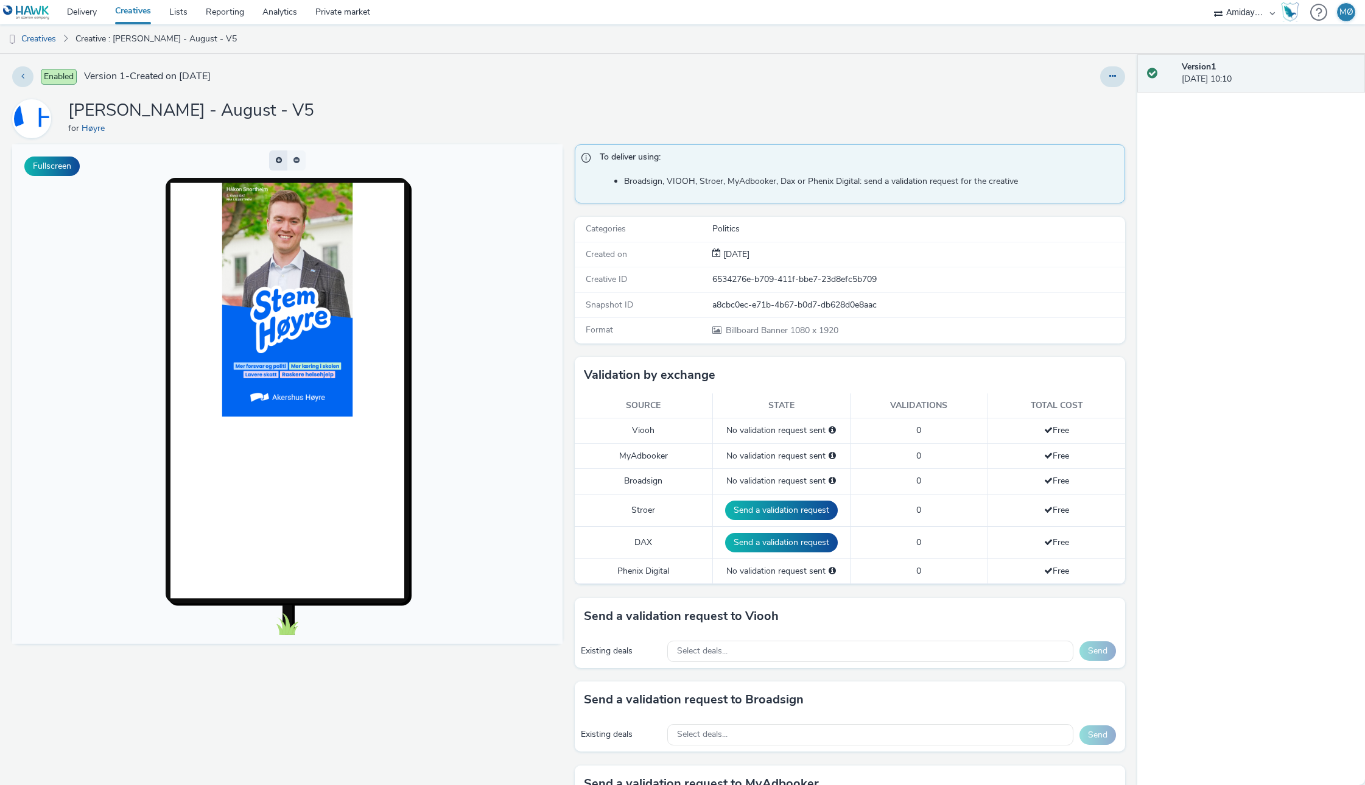
click at [275, 160] on button "button" at bounding box center [278, 160] width 18 height 20
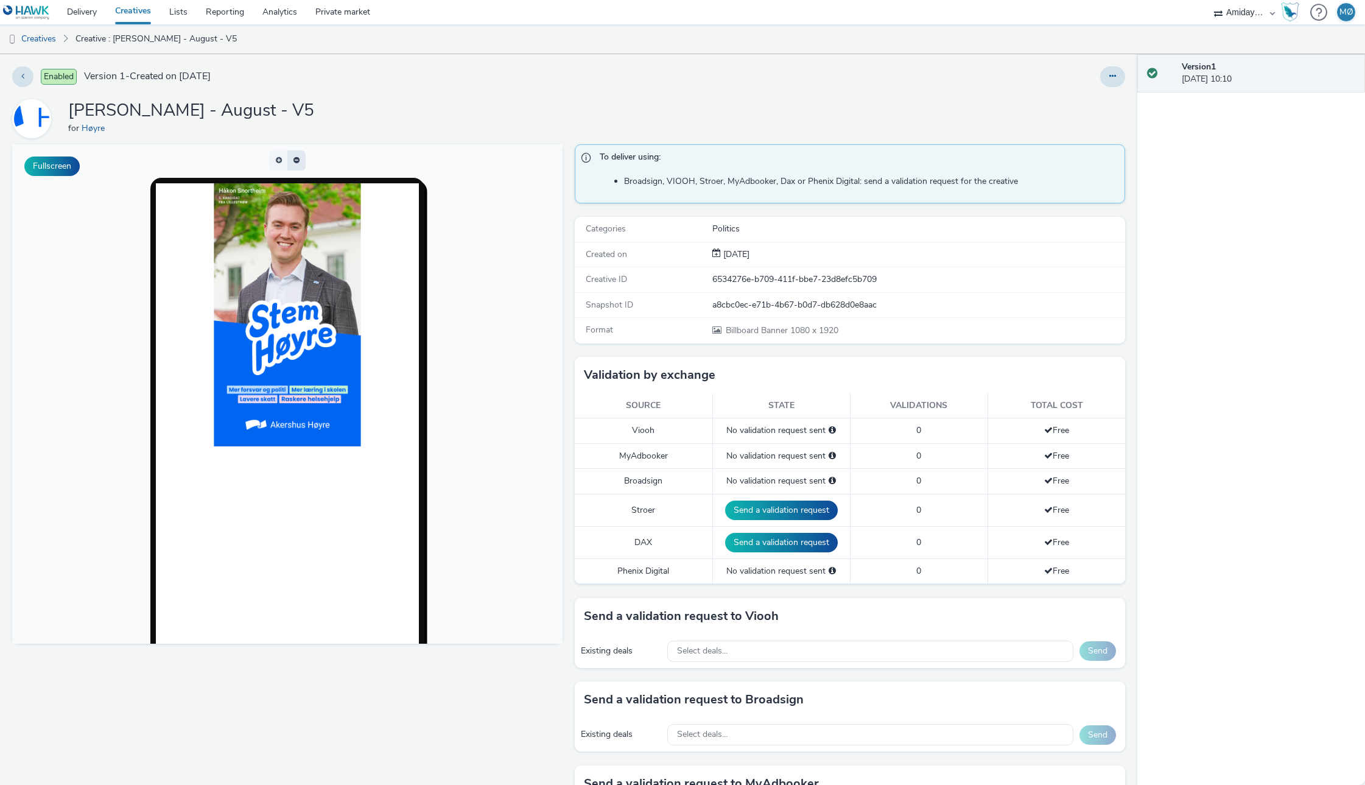
click at [290, 158] on button "button" at bounding box center [296, 160] width 18 height 20
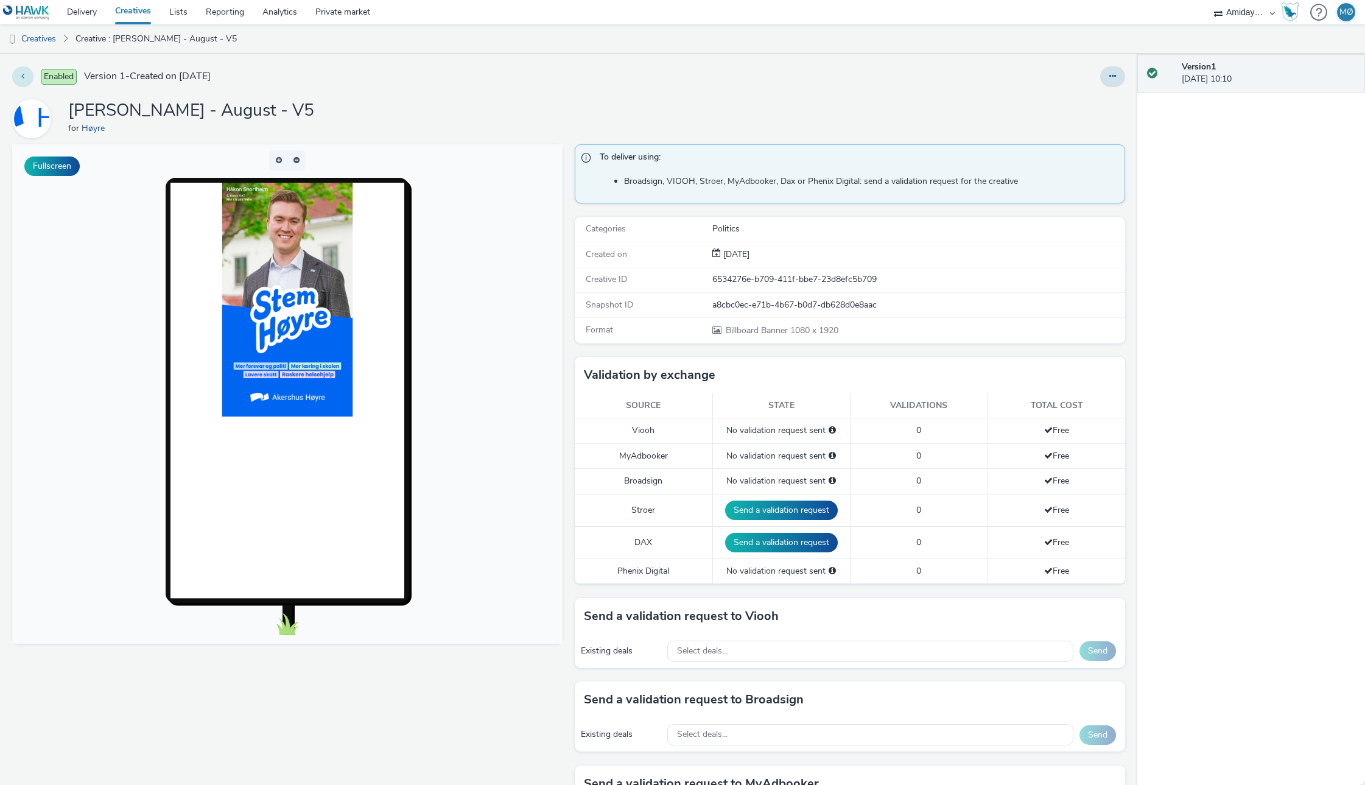
drag, startPoint x: 9, startPoint y: 75, endPoint x: 30, endPoint y: 77, distance: 20.8
click at [12, 75] on div "Enabled Version 1 - Created on [DATE] Akerhus Høyre - August - V5 for Høyre Ful…" at bounding box center [568, 419] width 1137 height 731
click at [32, 77] on button at bounding box center [22, 76] width 21 height 21
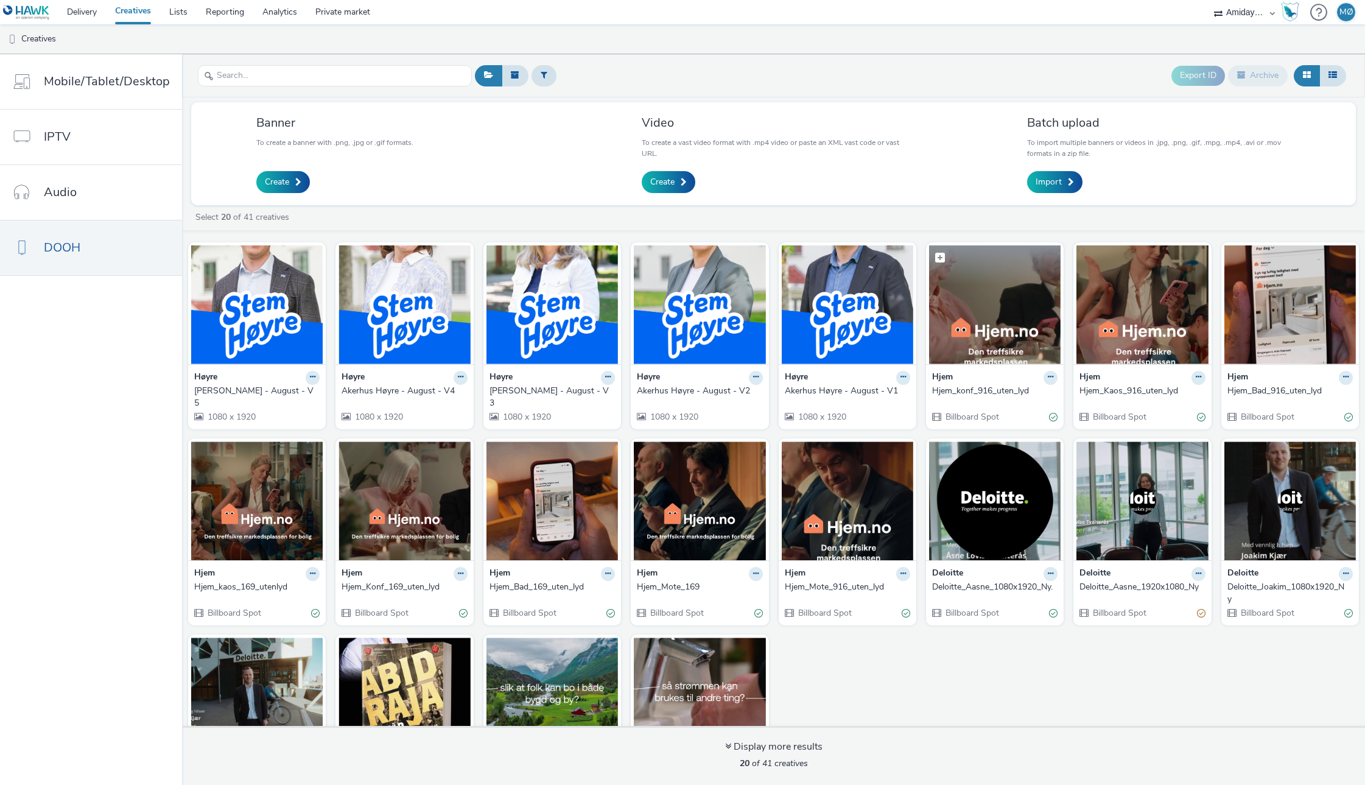
click at [929, 328] on img at bounding box center [995, 304] width 132 height 119
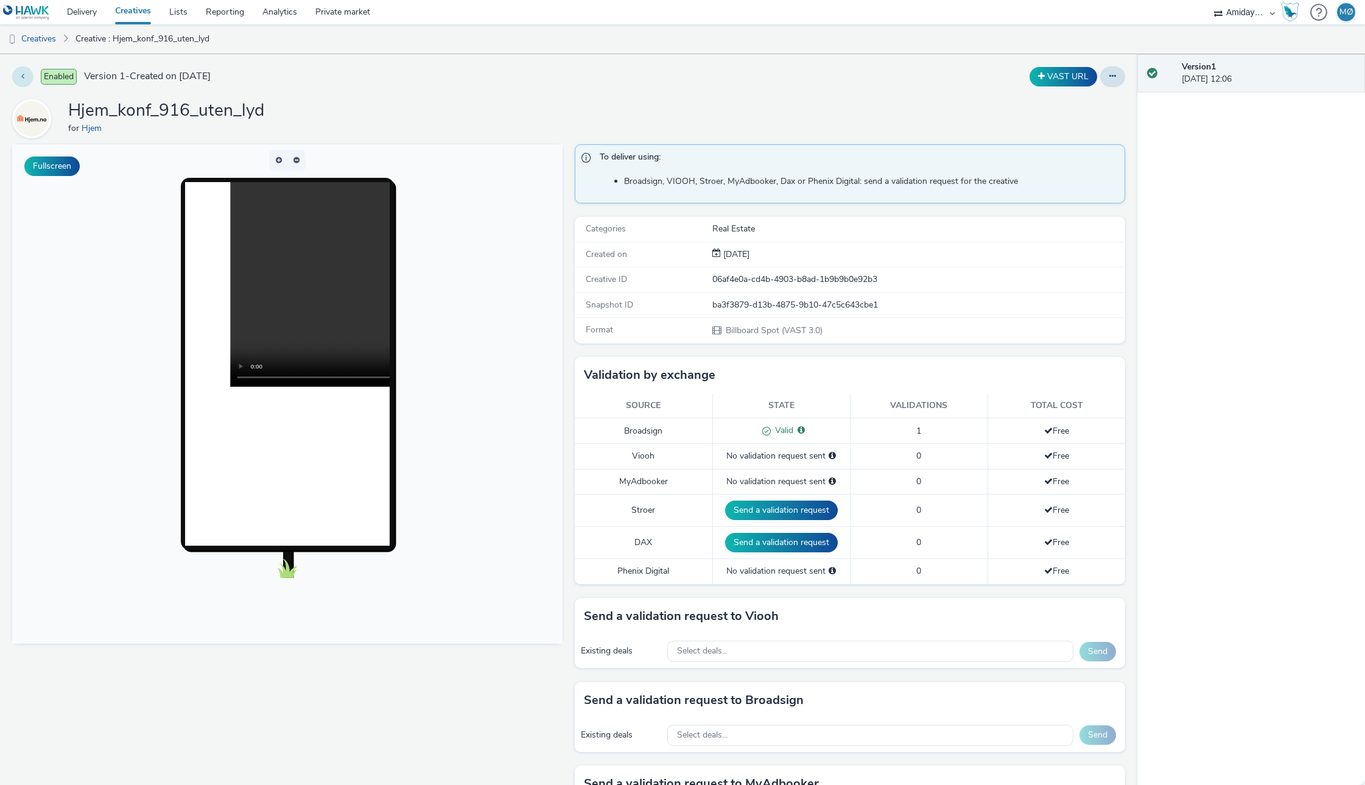
click at [23, 79] on icon at bounding box center [22, 76] width 3 height 9
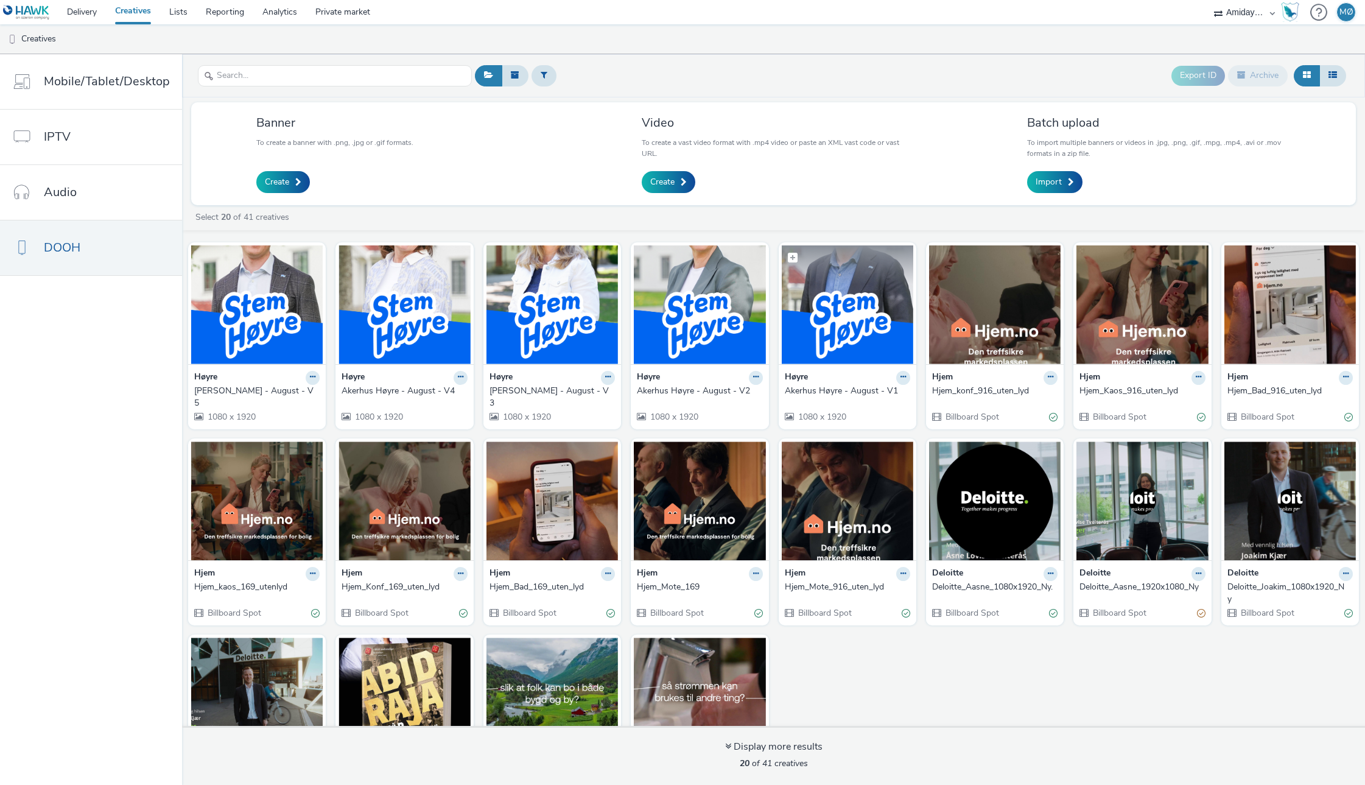
click at [782, 320] on img at bounding box center [848, 304] width 132 height 119
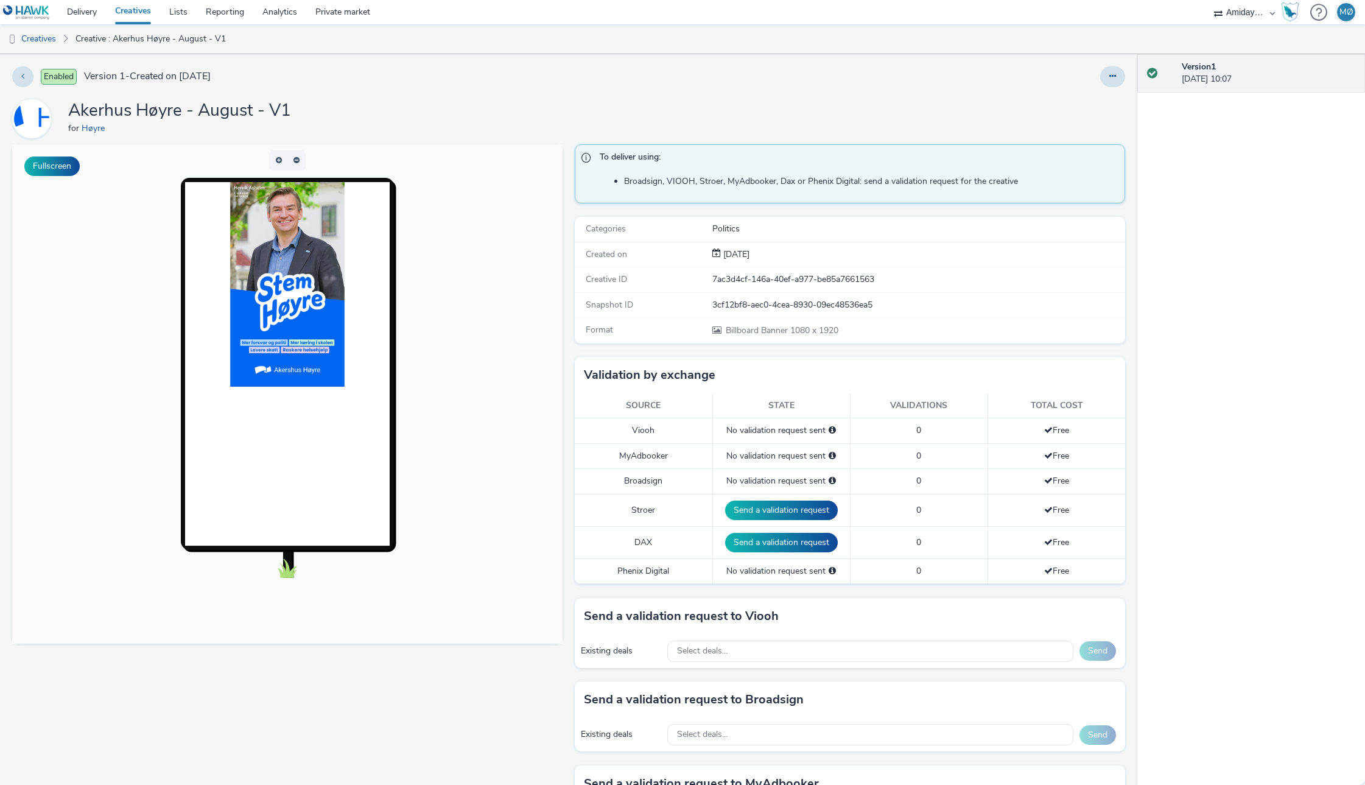
click at [313, 60] on div "Enabled Version 1 - Created on [DATE] Akerhus Høyre - August - V1 for Høyre Ful…" at bounding box center [568, 419] width 1137 height 731
click at [83, 15] on link "Delivery" at bounding box center [82, 12] width 48 height 24
